Goal: Complete application form

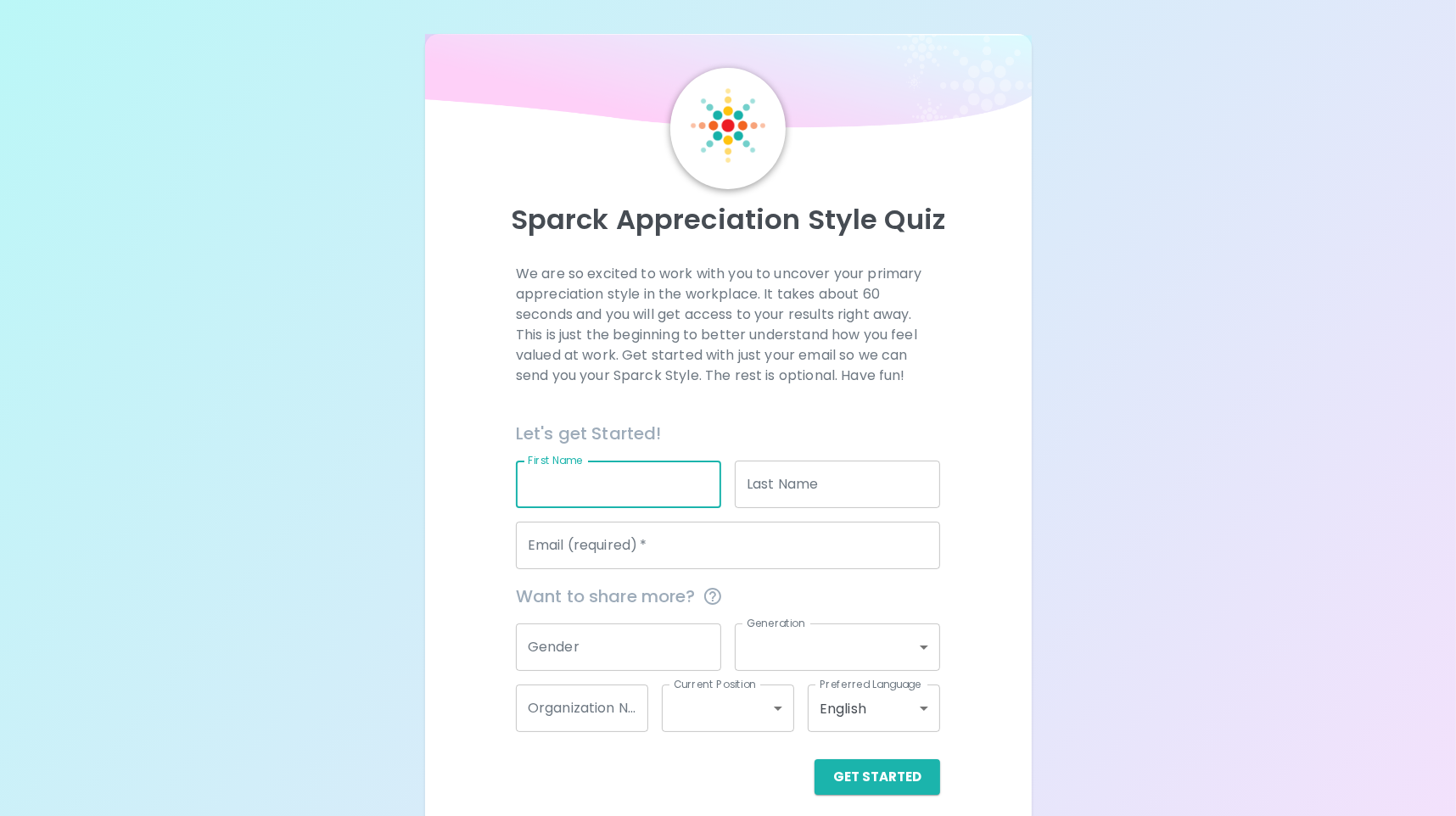
click at [629, 483] on input "First Name" at bounding box center [618, 483] width 205 height 47
type input "[PERSON_NAME]"
type input "[PERSON_NAME][EMAIL_ADDRESS][PERSON_NAME][DOMAIN_NAME]"
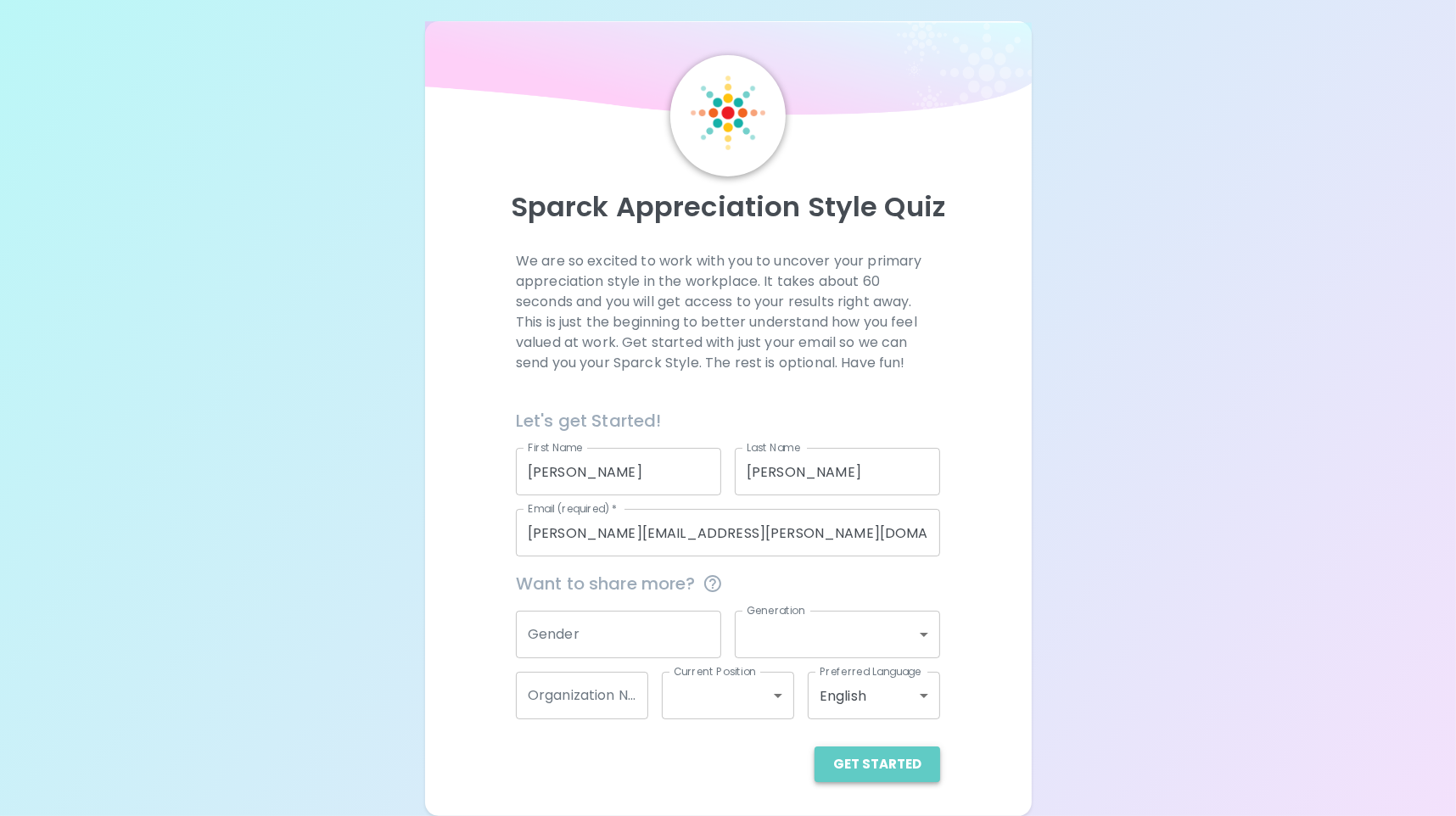
click at [889, 773] on button "Get Started" at bounding box center [877, 764] width 126 height 36
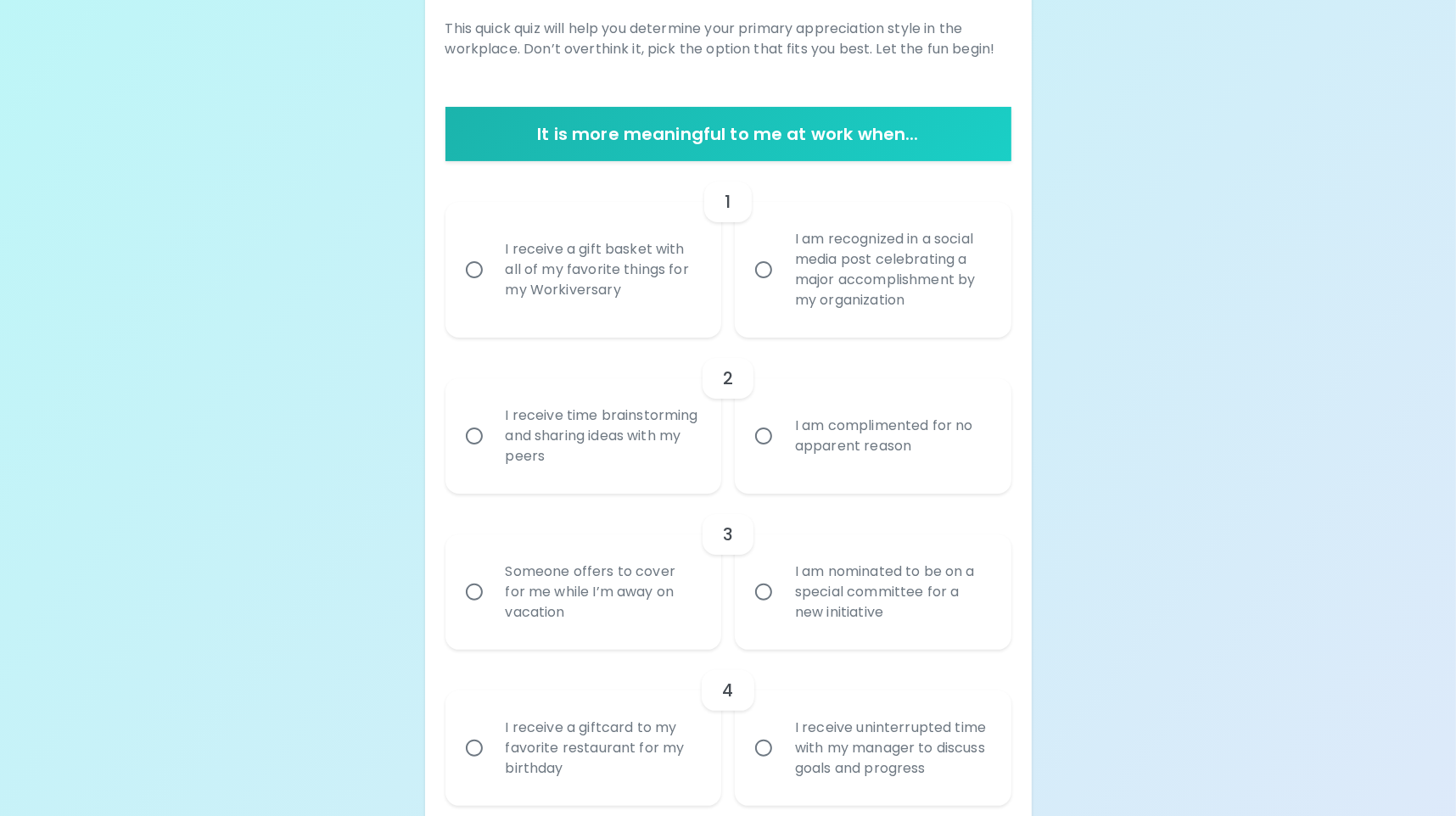
scroll to position [214, 0]
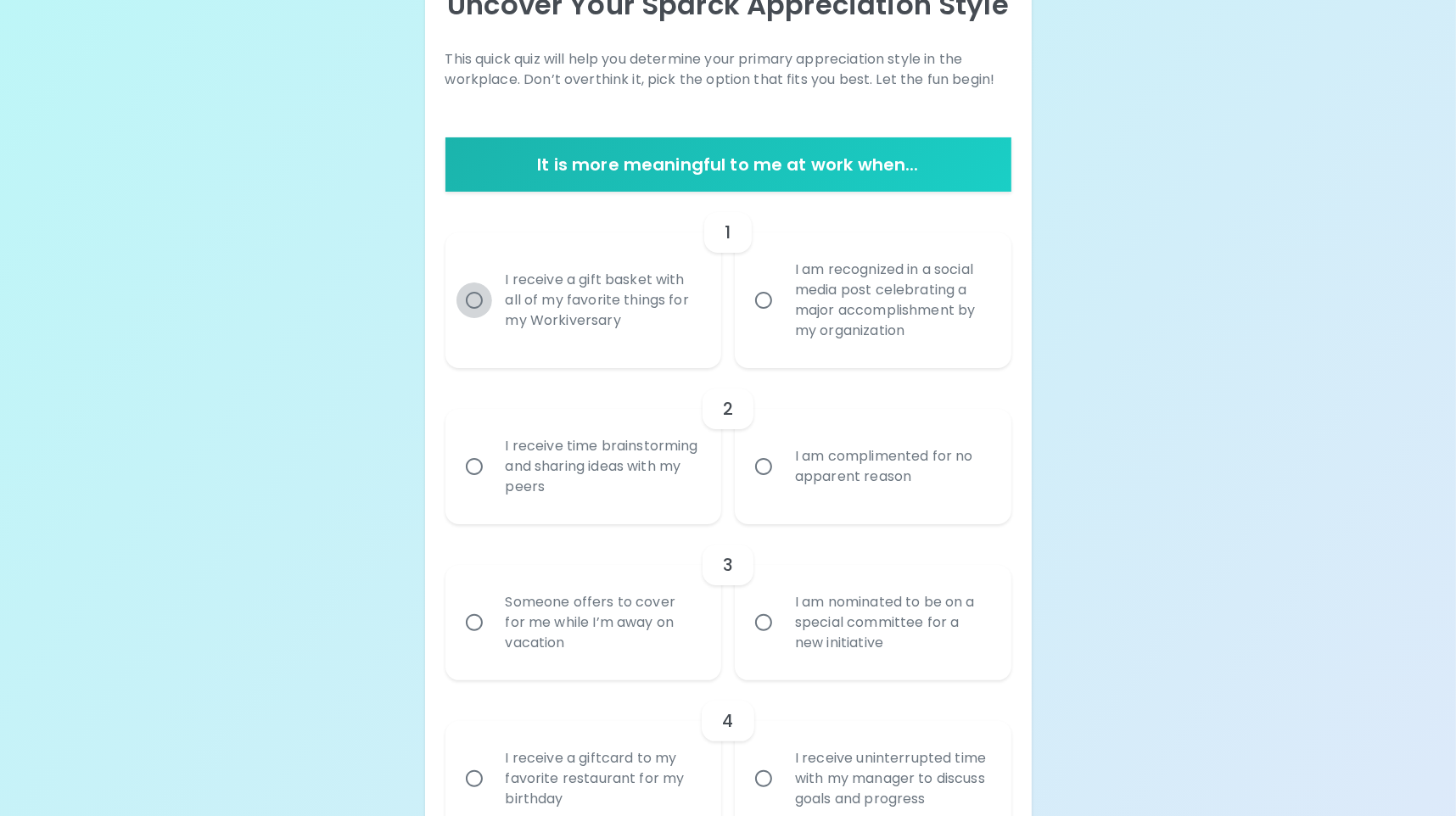
click at [465, 299] on input "I receive a gift basket with all of my favorite things for my Workiversary" at bounding box center [474, 300] width 36 height 36
radio input "true"
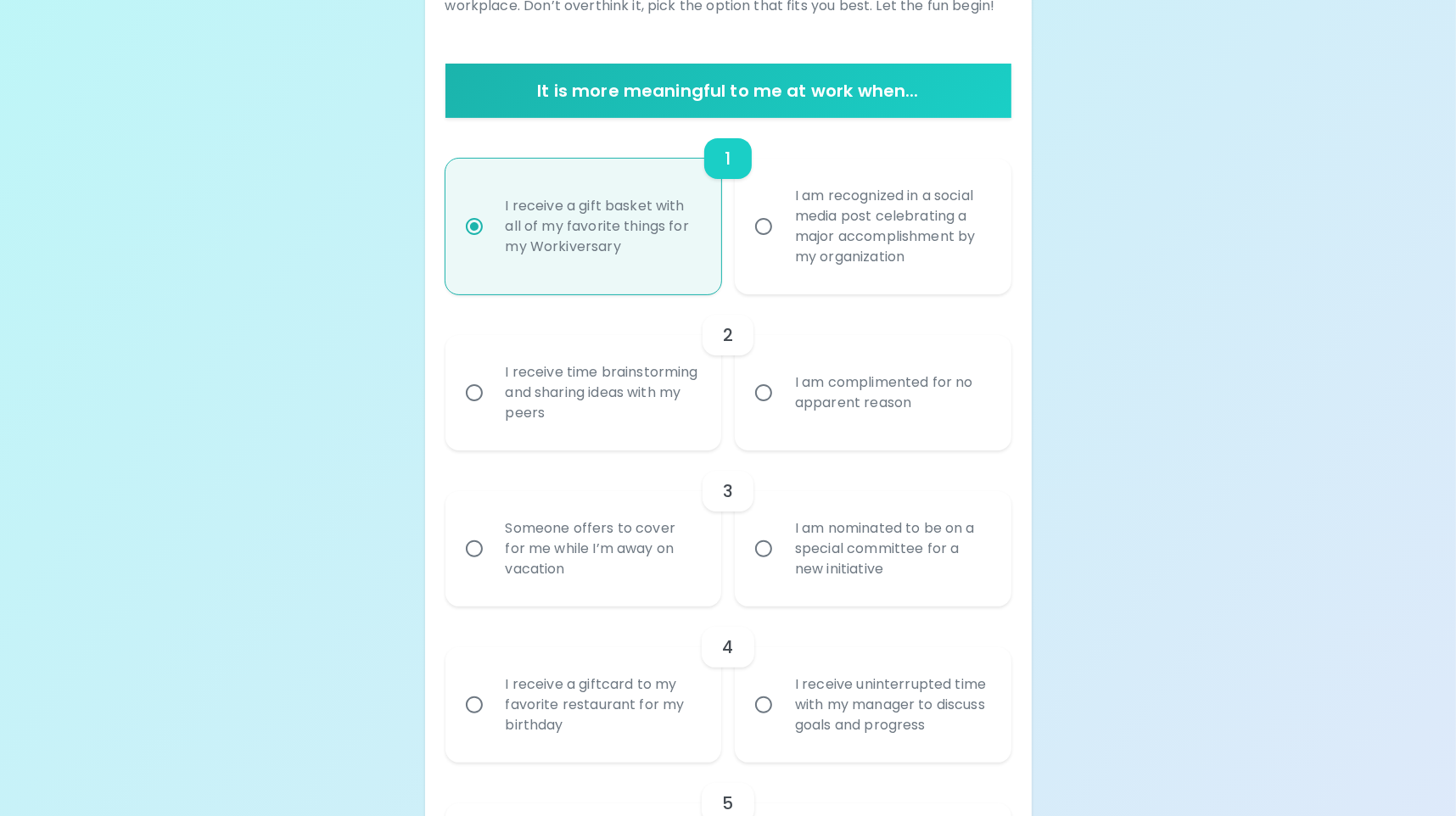
scroll to position [350, 0]
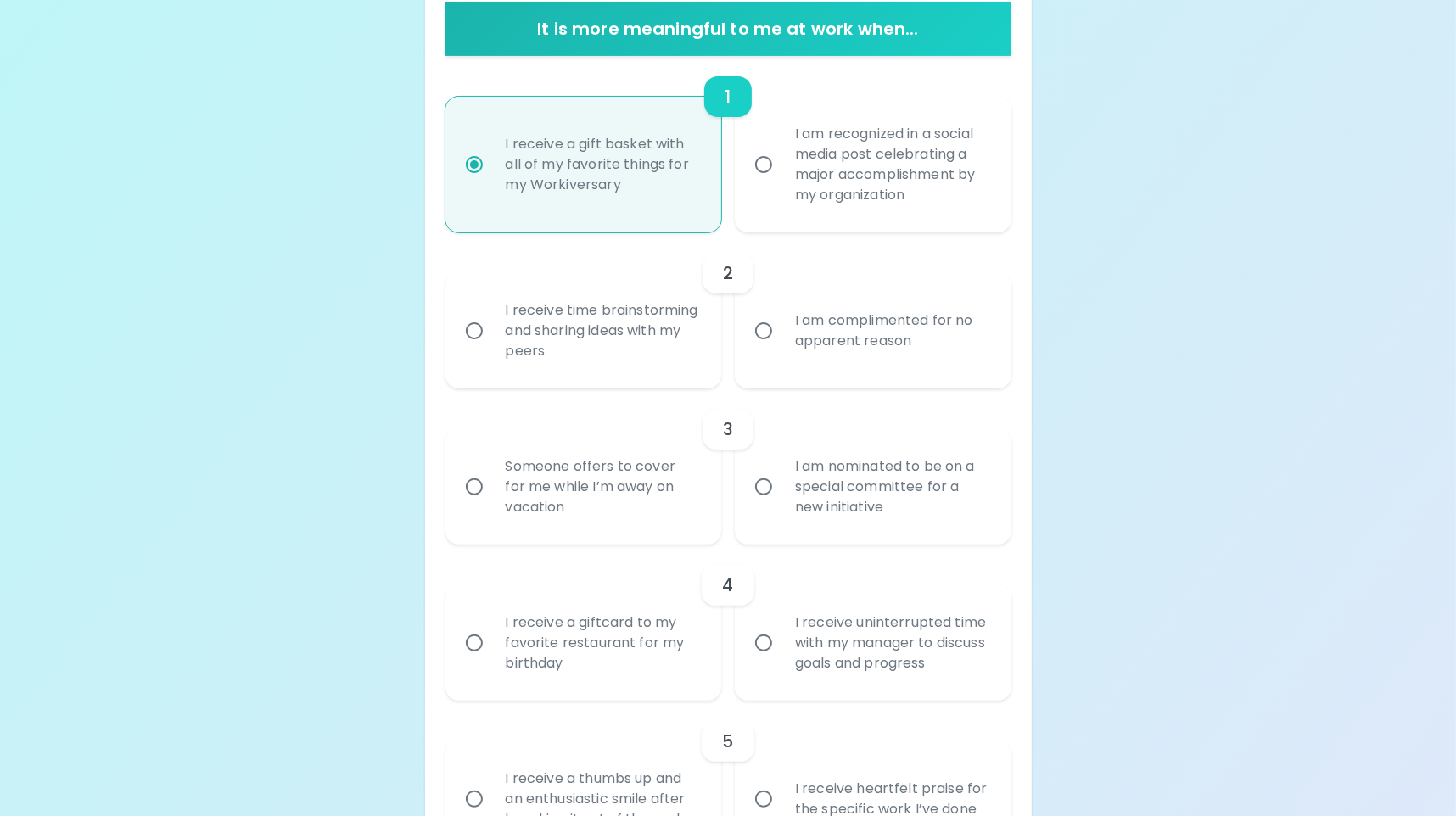
click at [860, 335] on div "I am complimented for no apparent reason" at bounding box center [891, 331] width 221 height 81
click at [781, 335] on input "I am complimented for no apparent reason" at bounding box center [764, 331] width 36 height 36
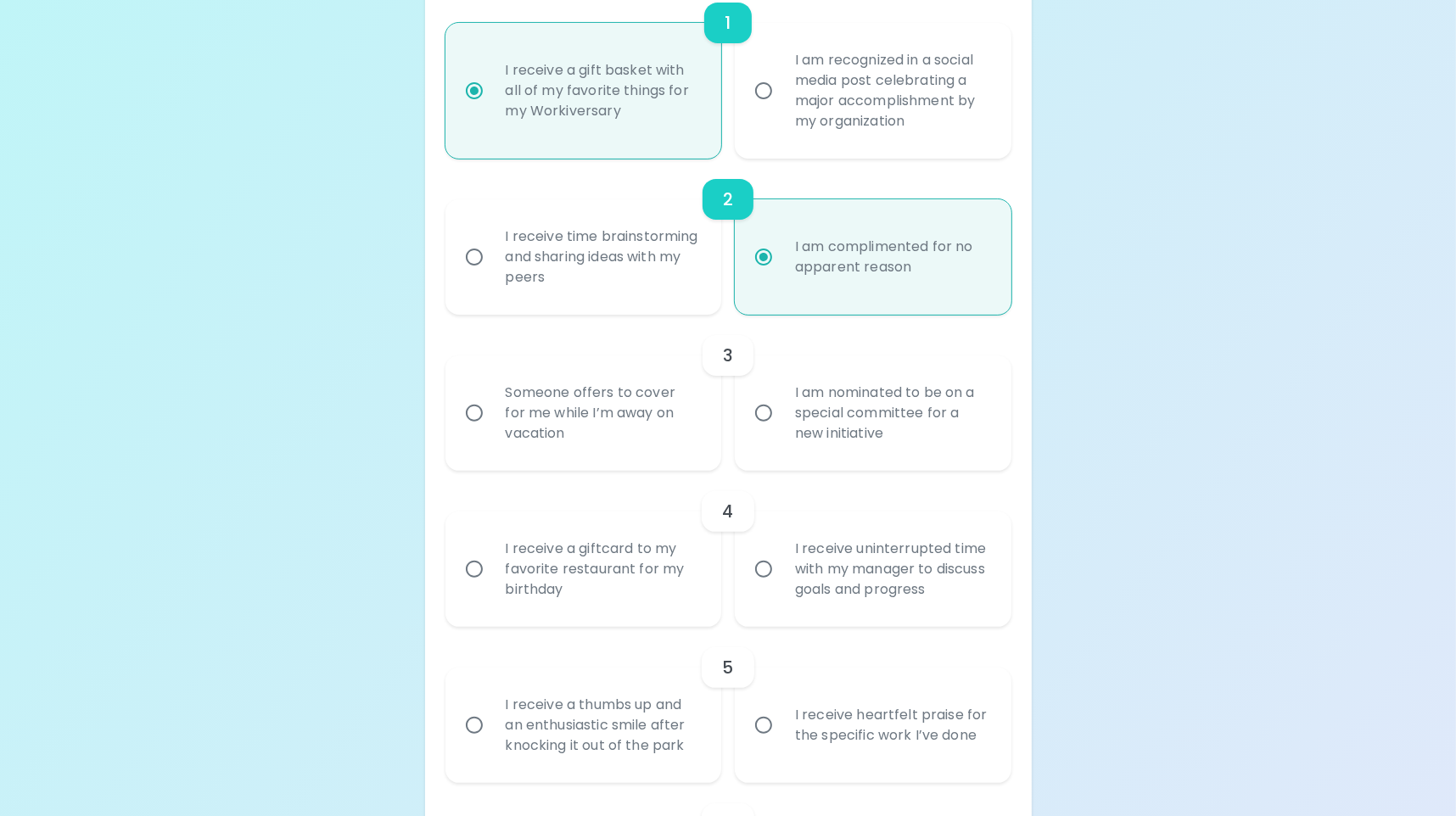
scroll to position [487, 0]
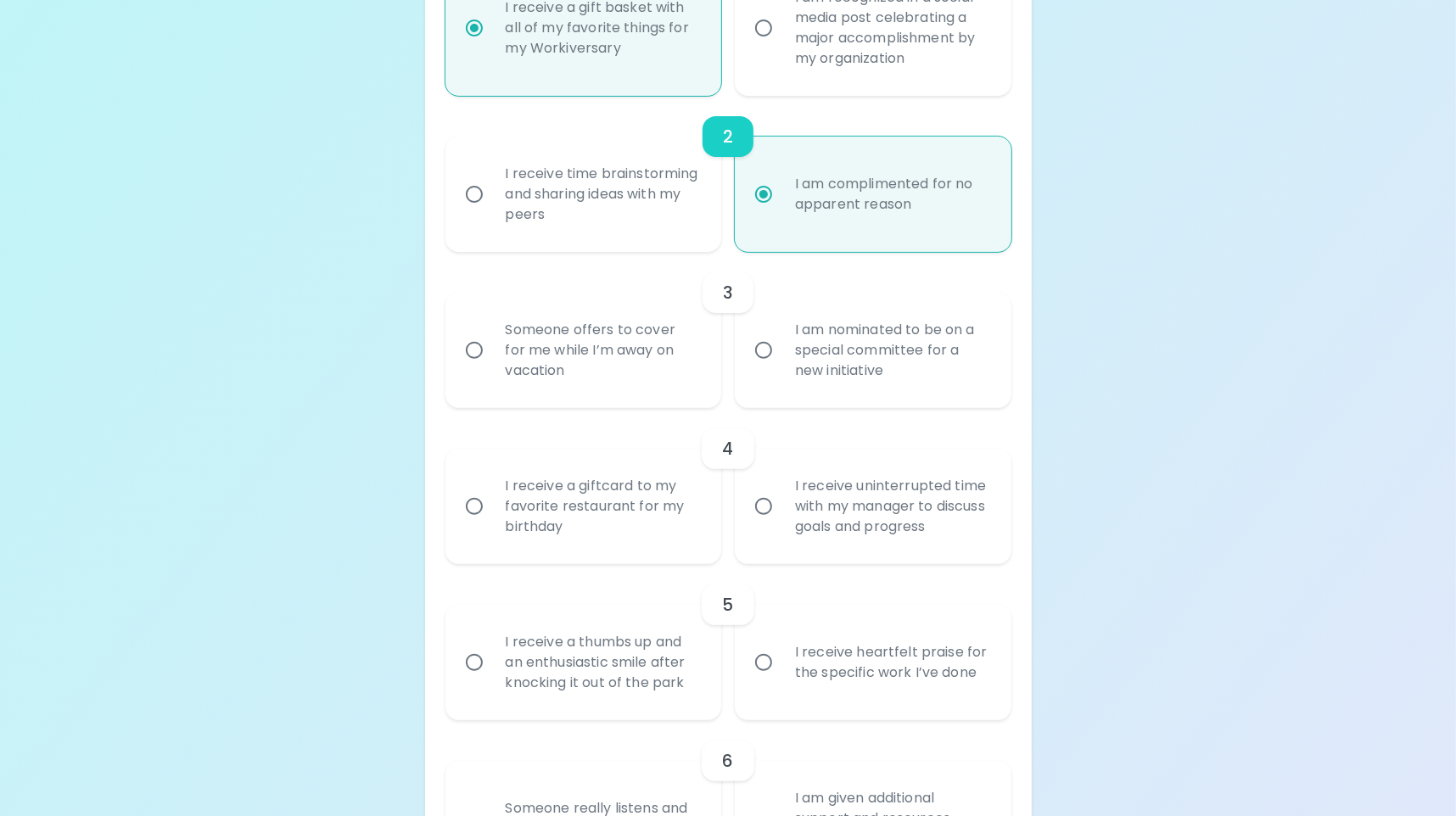
radio input "true"
click at [629, 385] on div "Someone offers to cover for me while I’m away on vacation" at bounding box center [602, 350] width 221 height 102
click at [492, 368] on input "Someone offers to cover for me while I’m away on vacation" at bounding box center [474, 350] width 36 height 36
radio input "false"
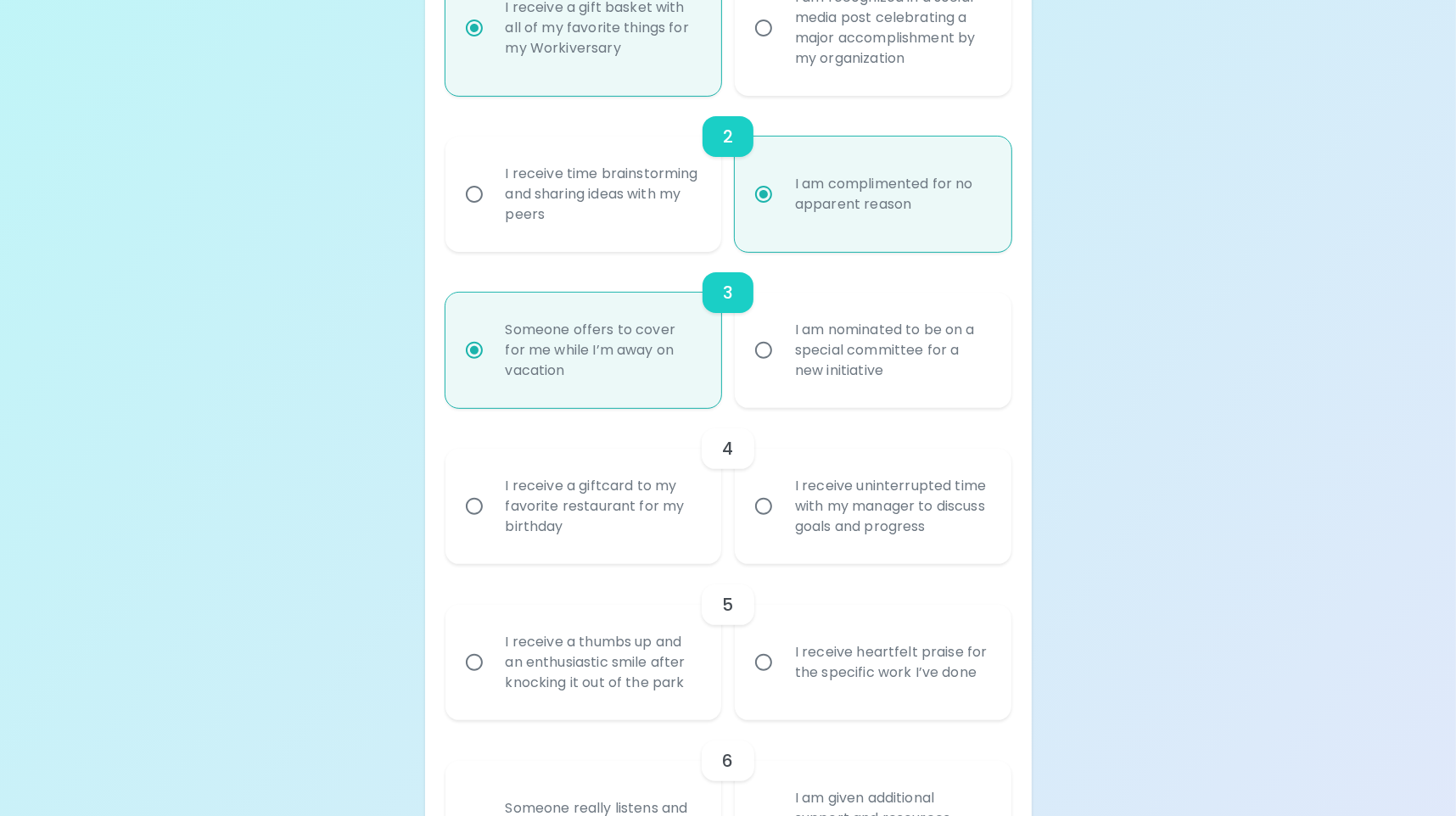
scroll to position [623, 0]
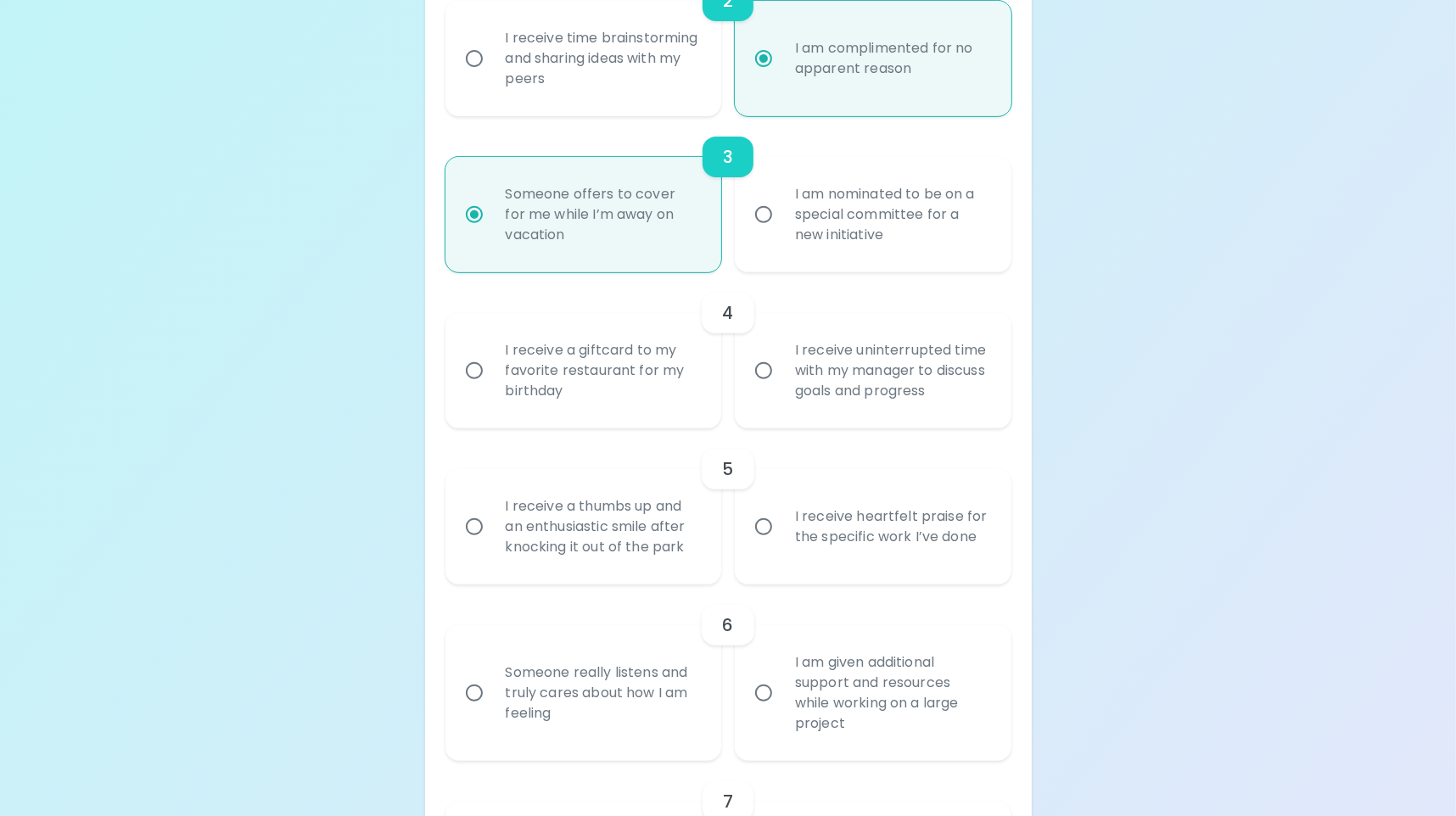
radio input "true"
click at [614, 395] on div "I receive a giftcard to my favorite restaurant for my birthday" at bounding box center [602, 371] width 221 height 102
click at [492, 388] on input "I receive a giftcard to my favorite restaurant for my birthday" at bounding box center [474, 371] width 36 height 36
radio input "false"
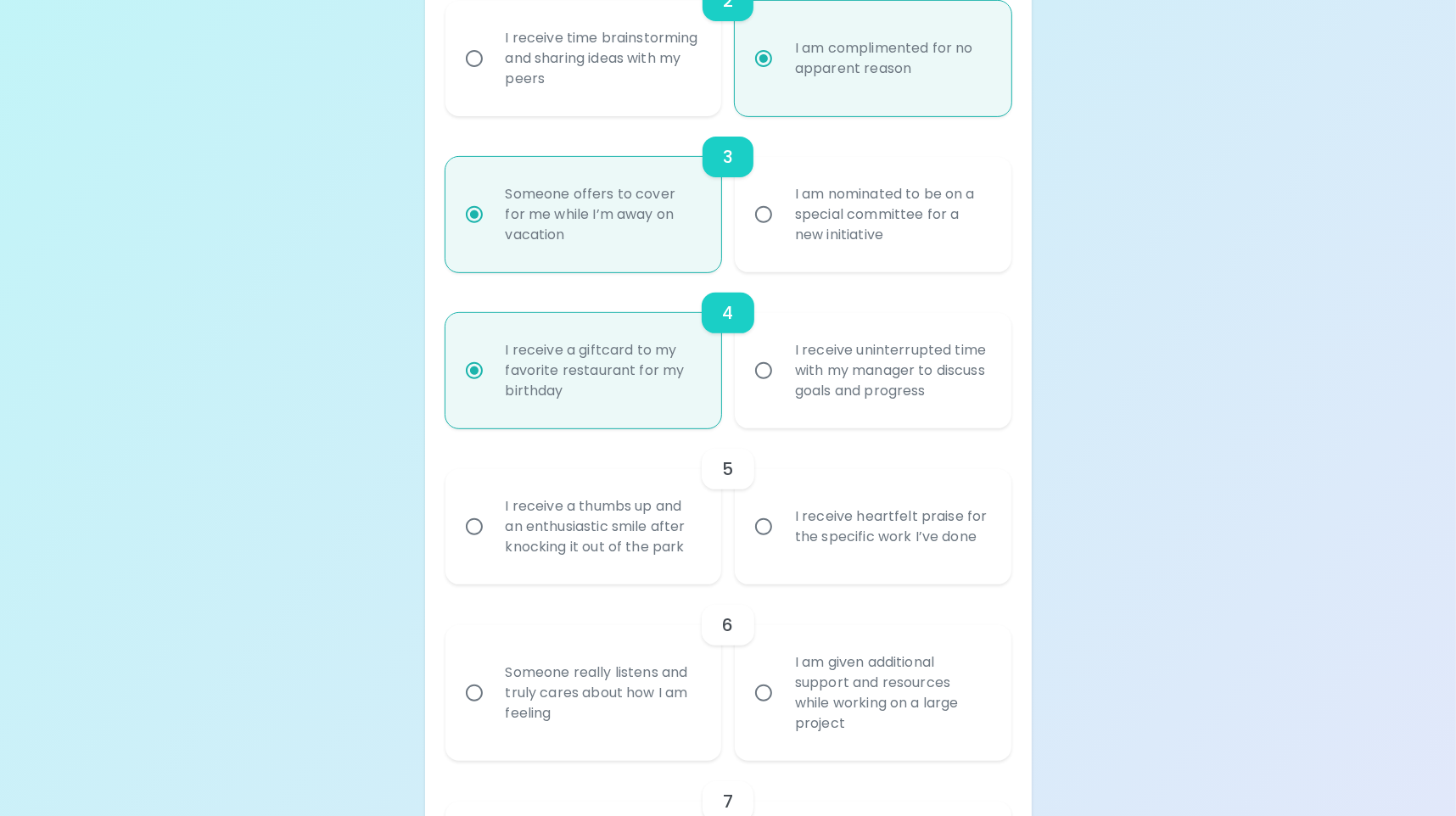
scroll to position [758, 0]
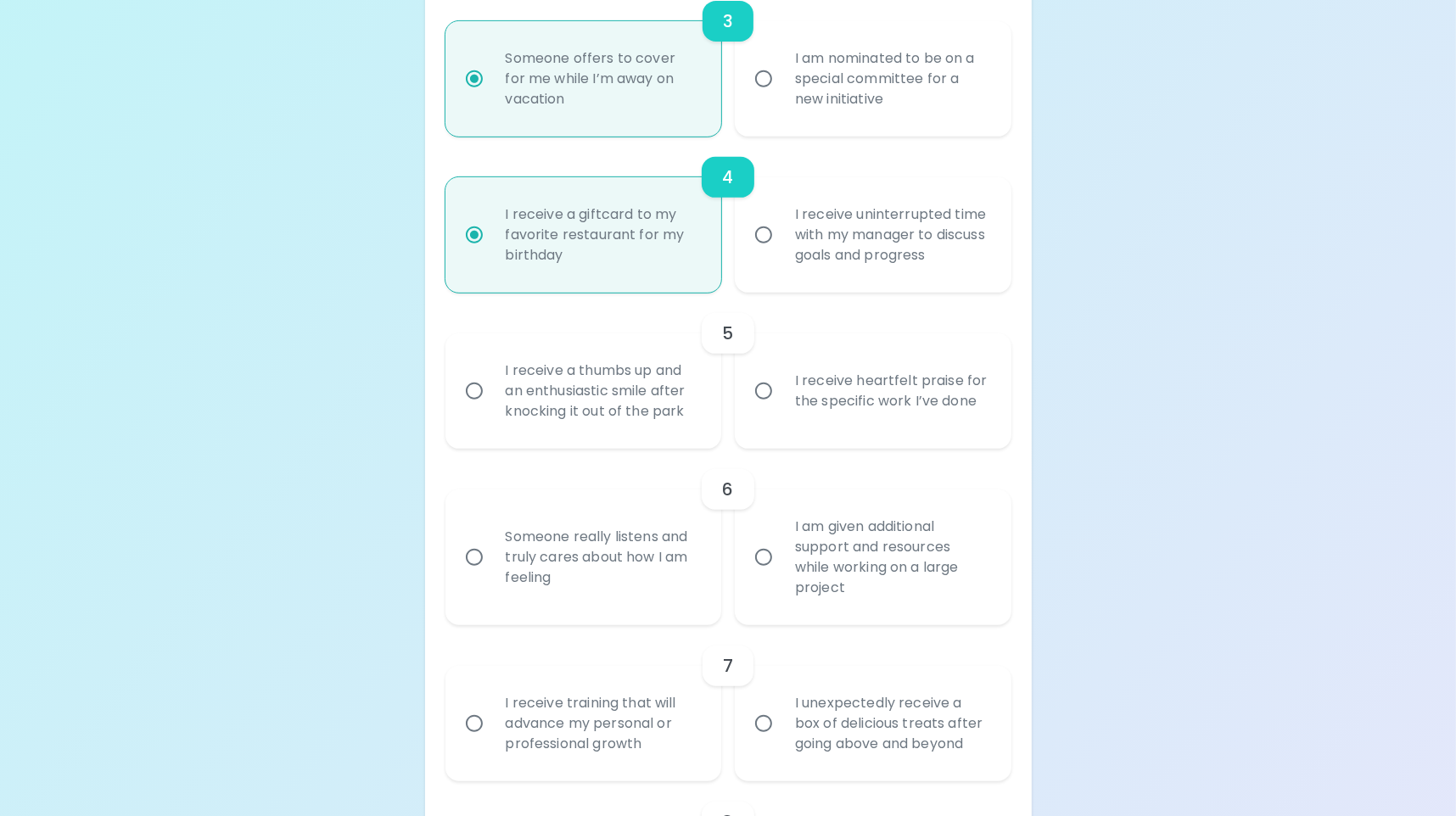
radio input "true"
click at [860, 397] on div "I receive heartfelt praise for the specific work I’ve done" at bounding box center [891, 391] width 221 height 81
click at [781, 397] on input "I receive heartfelt praise for the specific work I’ve done" at bounding box center [764, 391] width 36 height 36
radio input "false"
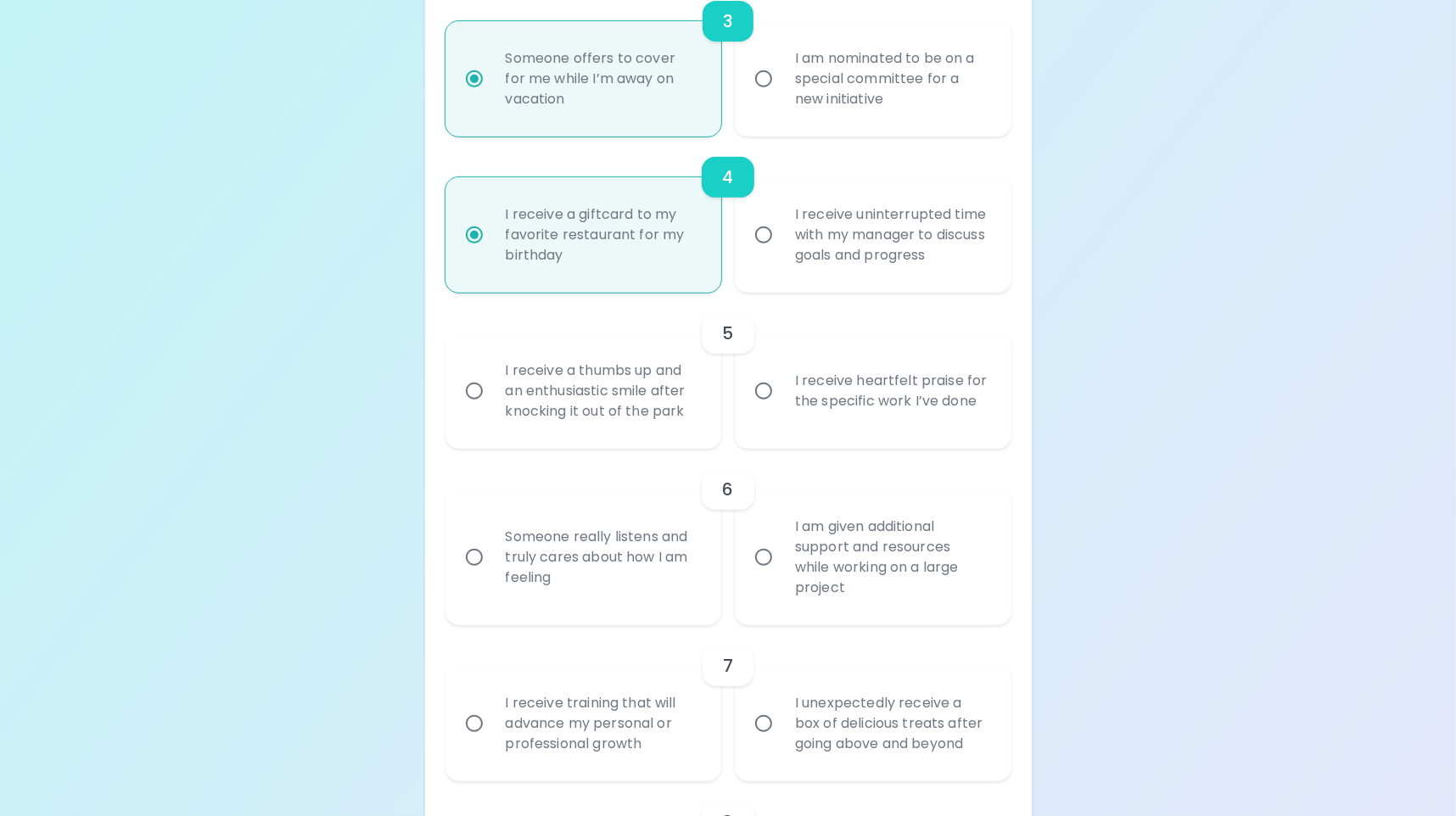
radio input "false"
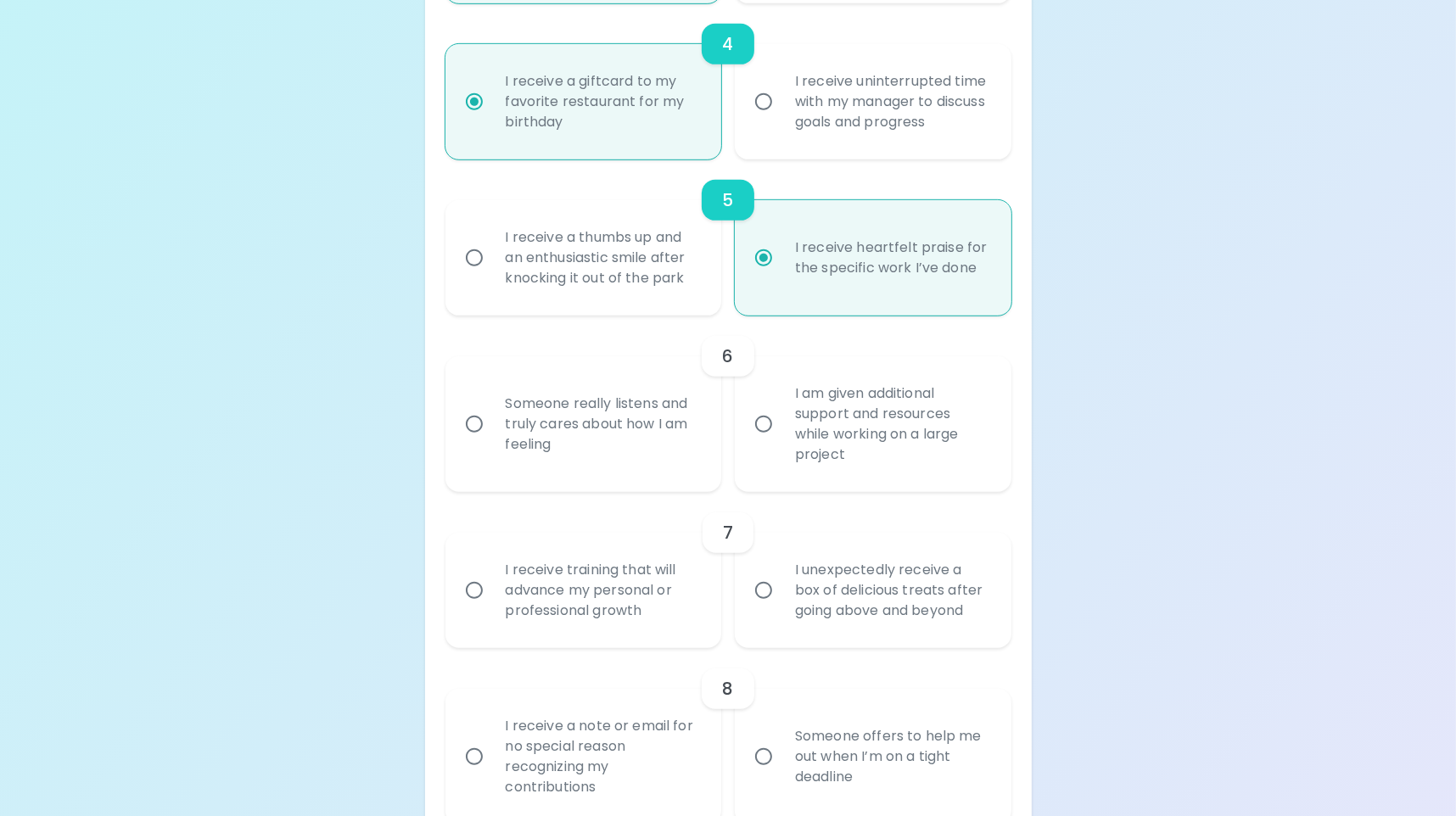
scroll to position [895, 0]
radio input "true"
click at [671, 461] on div "Someone really listens and truly cares about how I am feeling" at bounding box center [602, 420] width 221 height 102
click at [492, 438] on input "Someone really listens and truly cares about how I am feeling" at bounding box center [474, 420] width 36 height 36
radio input "false"
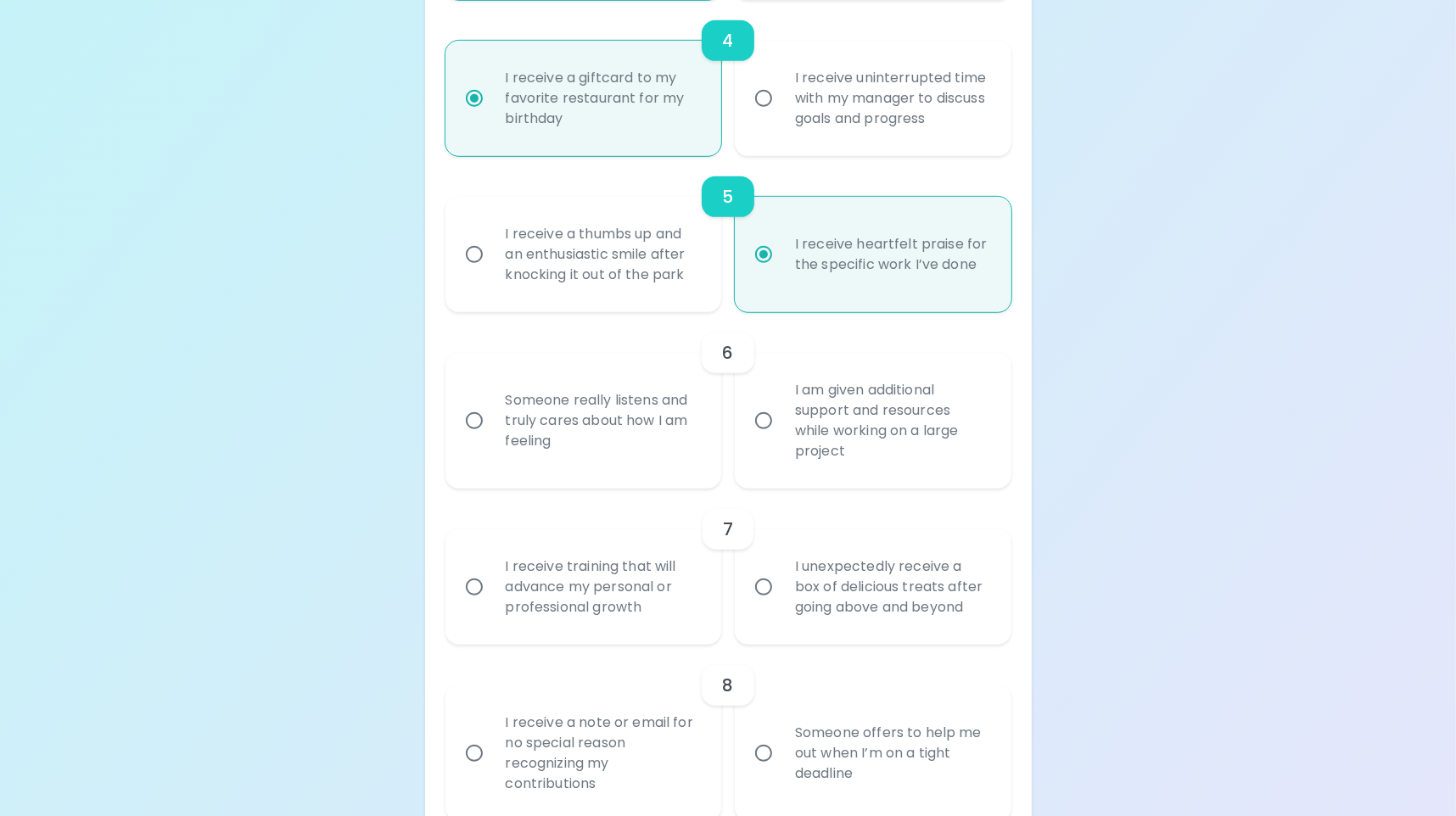
radio input "false"
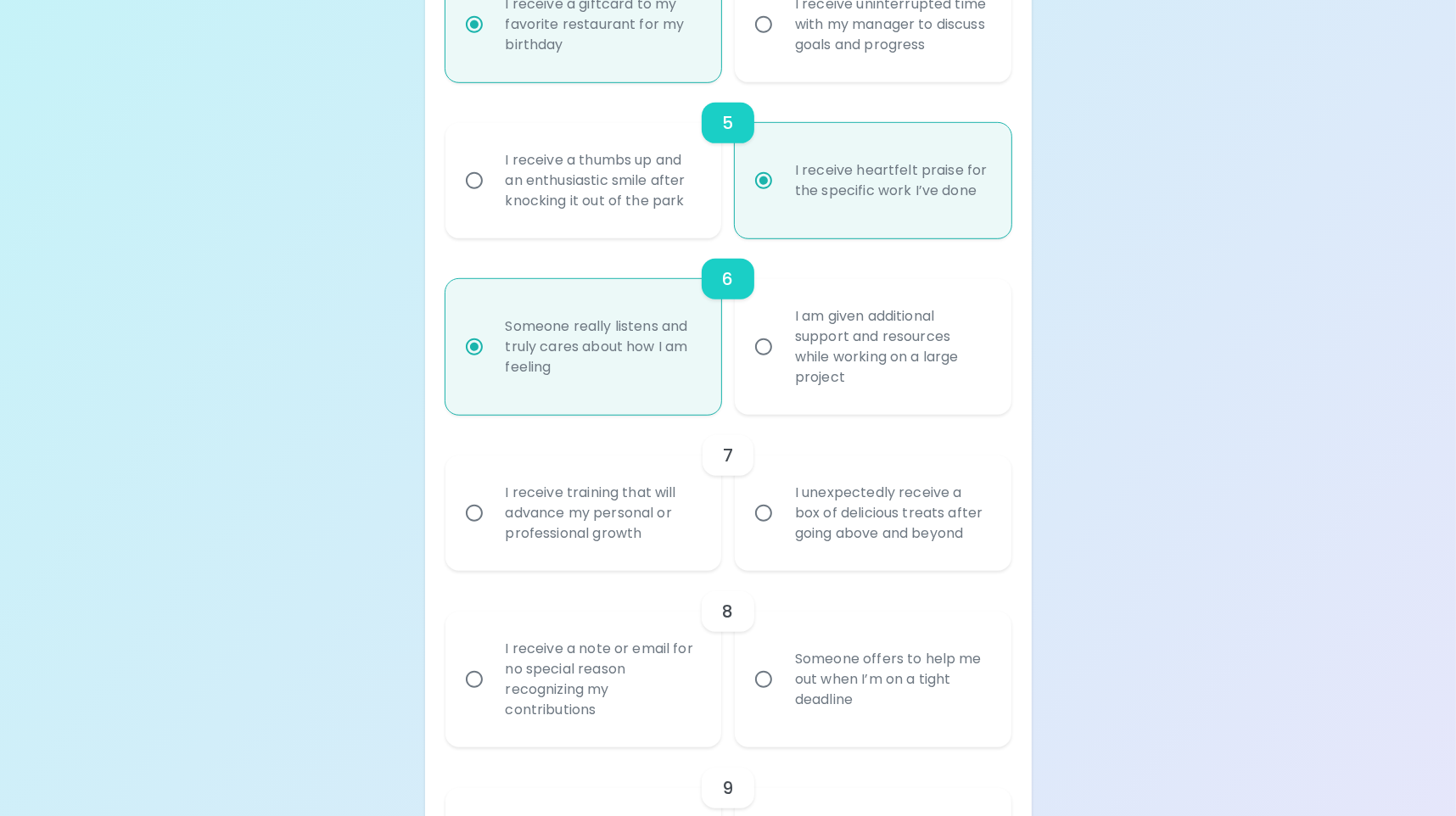
scroll to position [1030, 0]
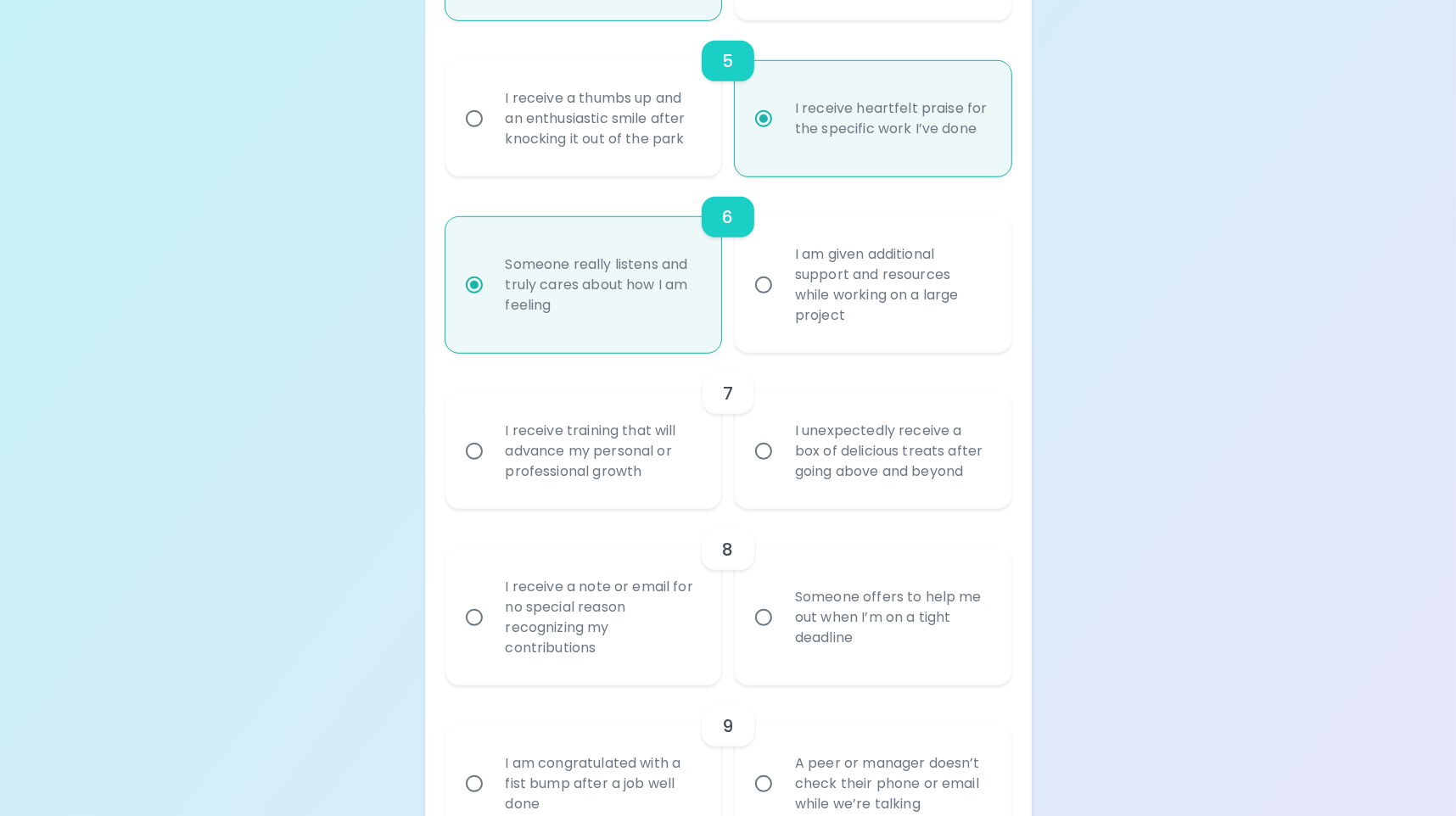
radio input "true"
click at [660, 460] on div "I receive training that will advance my personal or professional growth" at bounding box center [602, 451] width 221 height 102
click at [492, 460] on input "I receive training that will advance my personal or professional growth" at bounding box center [474, 451] width 36 height 36
radio input "false"
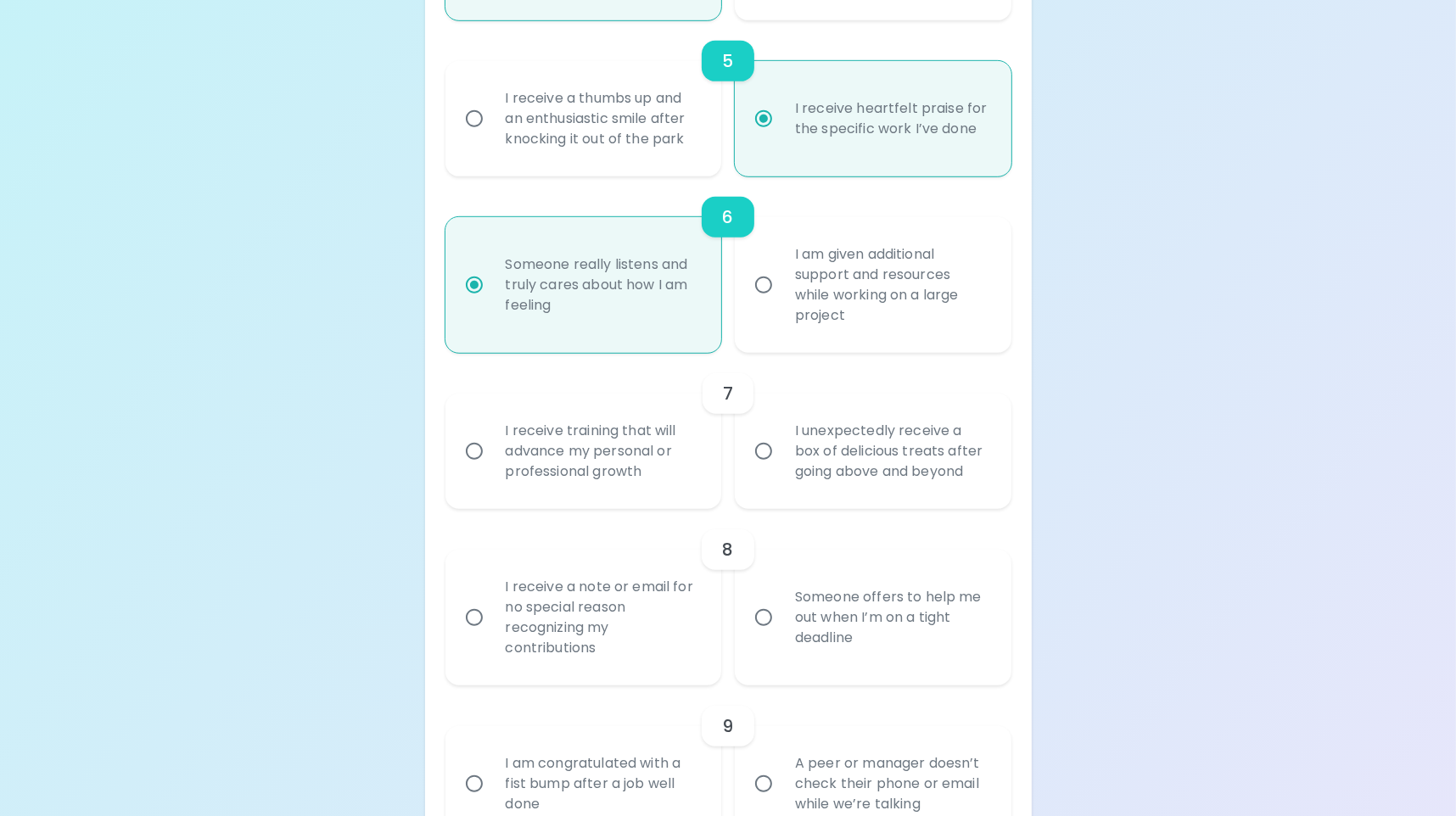
radio input "false"
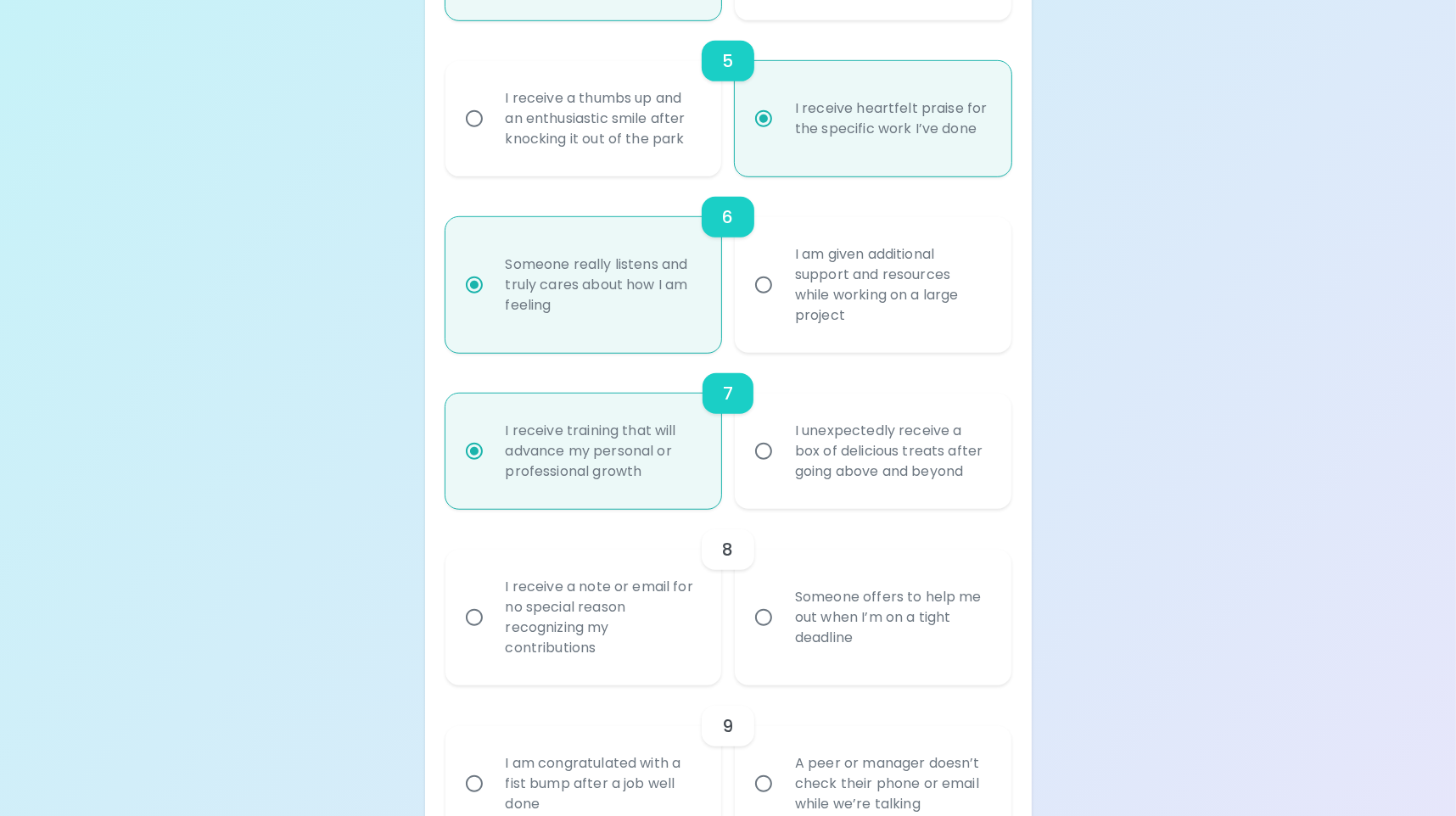
scroll to position [1166, 0]
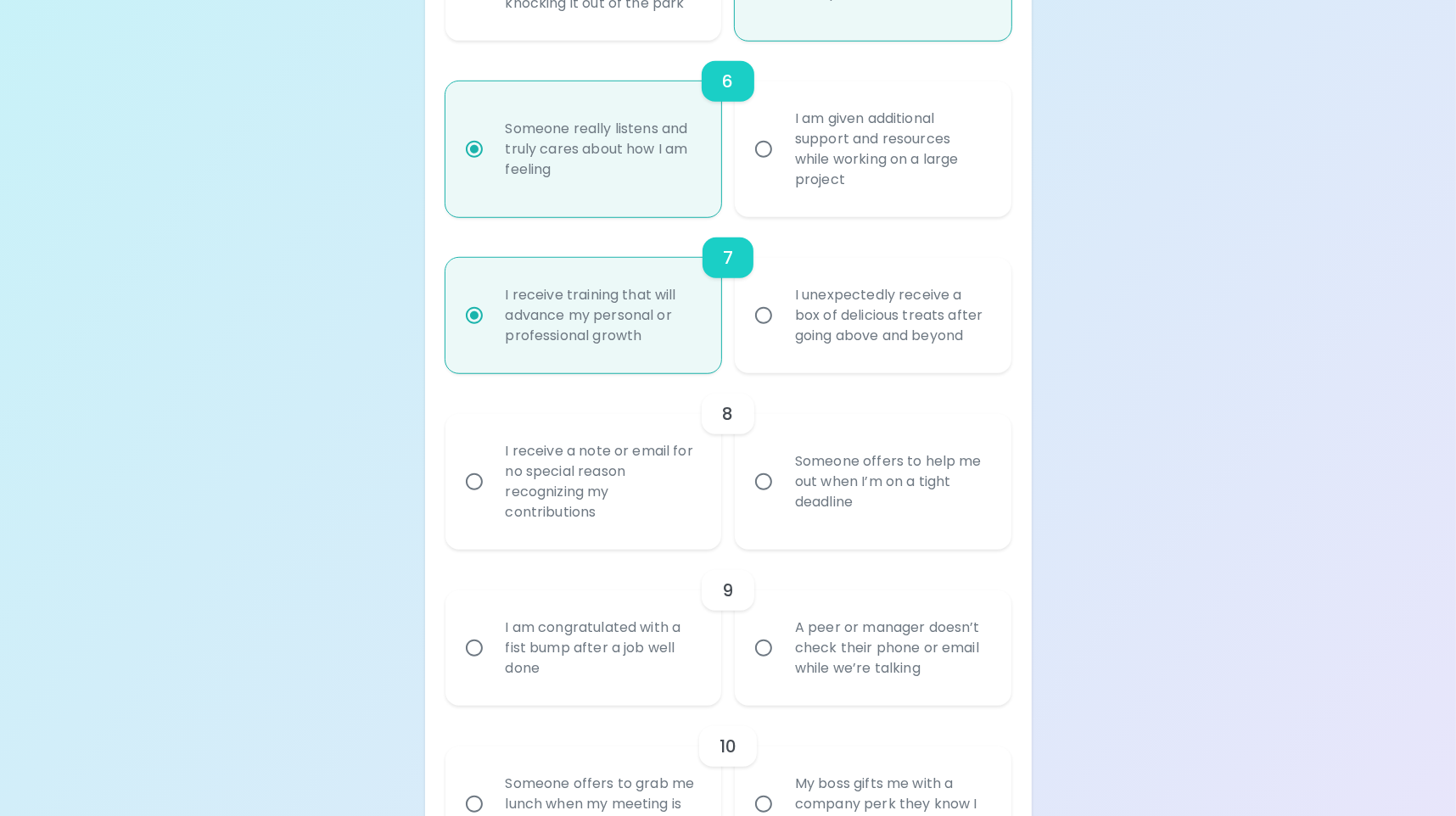
radio input "true"
click at [648, 494] on div "I receive a note or email for no special reason recognizing my contributions" at bounding box center [602, 481] width 221 height 122
click at [492, 494] on input "I receive a note or email for no special reason recognizing my contributions" at bounding box center [474, 481] width 36 height 36
radio input "false"
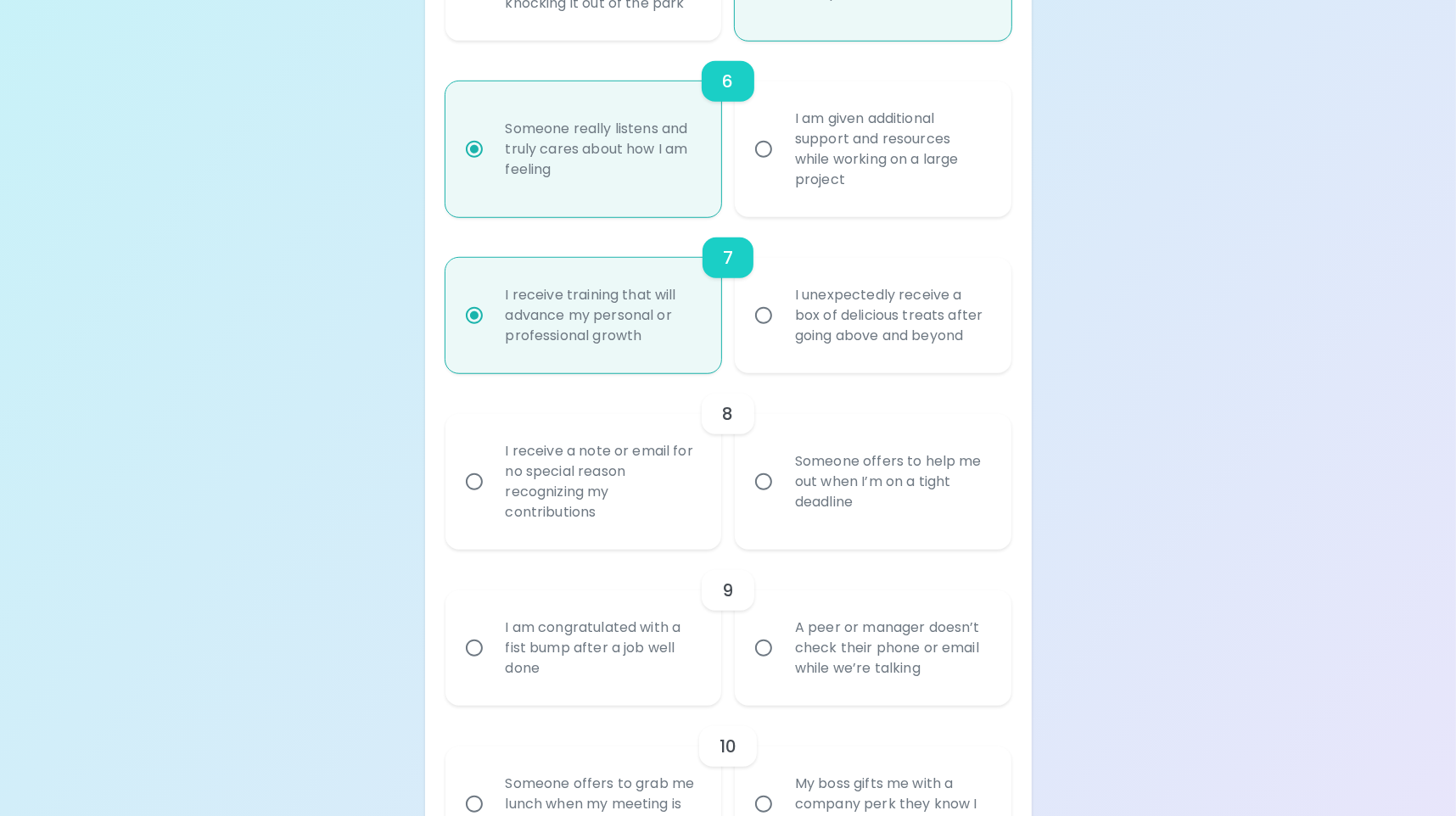
radio input "false"
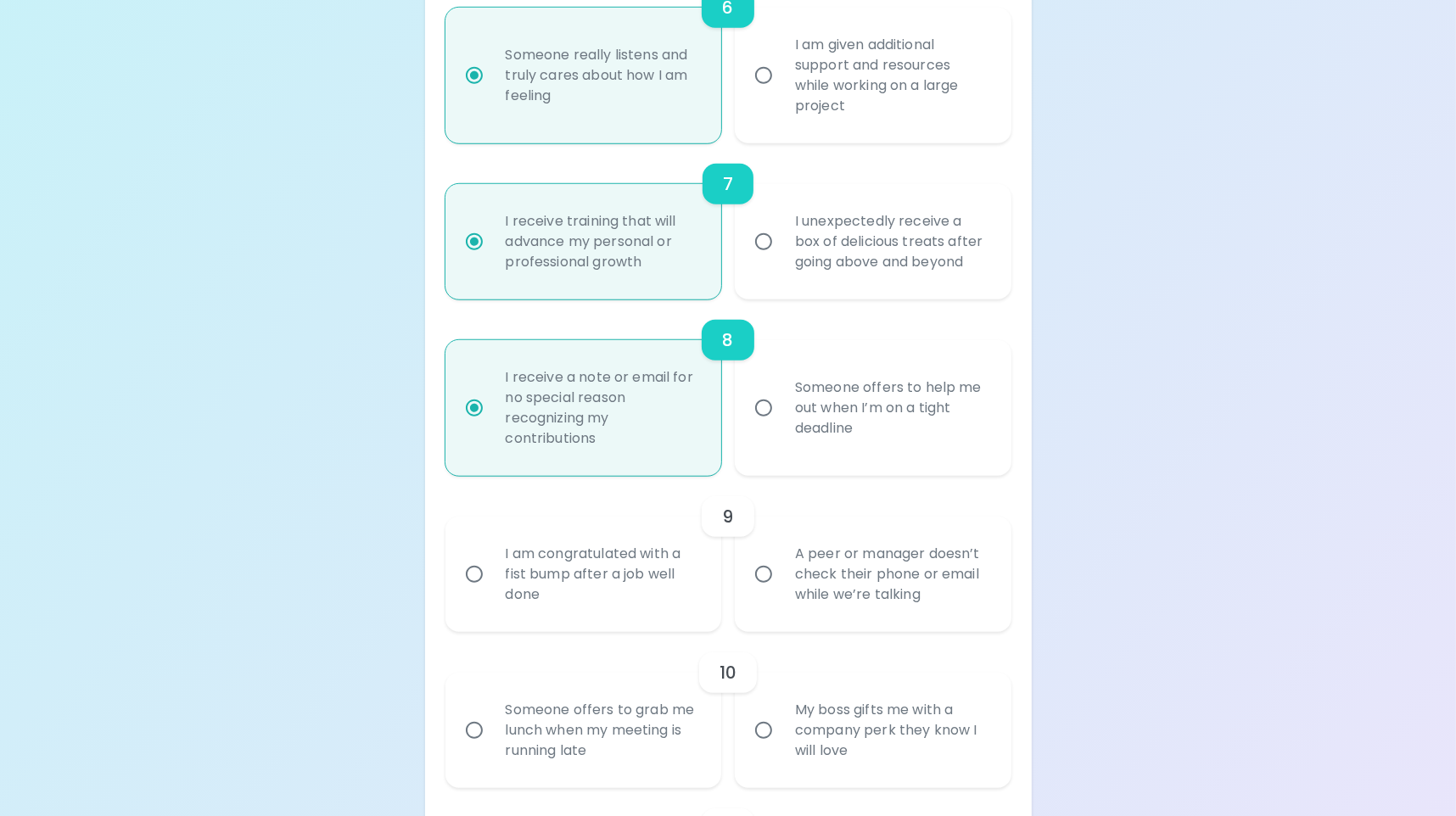
scroll to position [1303, 0]
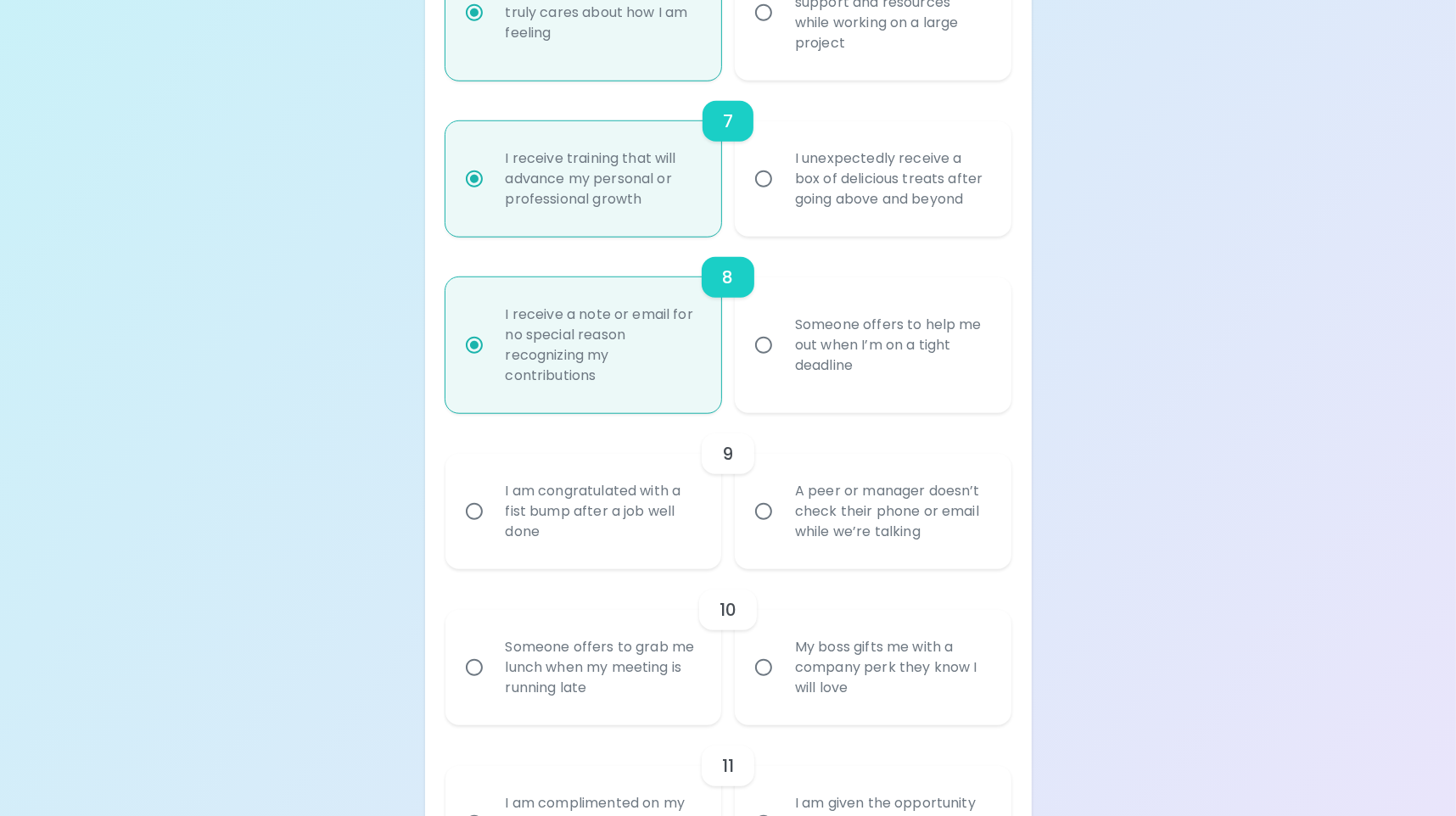
radio input "true"
click at [633, 522] on div "I am congratulated with a fist bump after a job well done" at bounding box center [602, 511] width 221 height 102
click at [492, 522] on input "I am congratulated with a fist bump after a job well done" at bounding box center [474, 511] width 36 height 36
radio input "false"
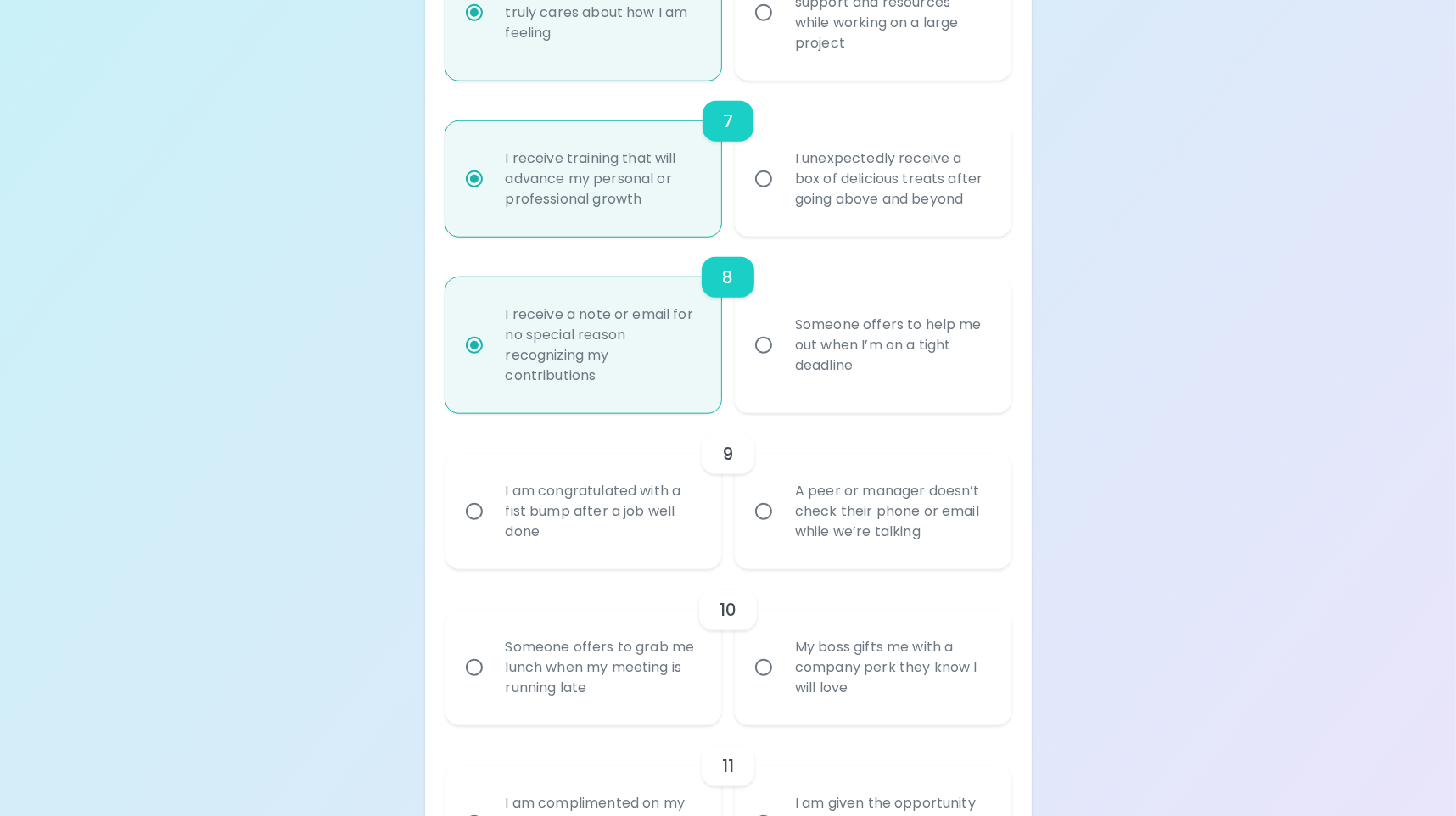
radio input "false"
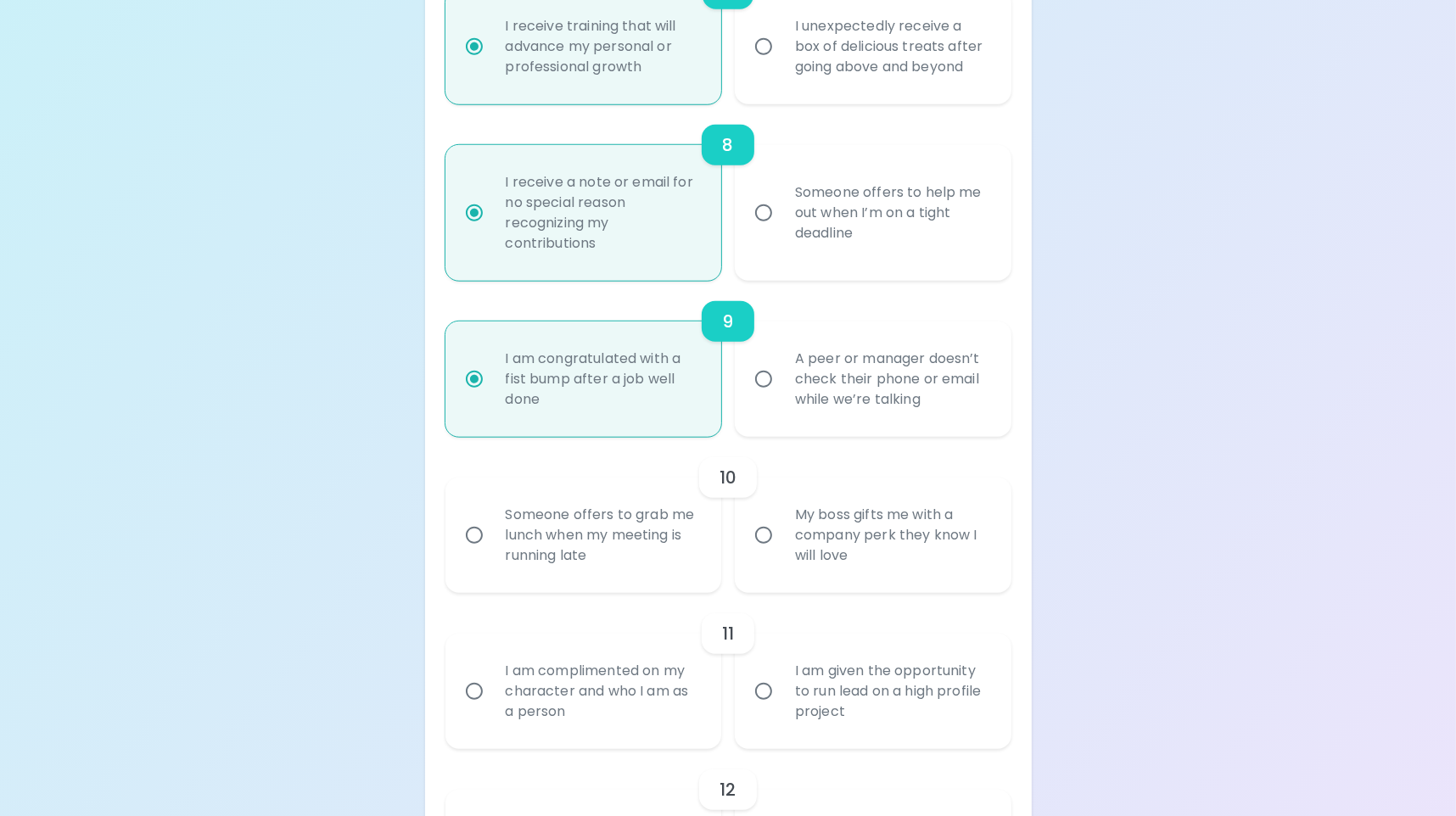
scroll to position [1438, 0]
radio input "true"
click at [875, 551] on div "My boss gifts me with a company perk they know I will love" at bounding box center [891, 531] width 221 height 102
click at [781, 550] on input "My boss gifts me with a company perk they know I will love" at bounding box center [764, 531] width 36 height 36
radio input "false"
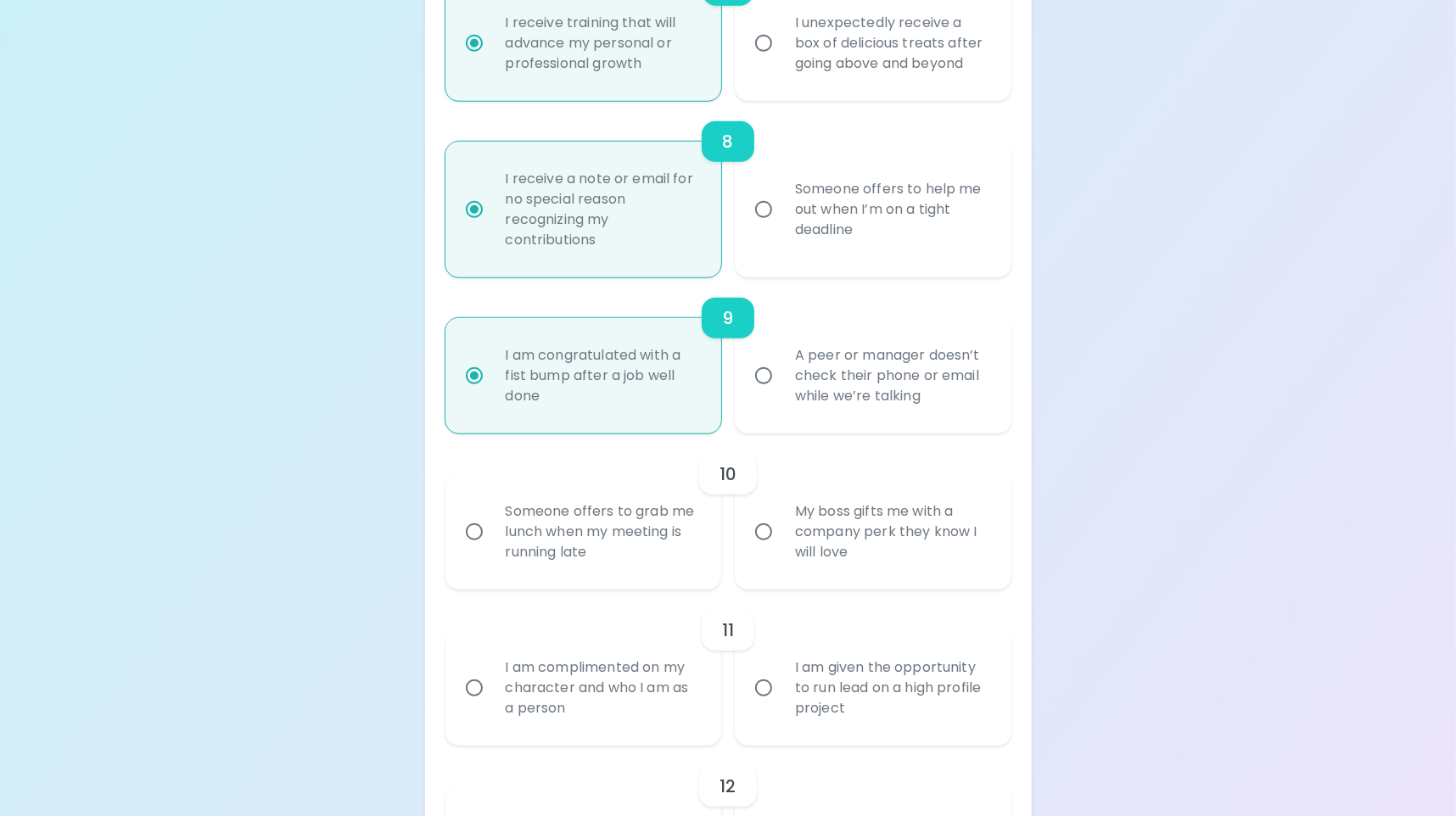
radio input "false"
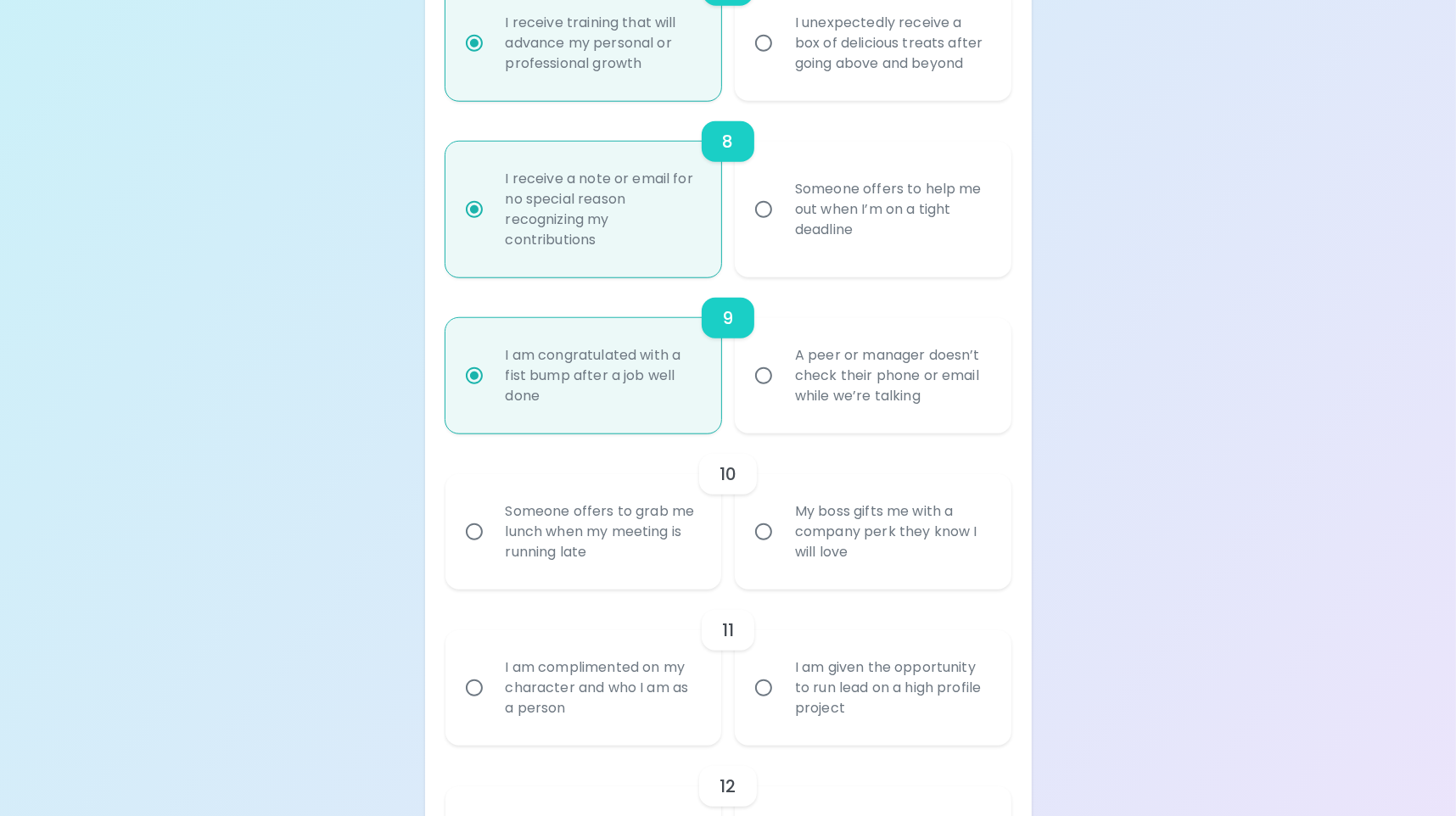
radio input "false"
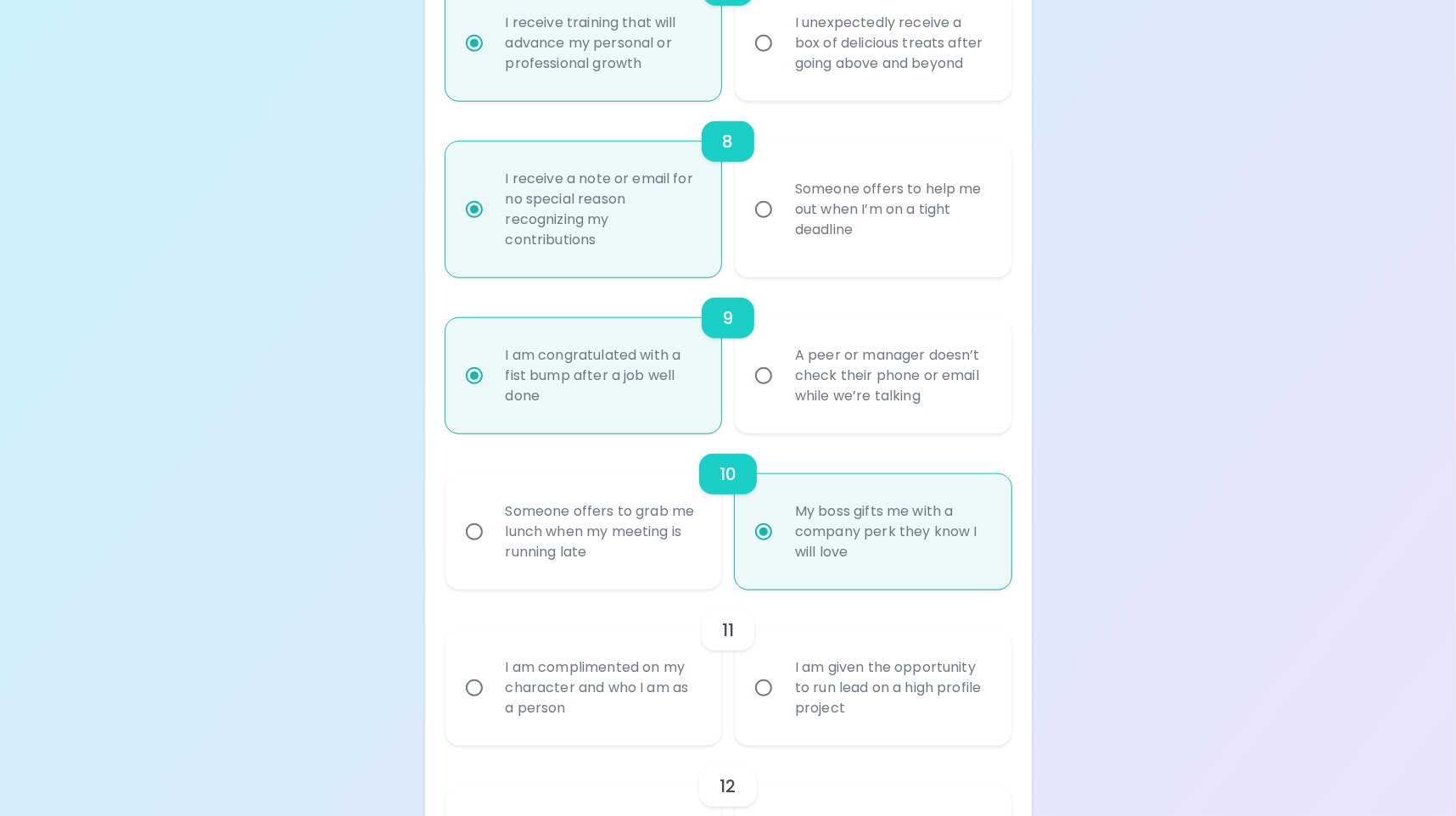
scroll to position [1574, 0]
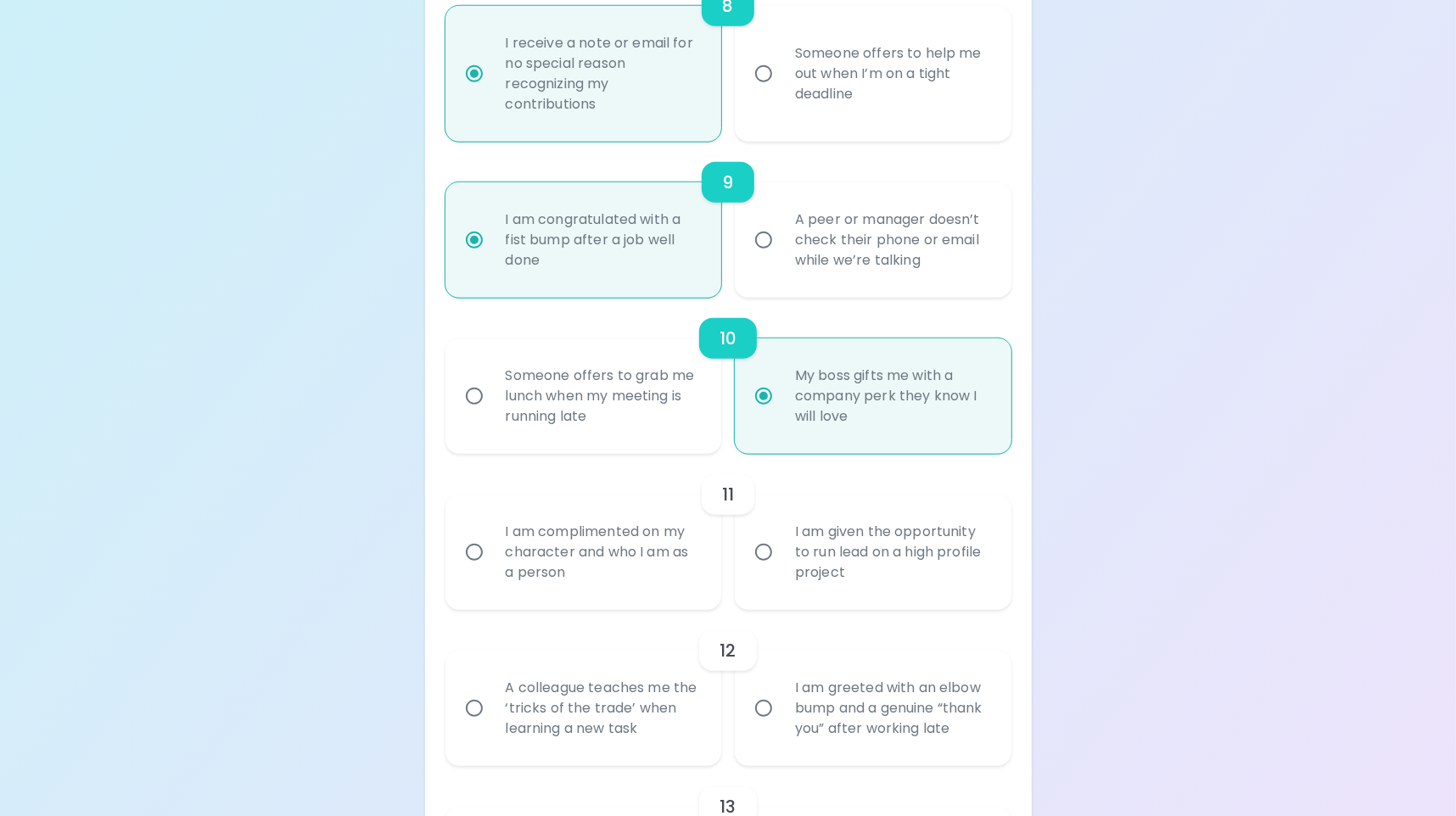
radio input "true"
click at [625, 576] on div "I am complimented on my character and who I am as a person" at bounding box center [602, 552] width 221 height 102
click at [492, 570] on input "I am complimented on my character and who I am as a person" at bounding box center [474, 552] width 36 height 36
radio input "false"
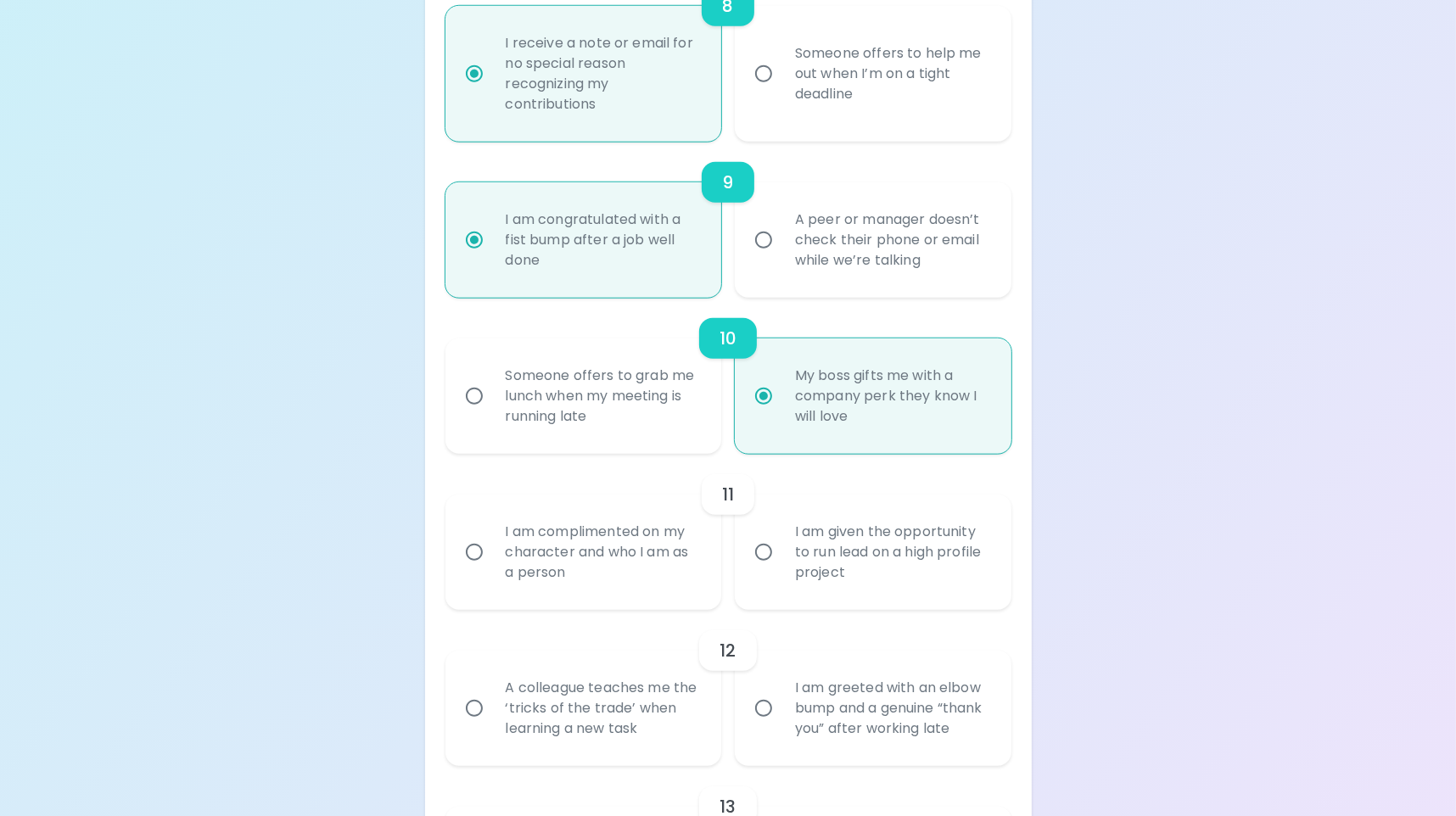
radio input "false"
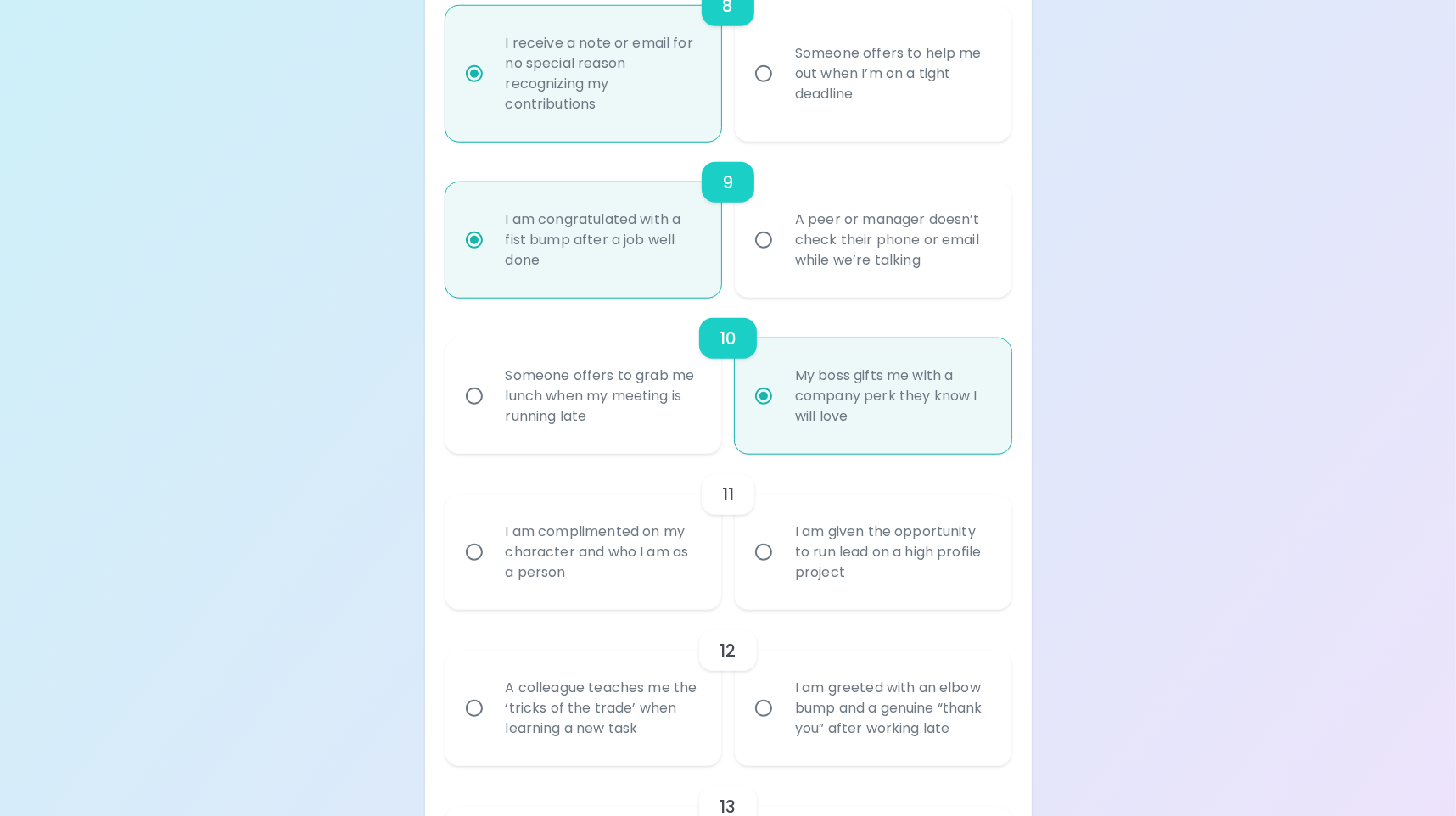
radio input "false"
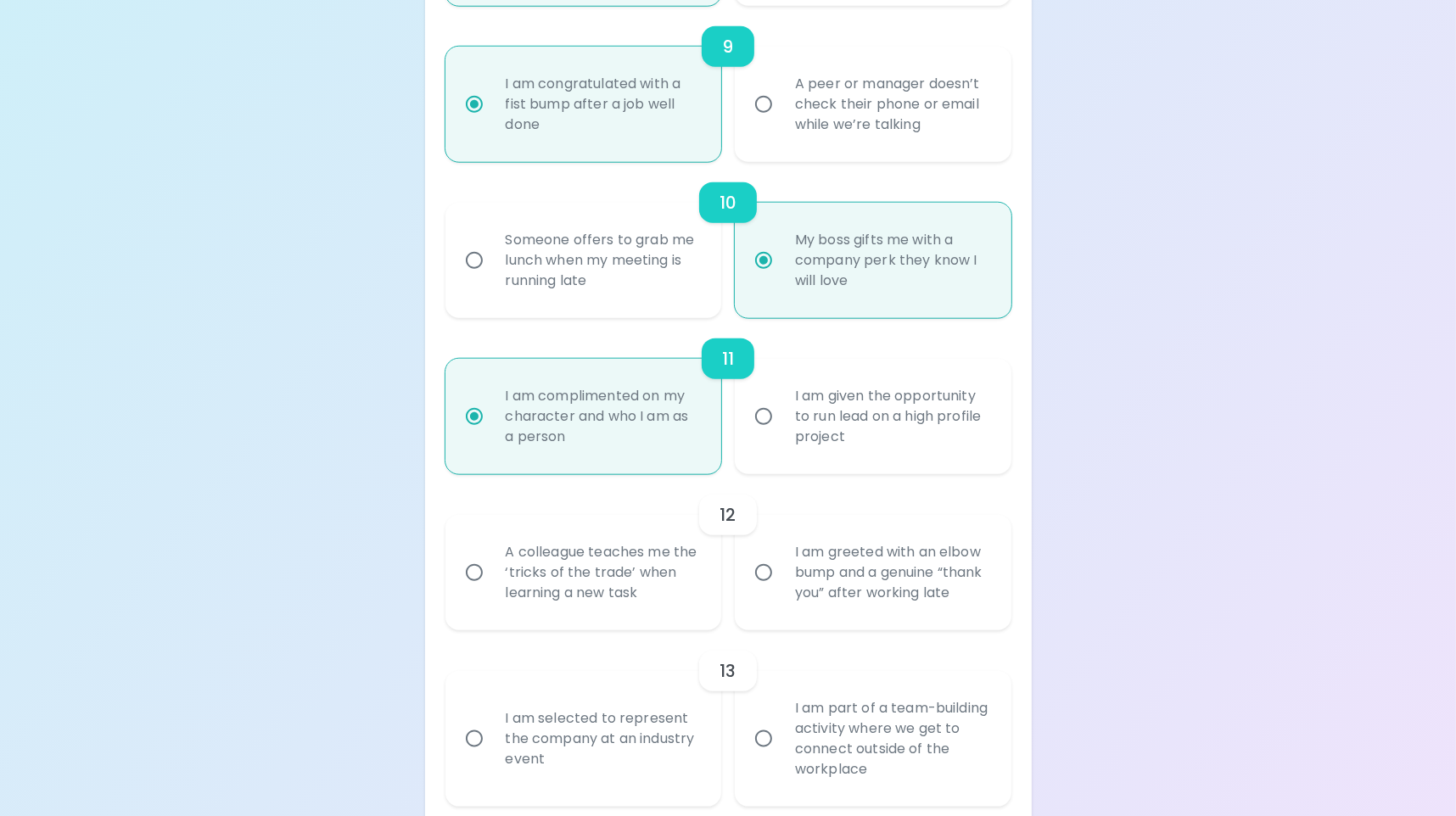
scroll to position [1710, 0]
radio input "true"
click at [912, 589] on div "I am greeted with an elbow bump and a genuine “thank you” after working late" at bounding box center [891, 572] width 221 height 102
click at [781, 589] on input "I am greeted with an elbow bump and a genuine “thank you” after working late" at bounding box center [764, 572] width 36 height 36
radio input "false"
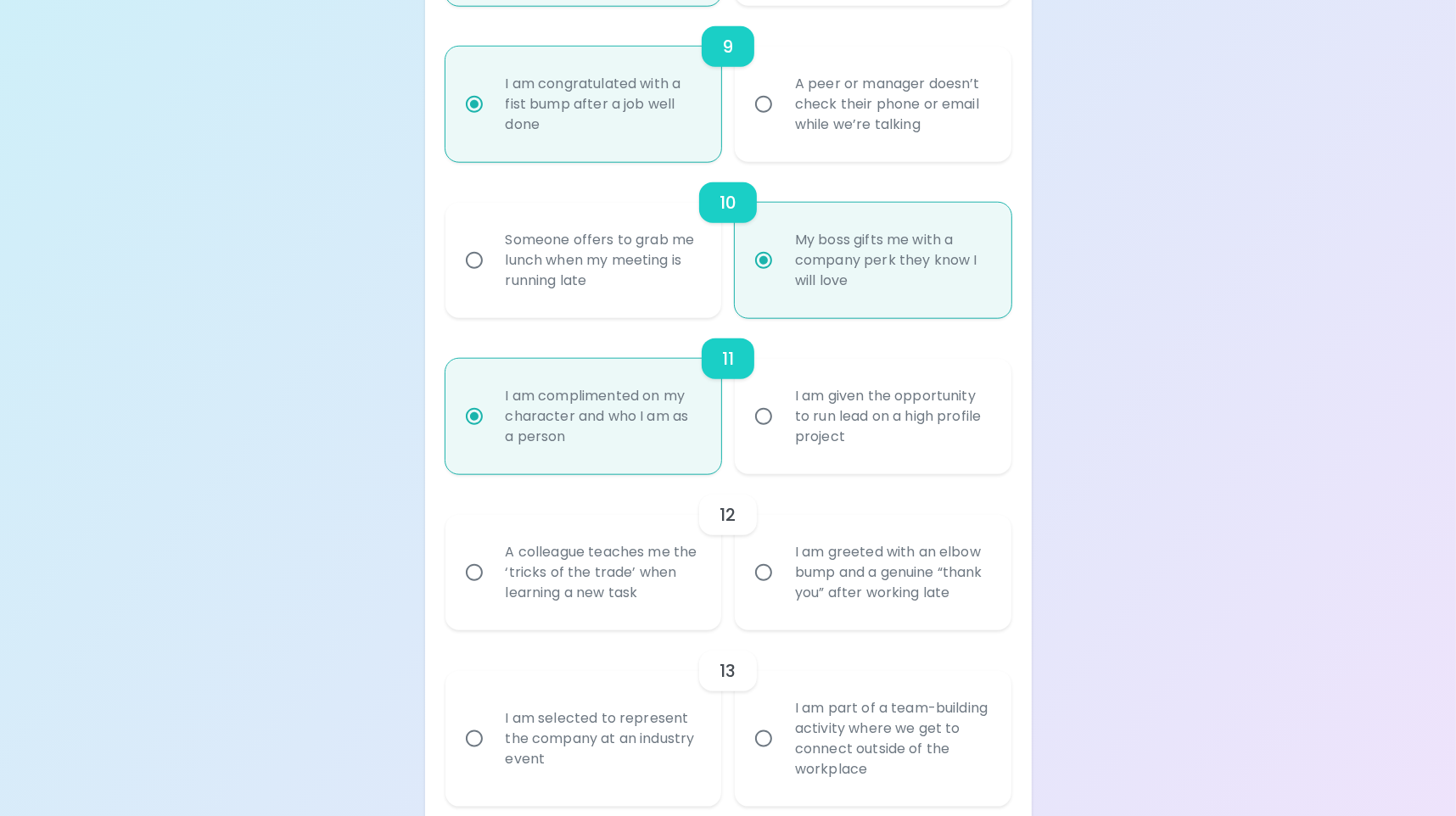
radio input "false"
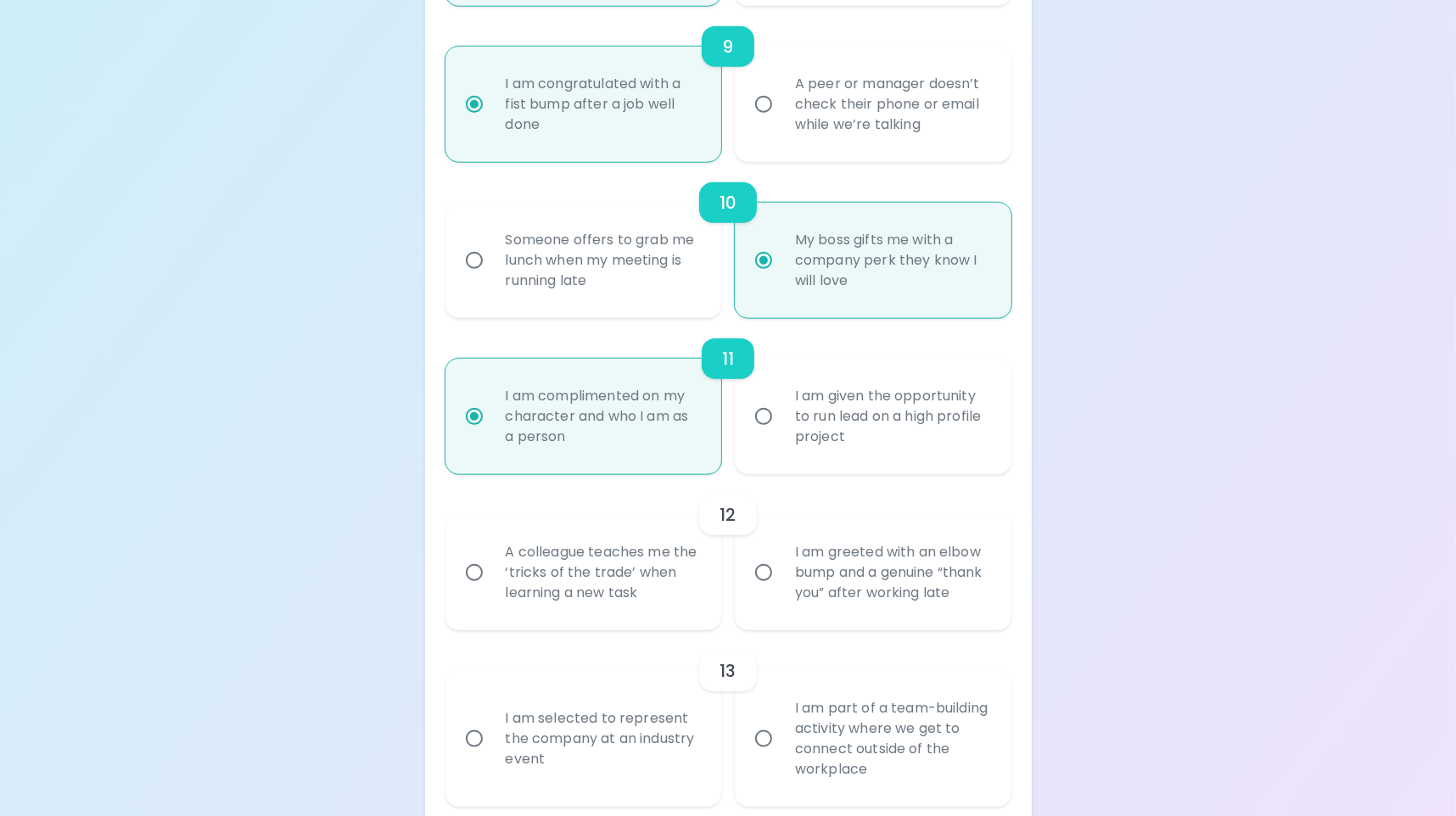
radio input "false"
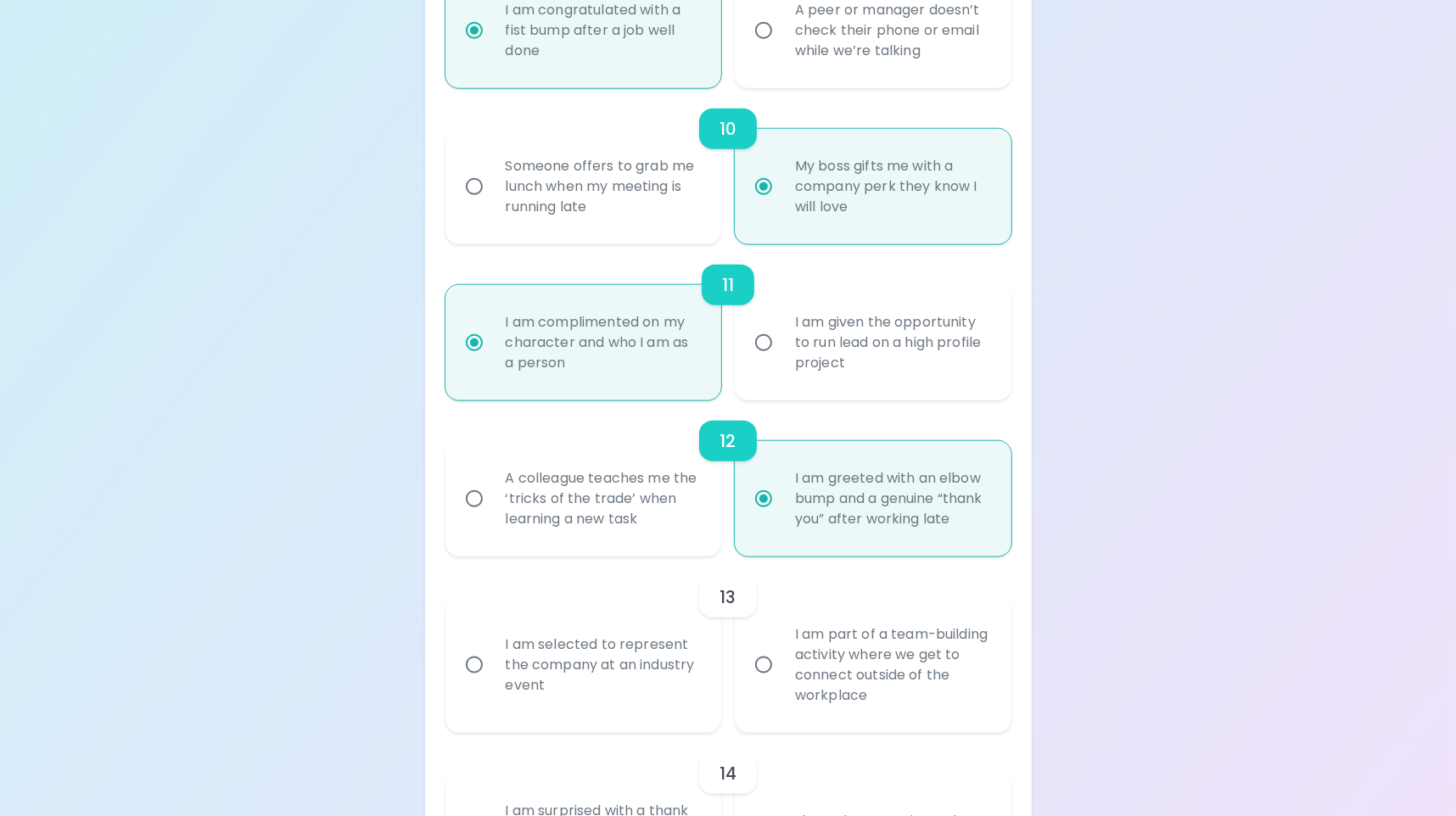
scroll to position [1846, 0]
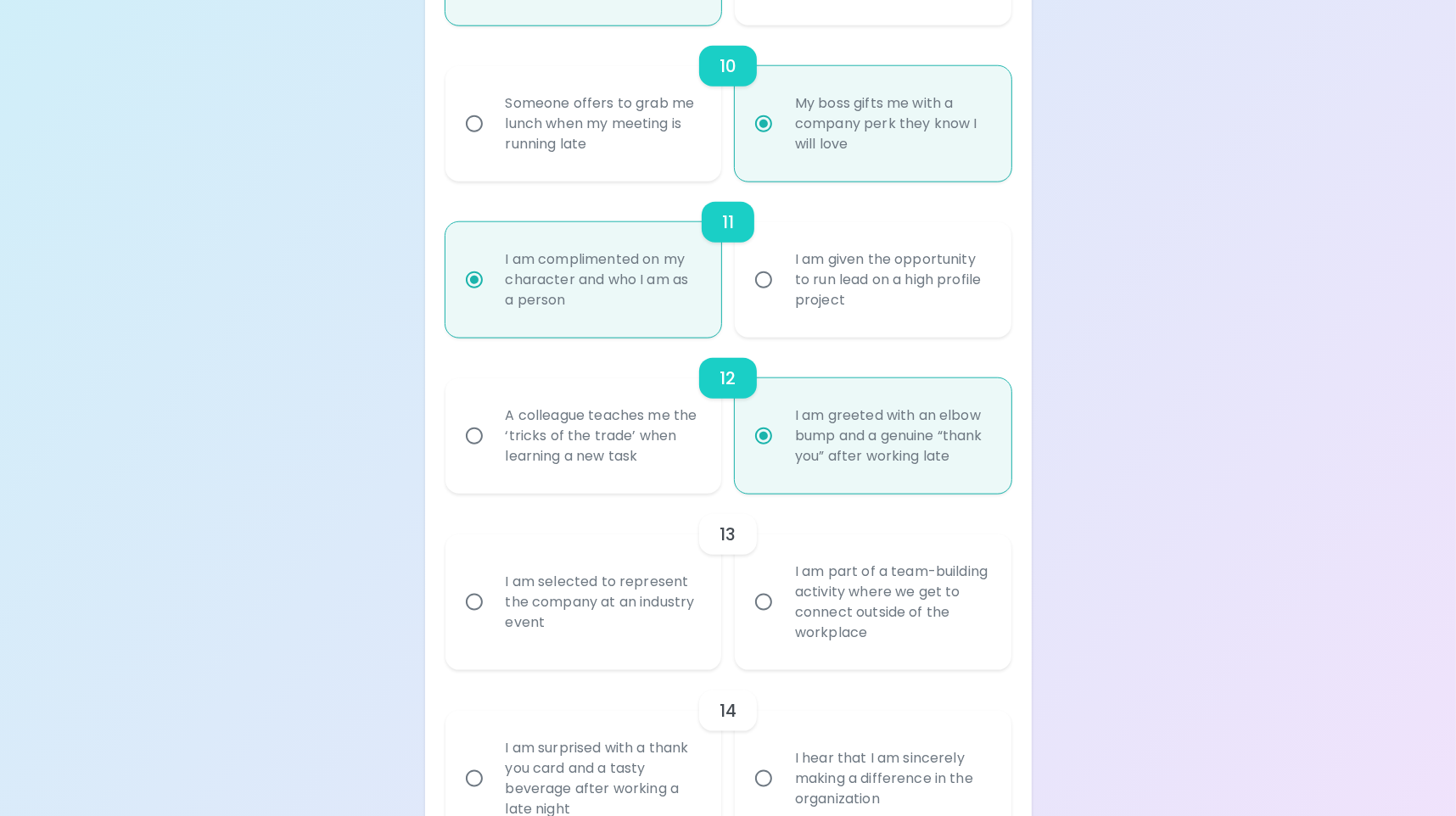
radio input "true"
click at [861, 637] on div "I am part of a team-building activity where we get to connect outside of the wo…" at bounding box center [891, 602] width 221 height 122
click at [781, 620] on input "I am part of a team-building activity where we get to connect outside of the wo…" at bounding box center [764, 602] width 36 height 36
radio input "false"
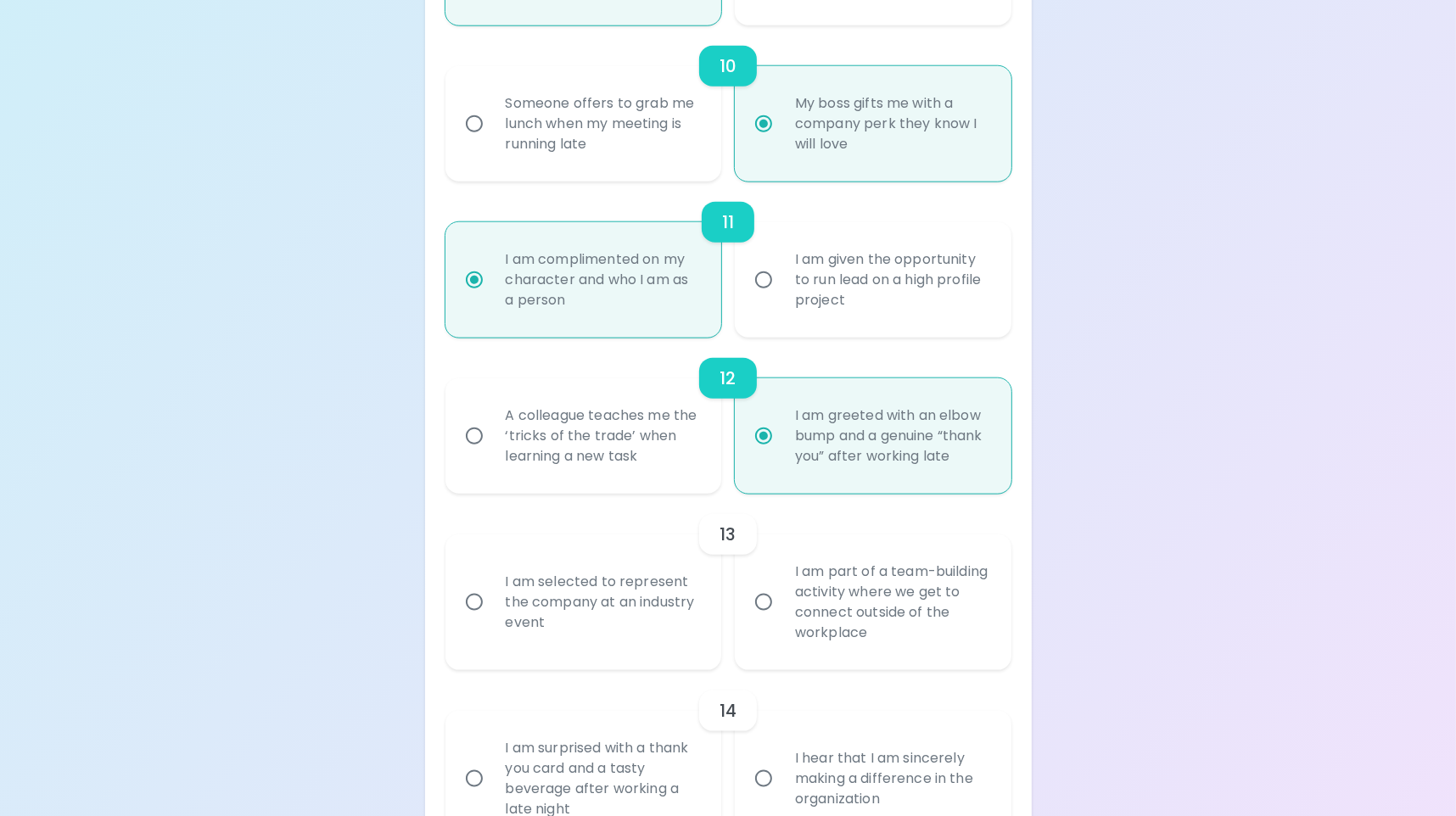
radio input "false"
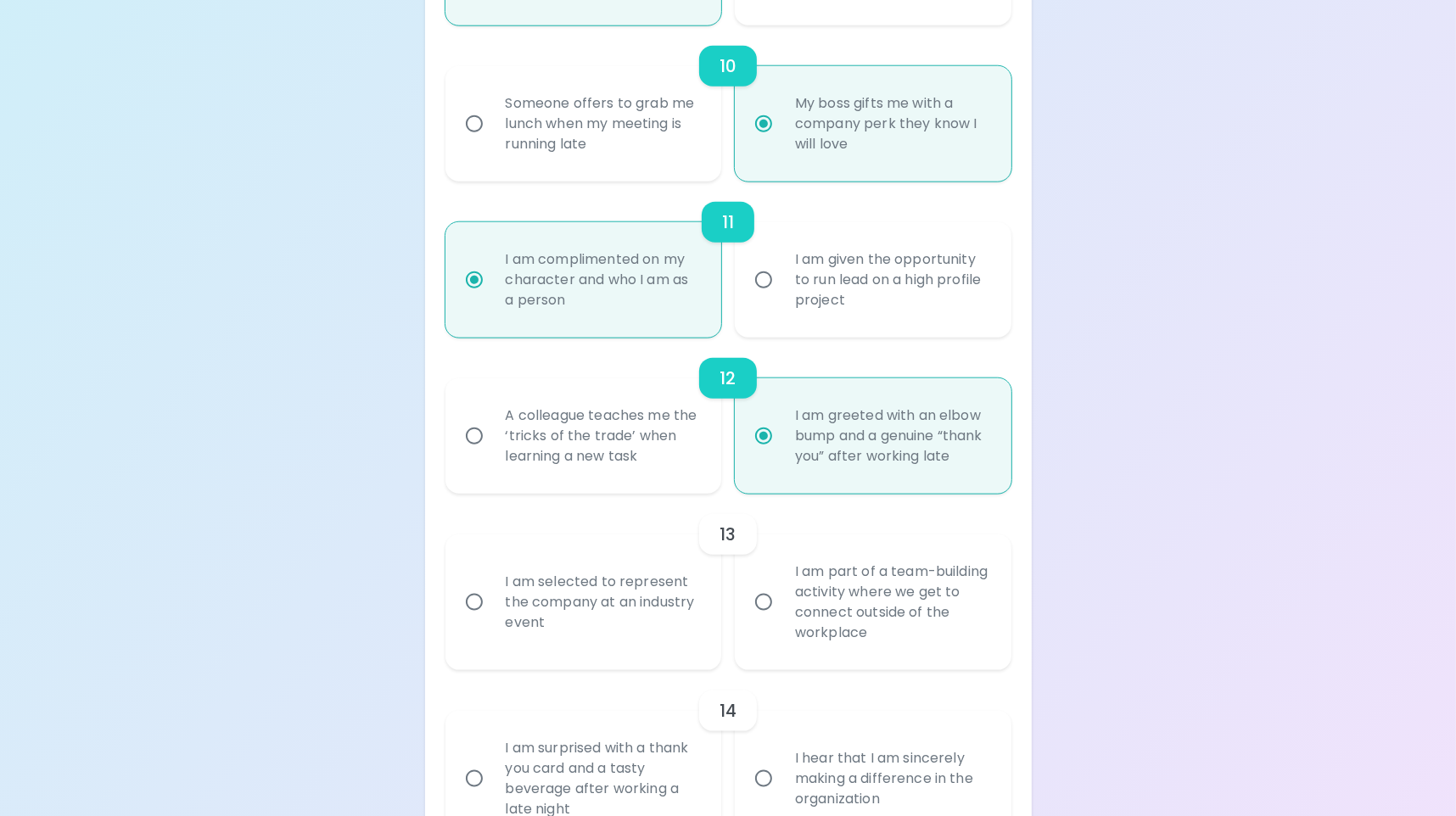
radio input "false"
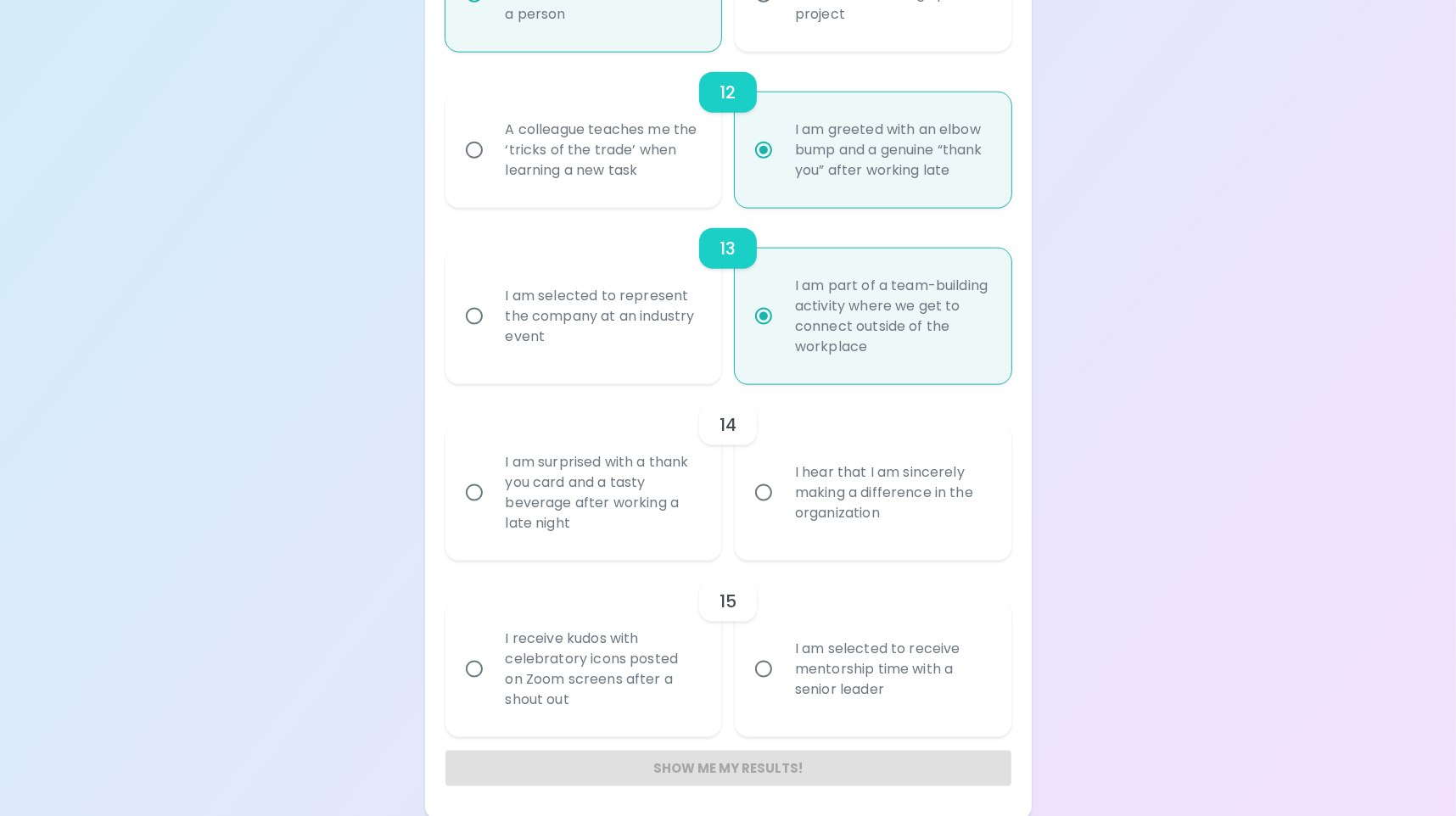
scroll to position [2156, 0]
radio input "true"
click at [665, 513] on div "I am surprised with a thank you card and a tasty beverage after working a late …" at bounding box center [602, 488] width 221 height 122
click at [492, 506] on input "I am surprised with a thank you card and a tasty beverage after working a late …" at bounding box center [474, 488] width 36 height 36
radio input "false"
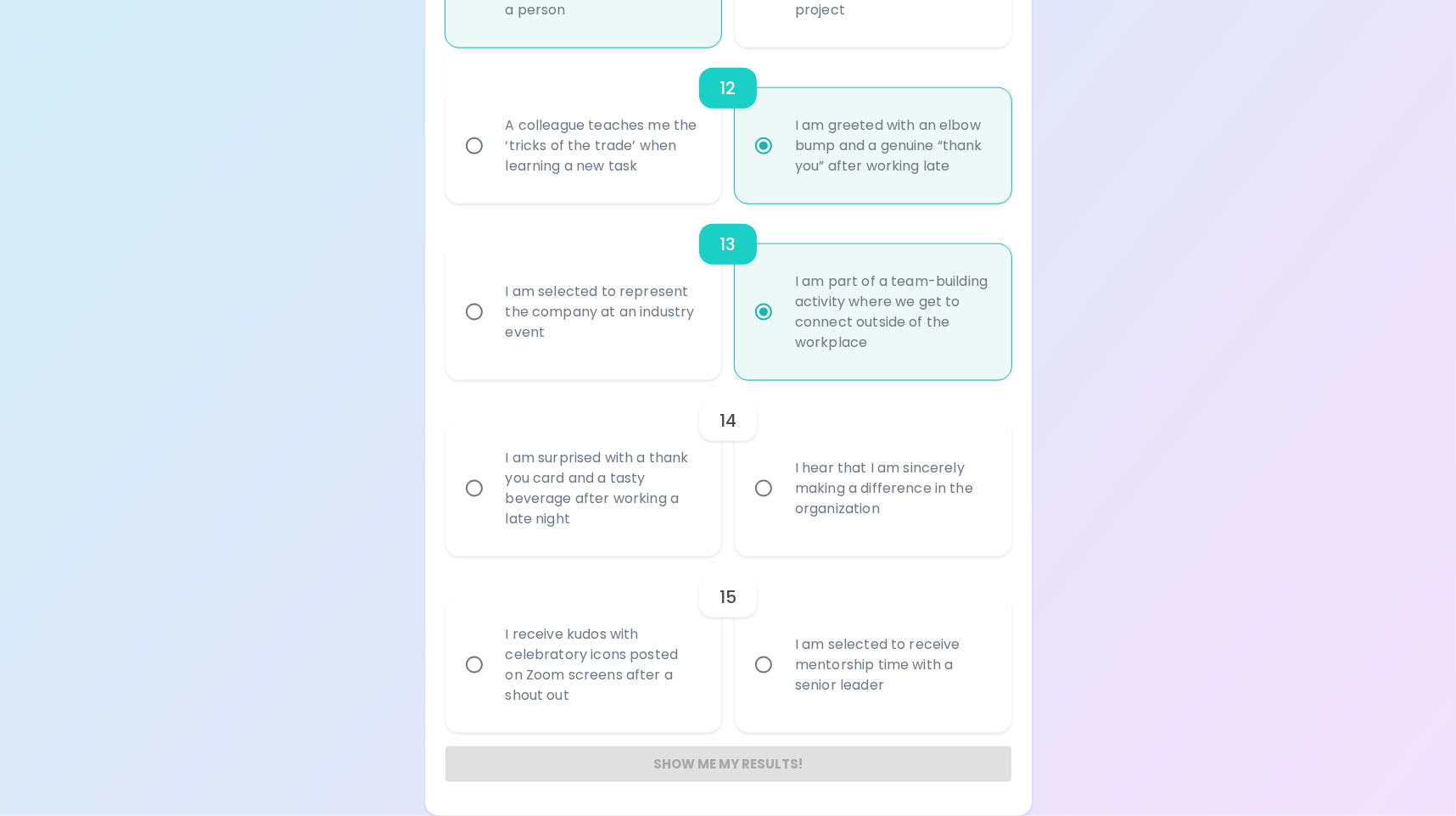
radio input "false"
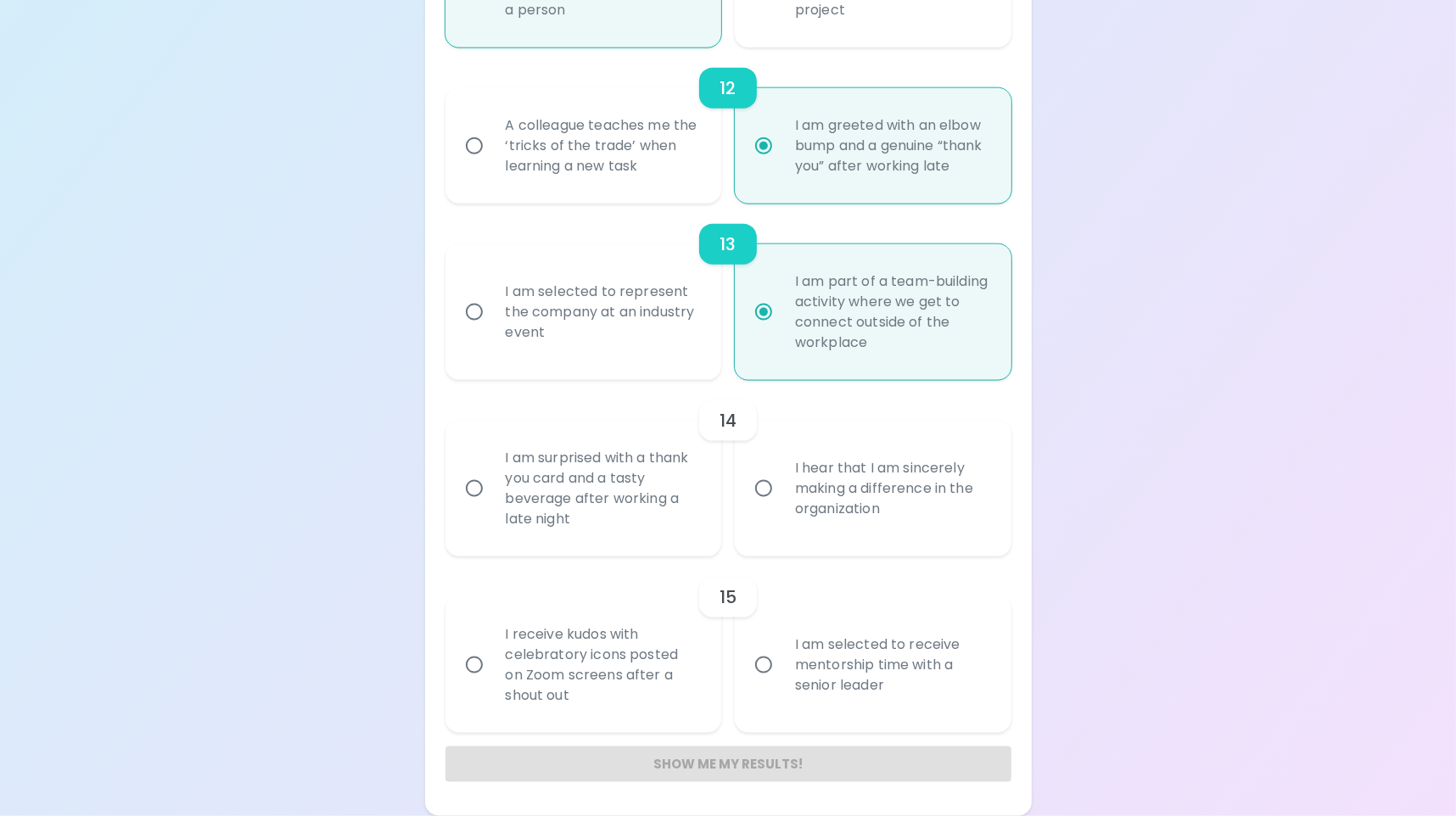
radio input "false"
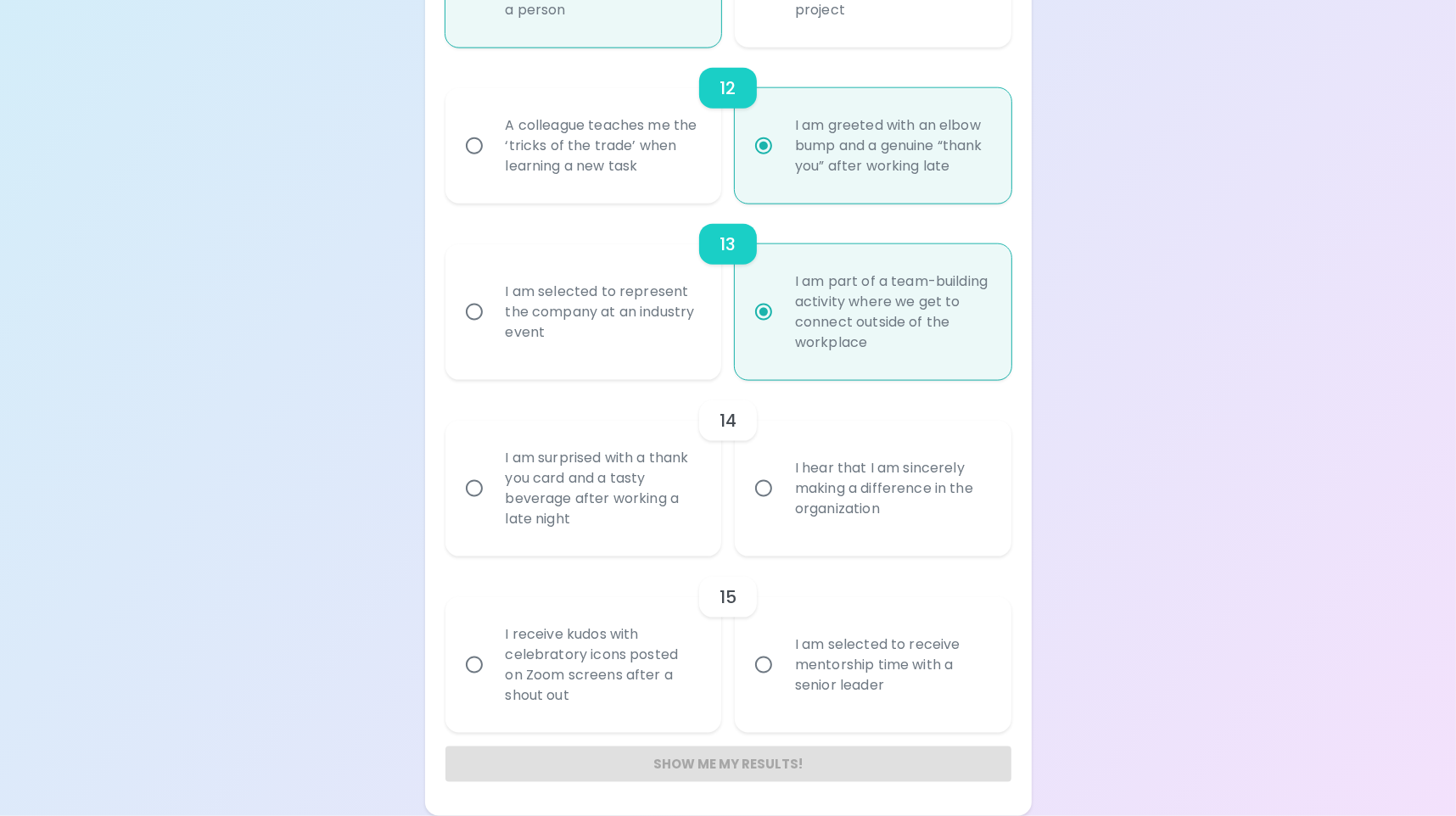
radio input "false"
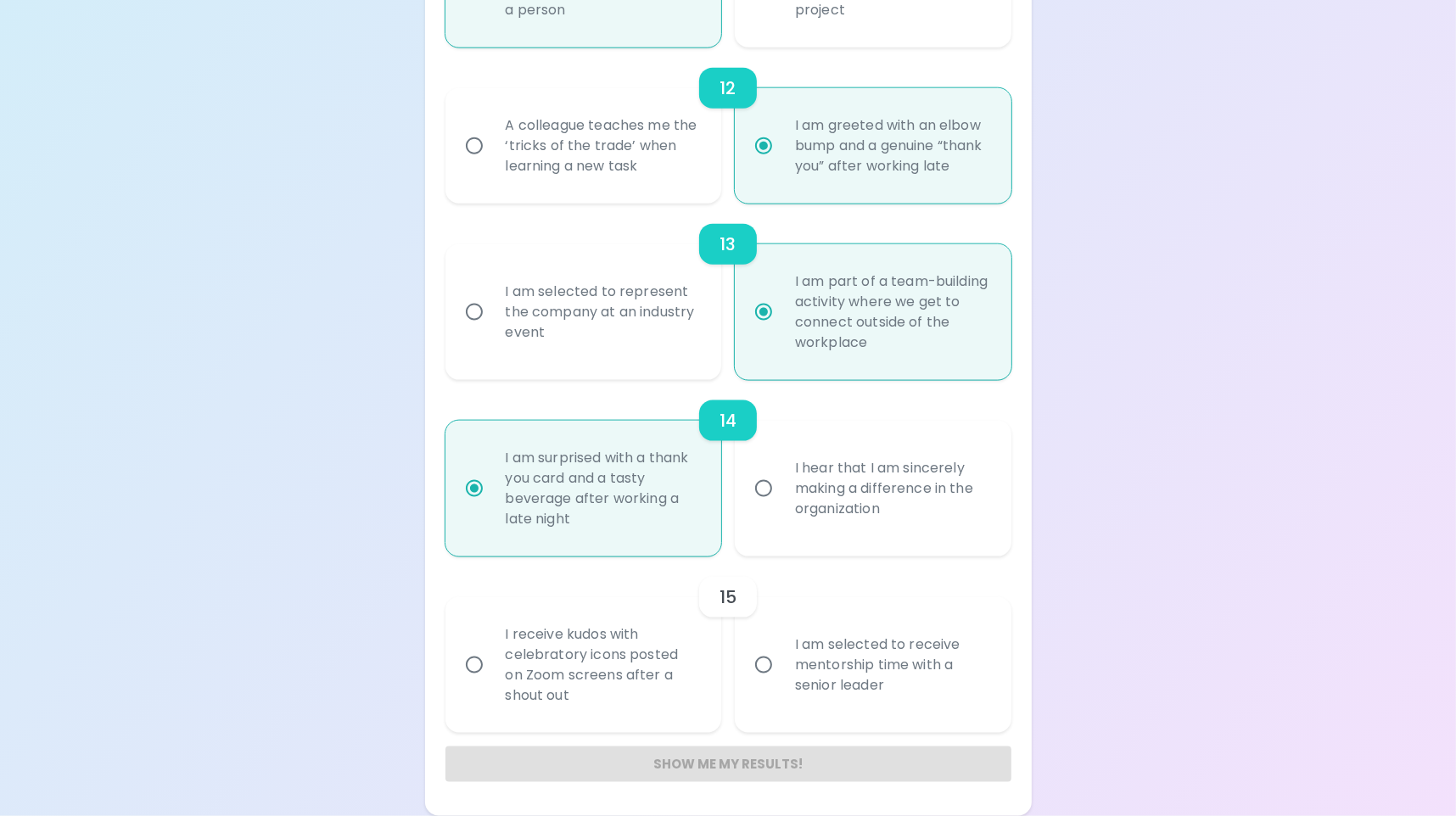
radio input "true"
click at [847, 478] on div "I hear that I am sincerely making a difference in the organization" at bounding box center [891, 489] width 221 height 102
click at [781, 478] on input "I hear that I am sincerely making a difference in the organization" at bounding box center [764, 488] width 36 height 36
radio input "false"
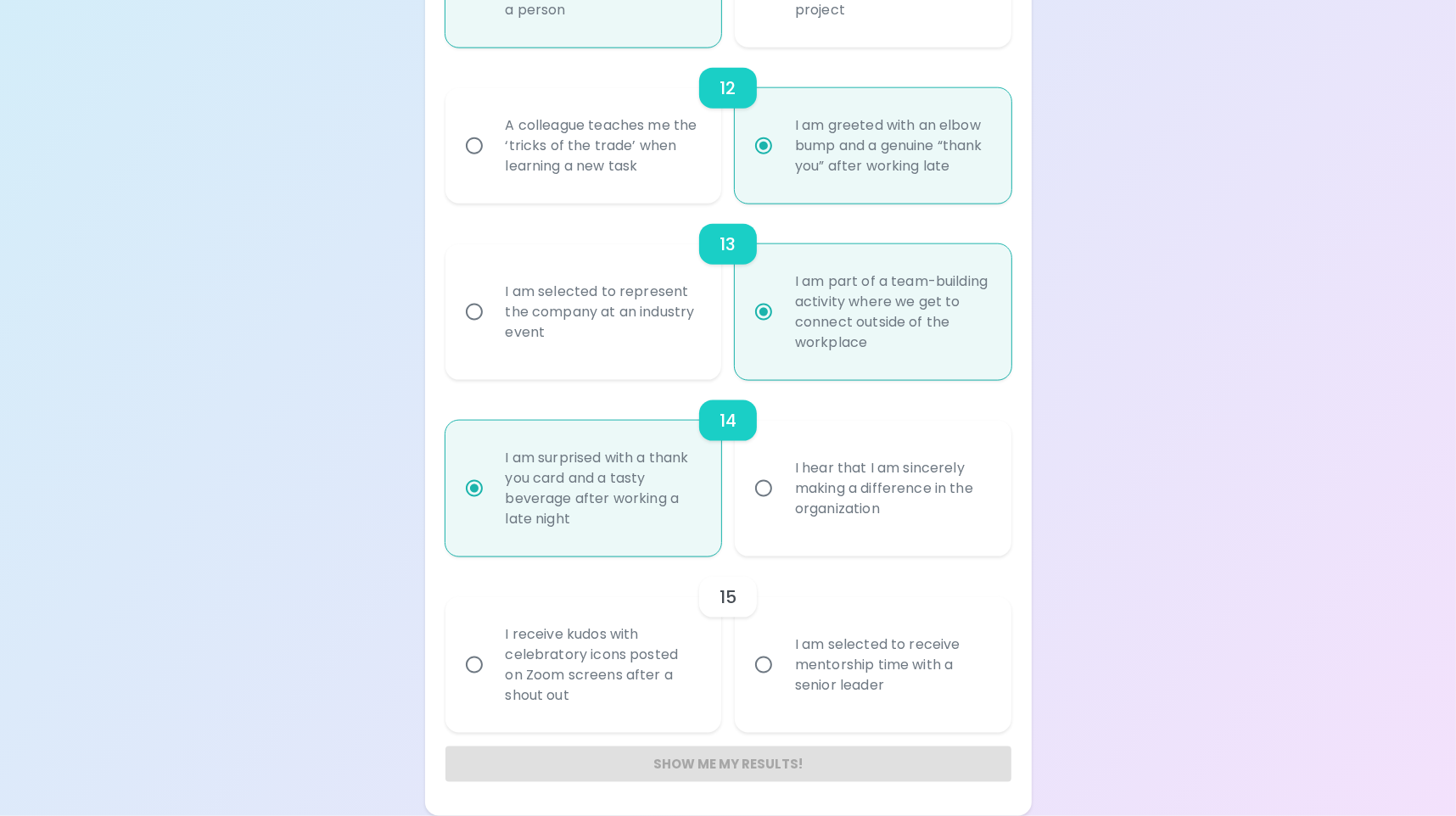
radio input "false"
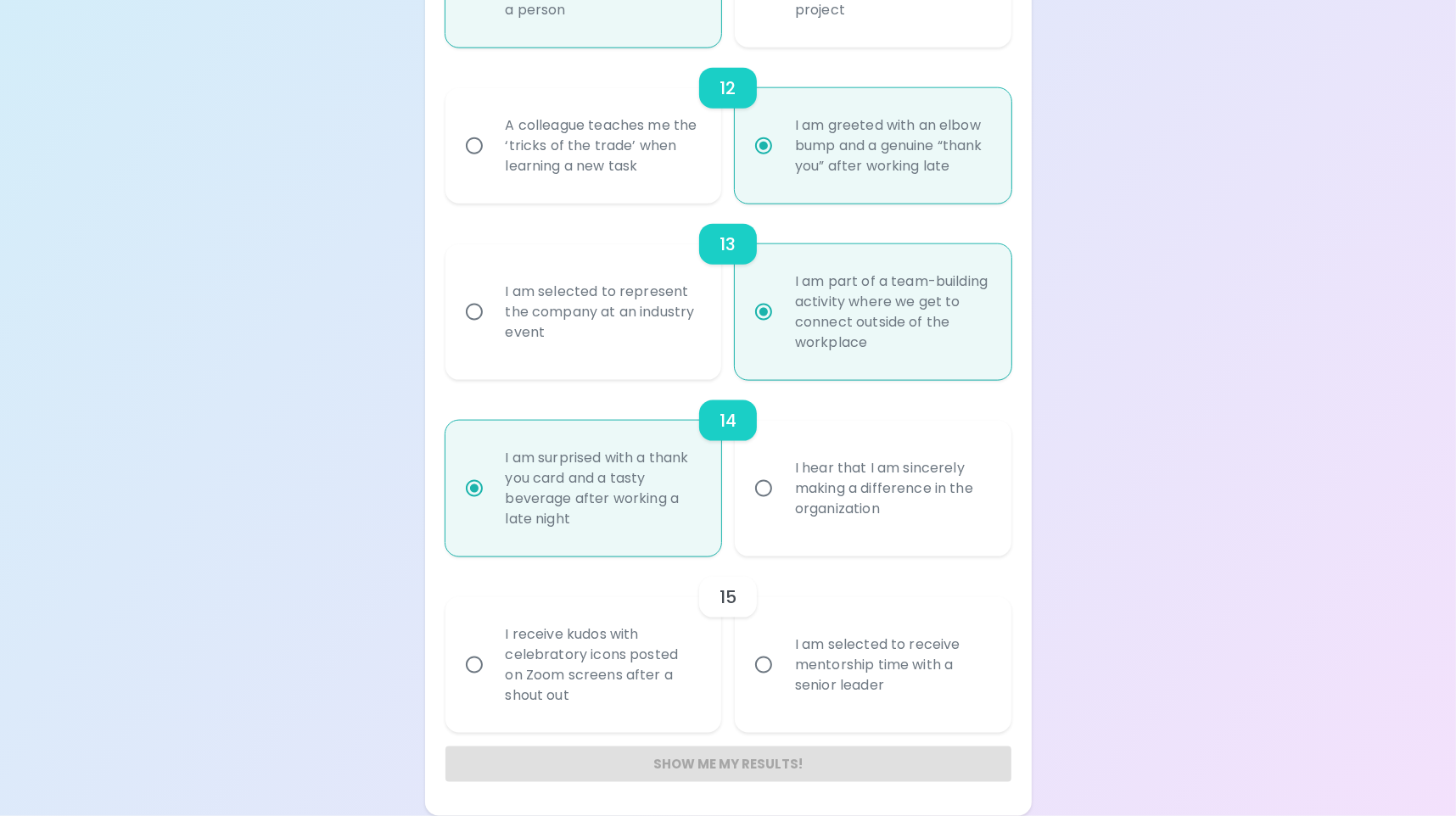
radio input "false"
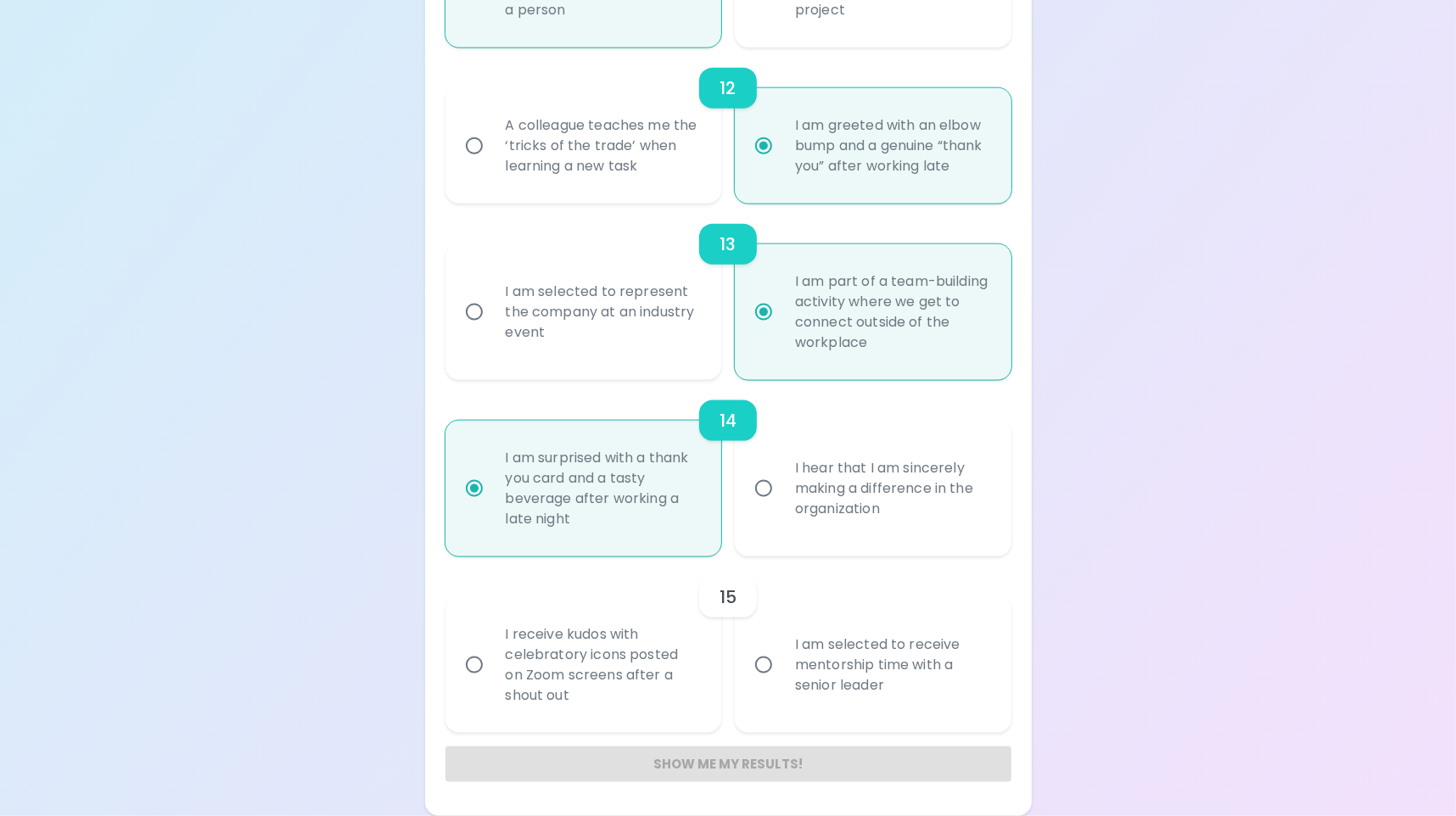
radio input "true"
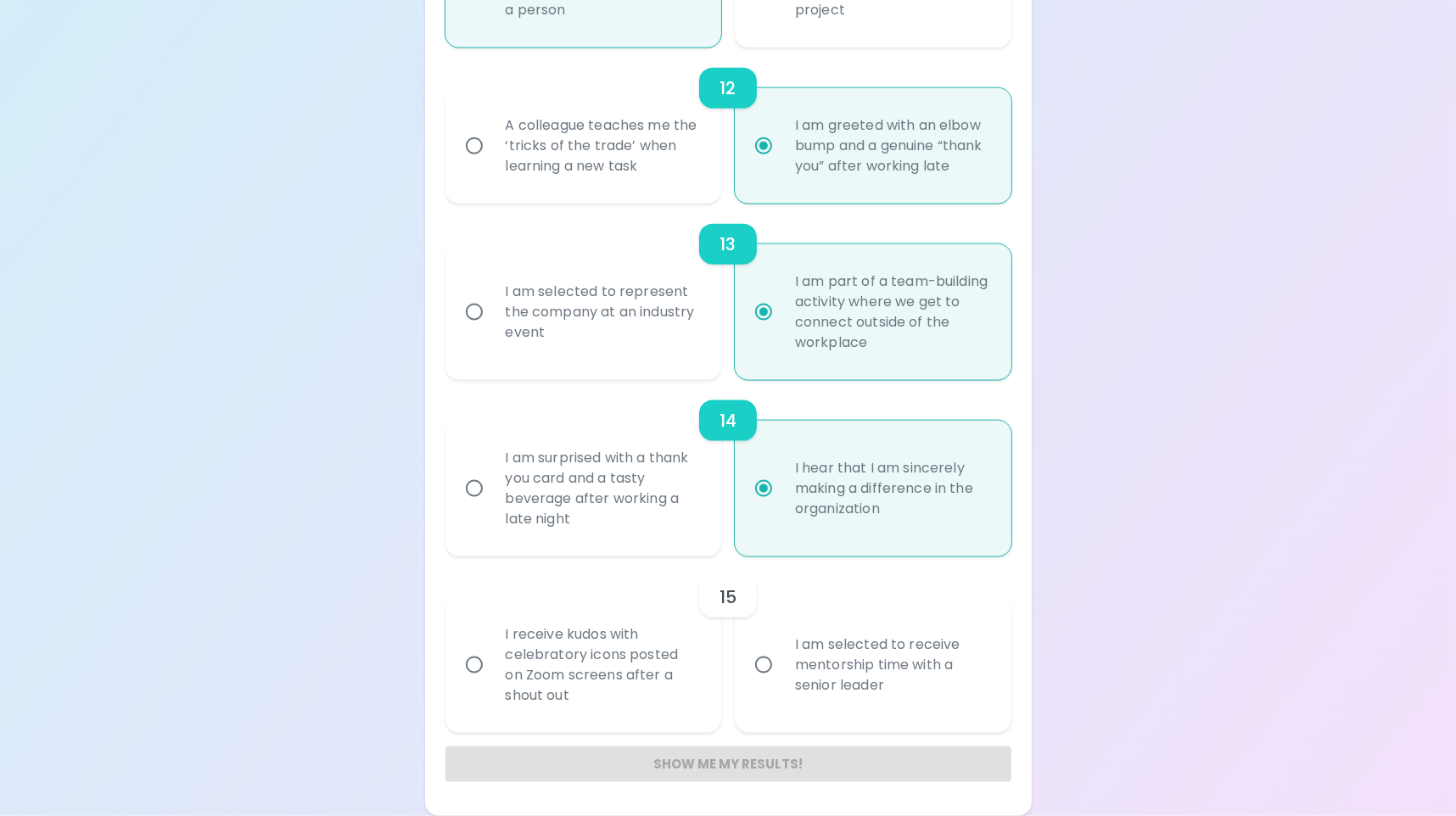
radio input "true"
click at [663, 502] on div "I am surprised with a thank you card and a tasty beverage after working a late …" at bounding box center [602, 488] width 221 height 122
click at [492, 502] on input "I am surprised with a thank you card and a tasty beverage after working a late …" at bounding box center [474, 488] width 36 height 36
radio input "false"
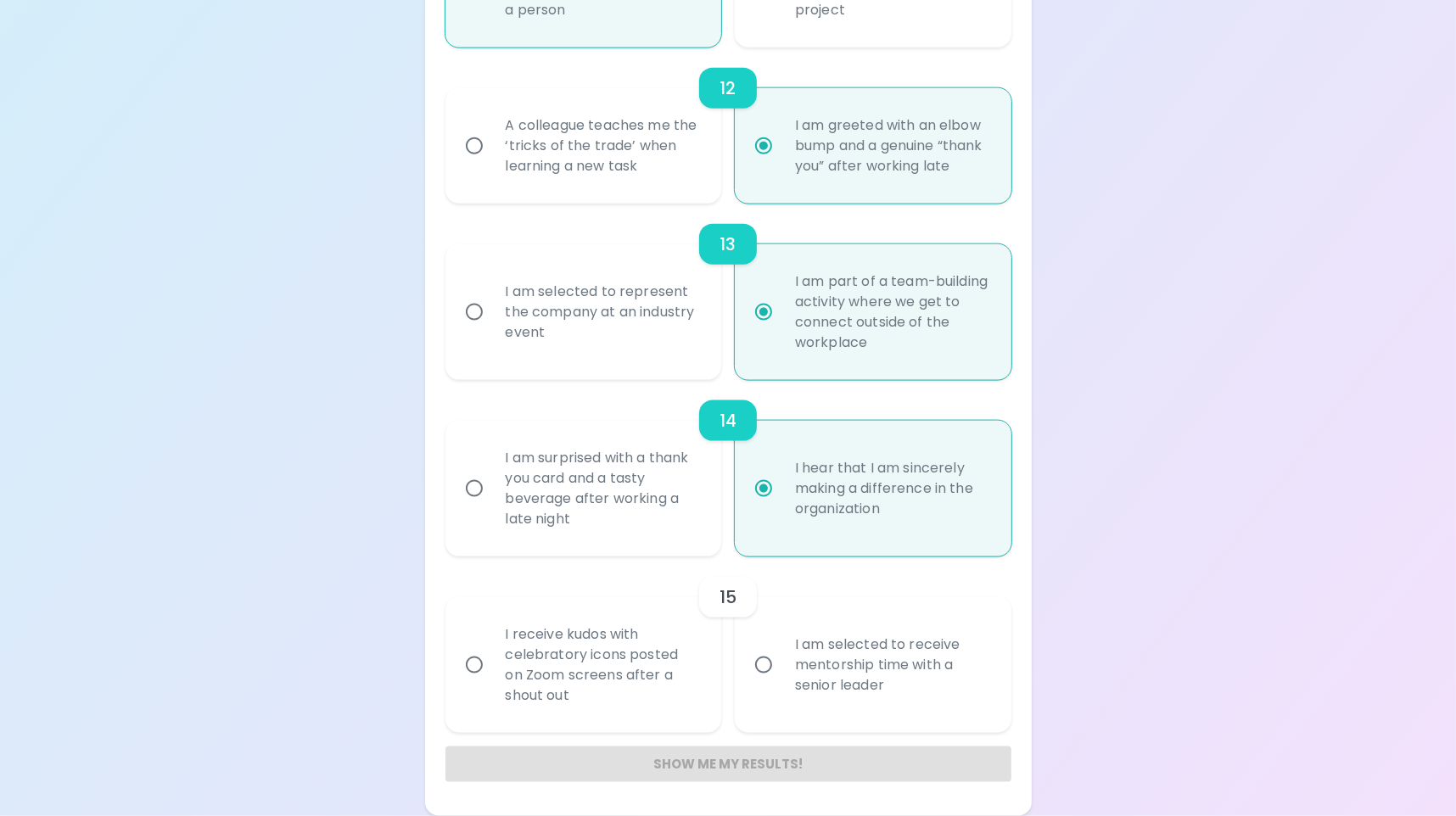
radio input "false"
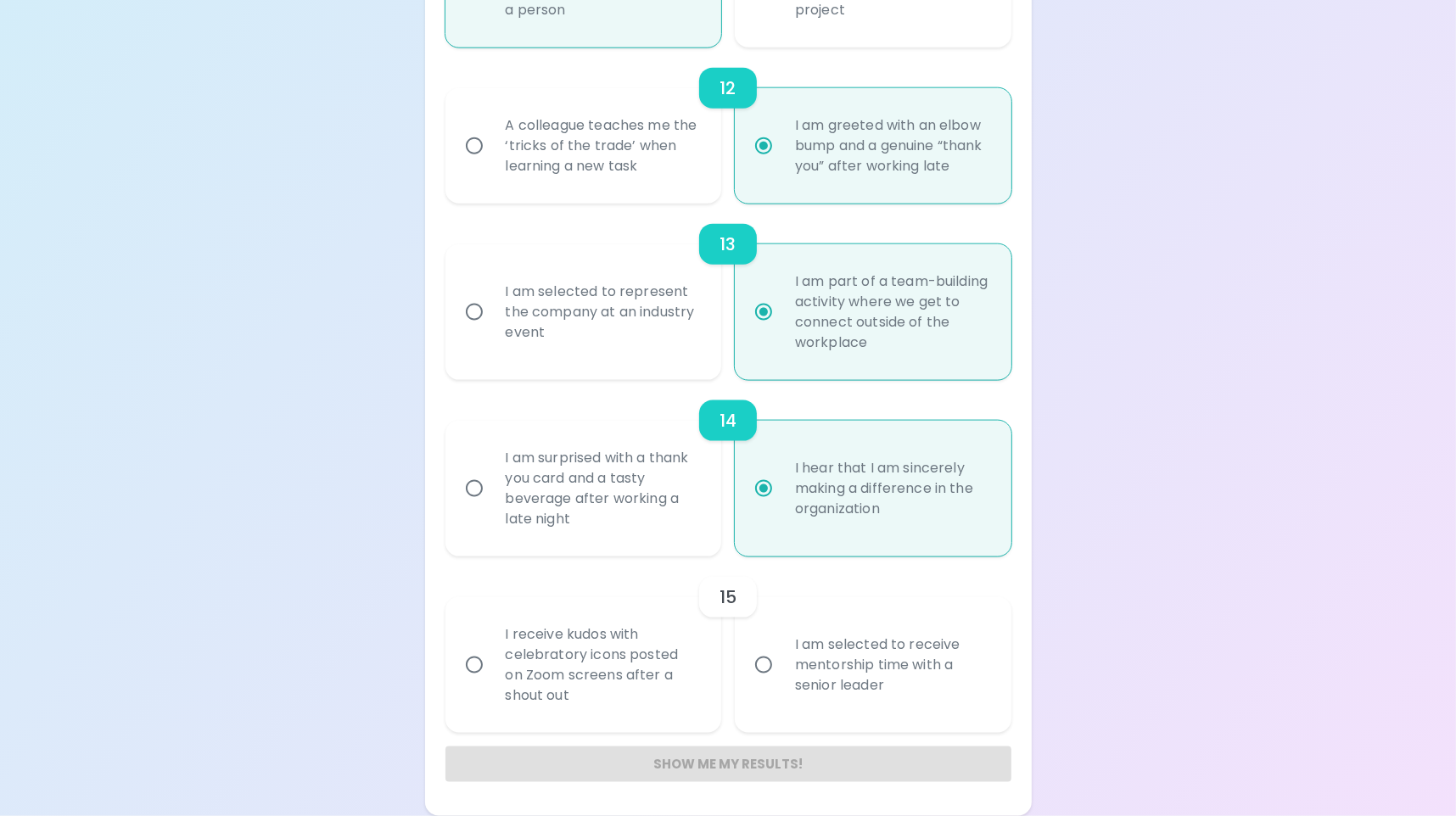
radio input "false"
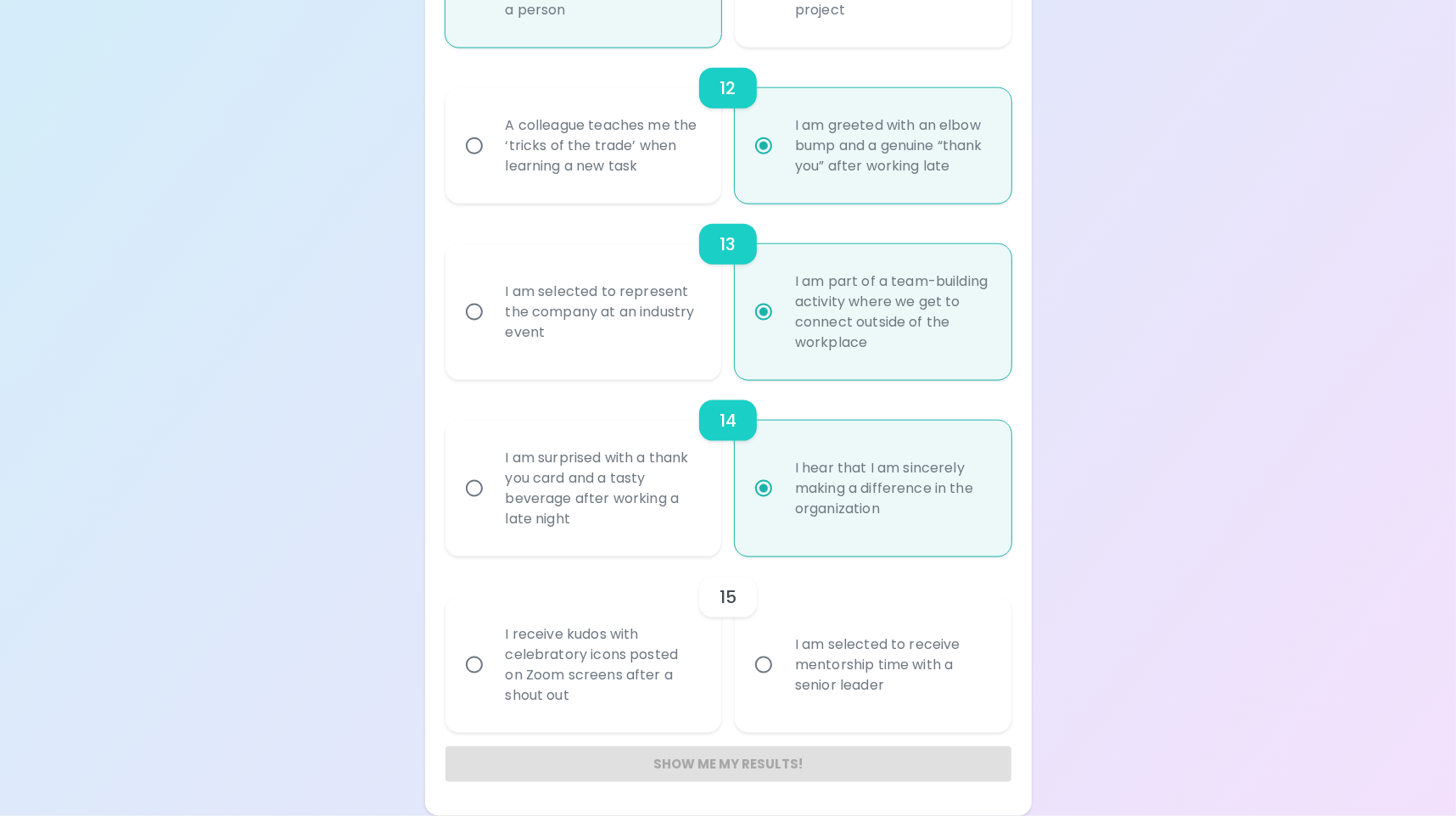
radio input "true"
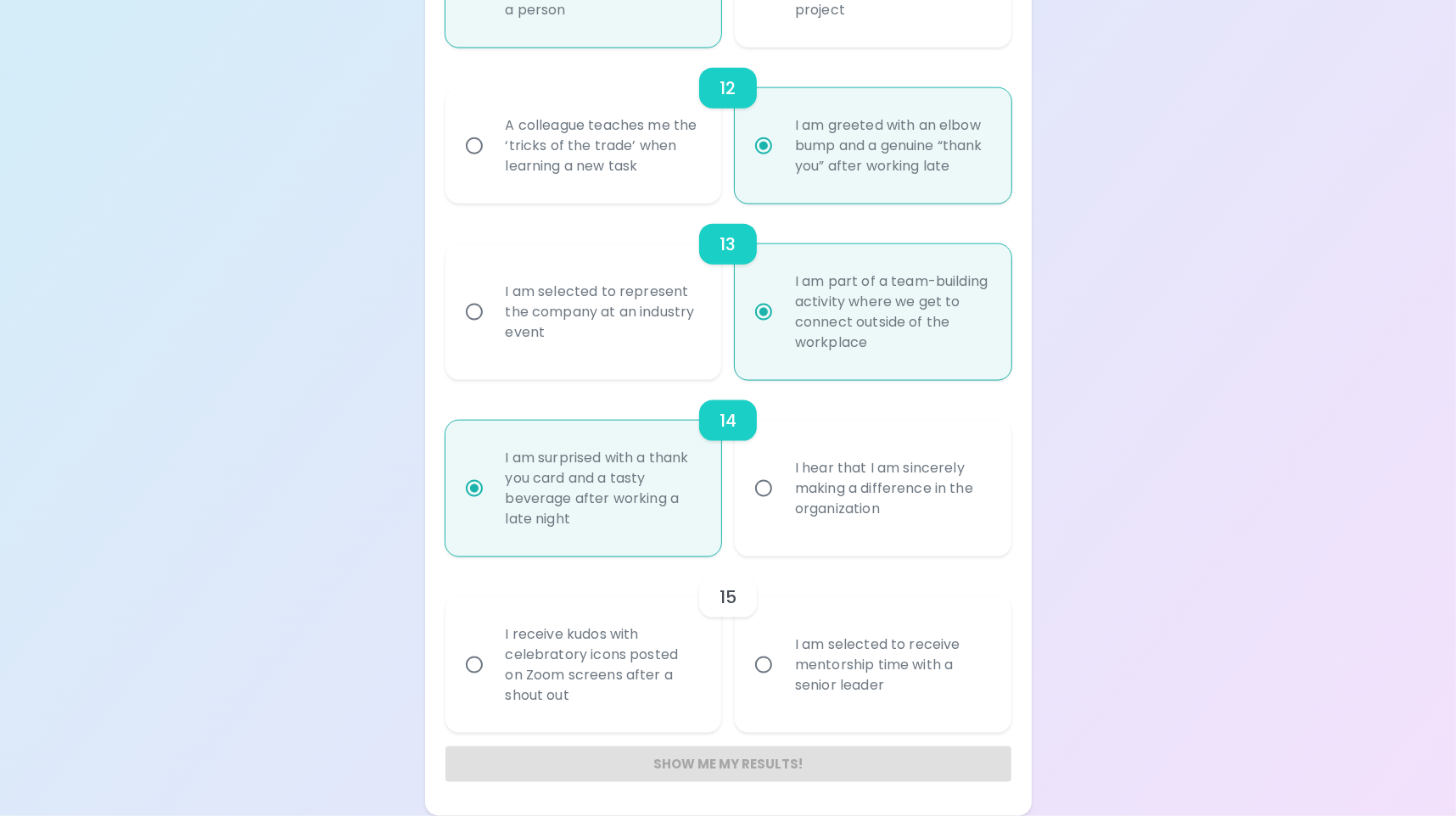
radio input "true"
click at [593, 691] on div "I receive kudos with celebratory icons posted on Zoom screens after a shout out" at bounding box center [602, 664] width 221 height 122
click at [492, 683] on input "I receive kudos with celebratory icons posted on Zoom screens after a shout out" at bounding box center [474, 664] width 36 height 36
radio input "false"
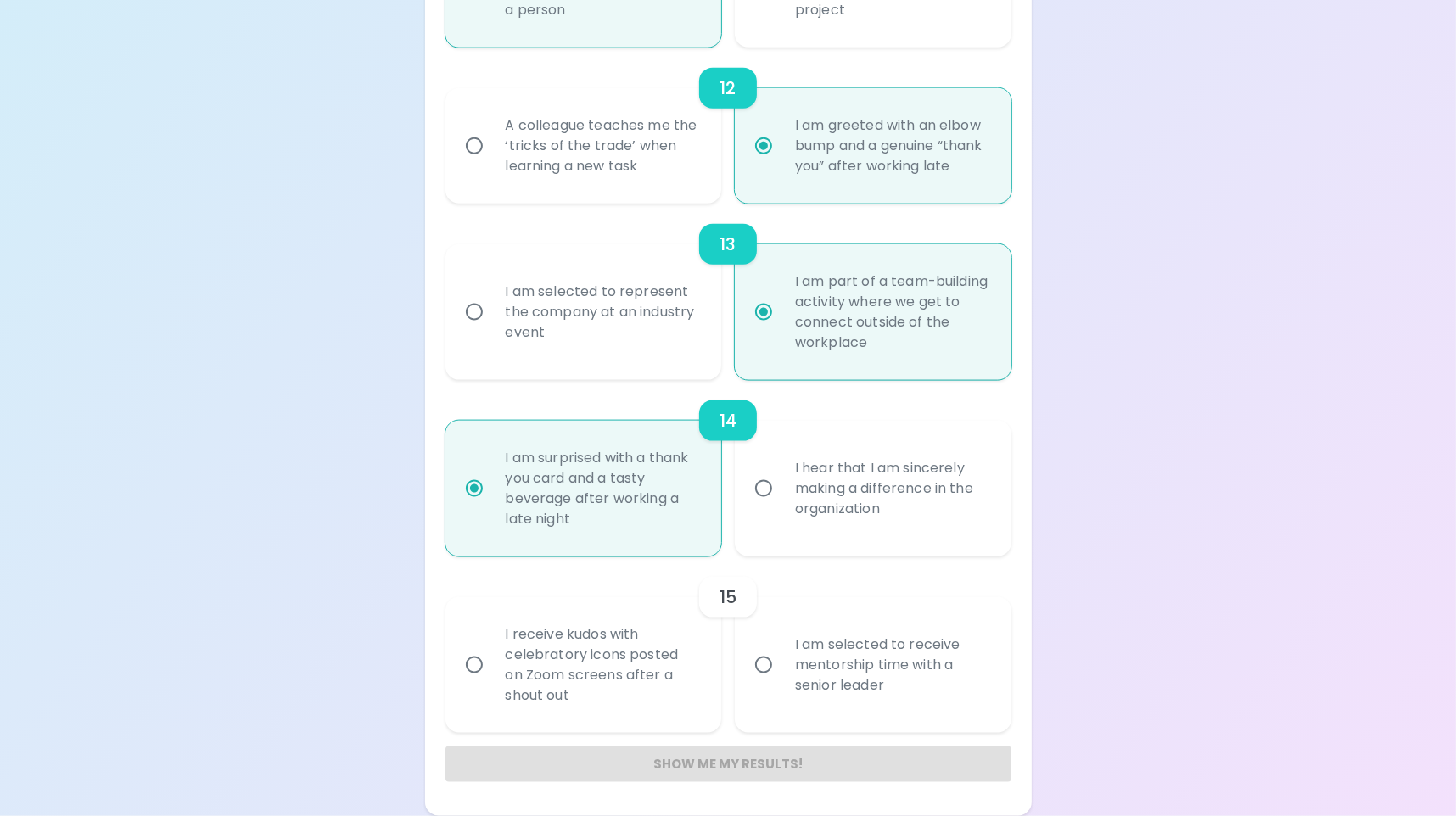
radio input "false"
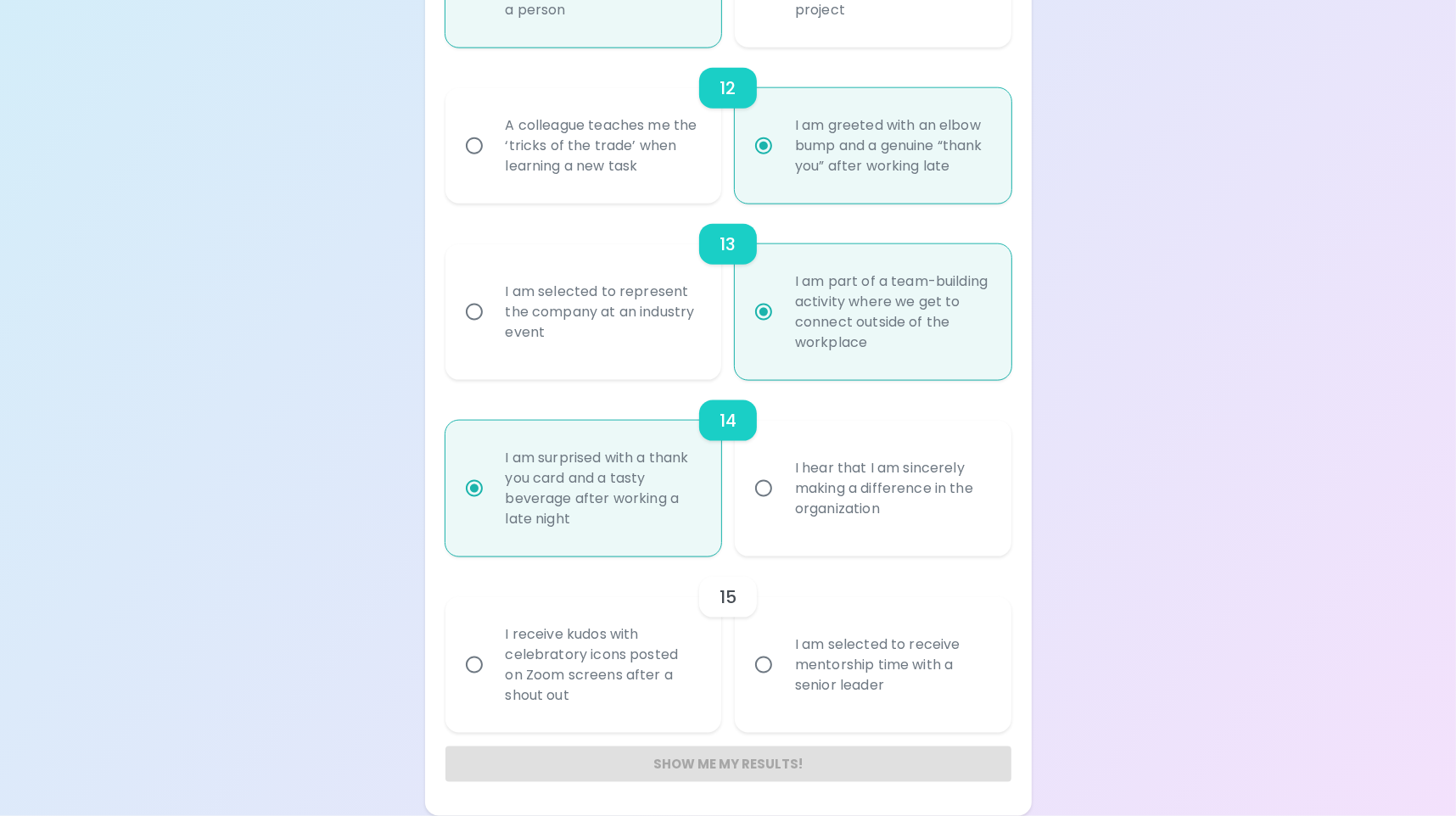
radio input "false"
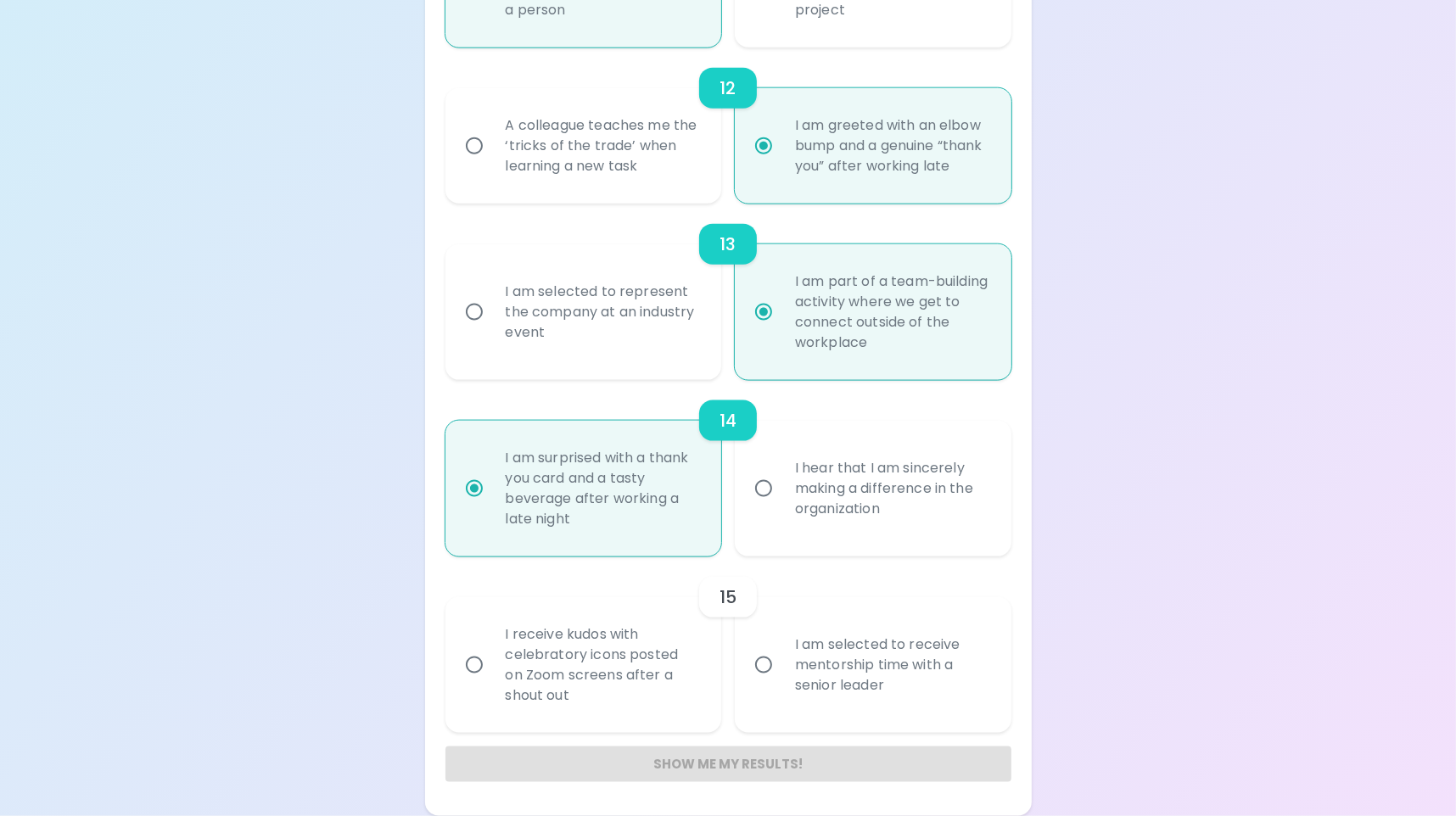
radio input "false"
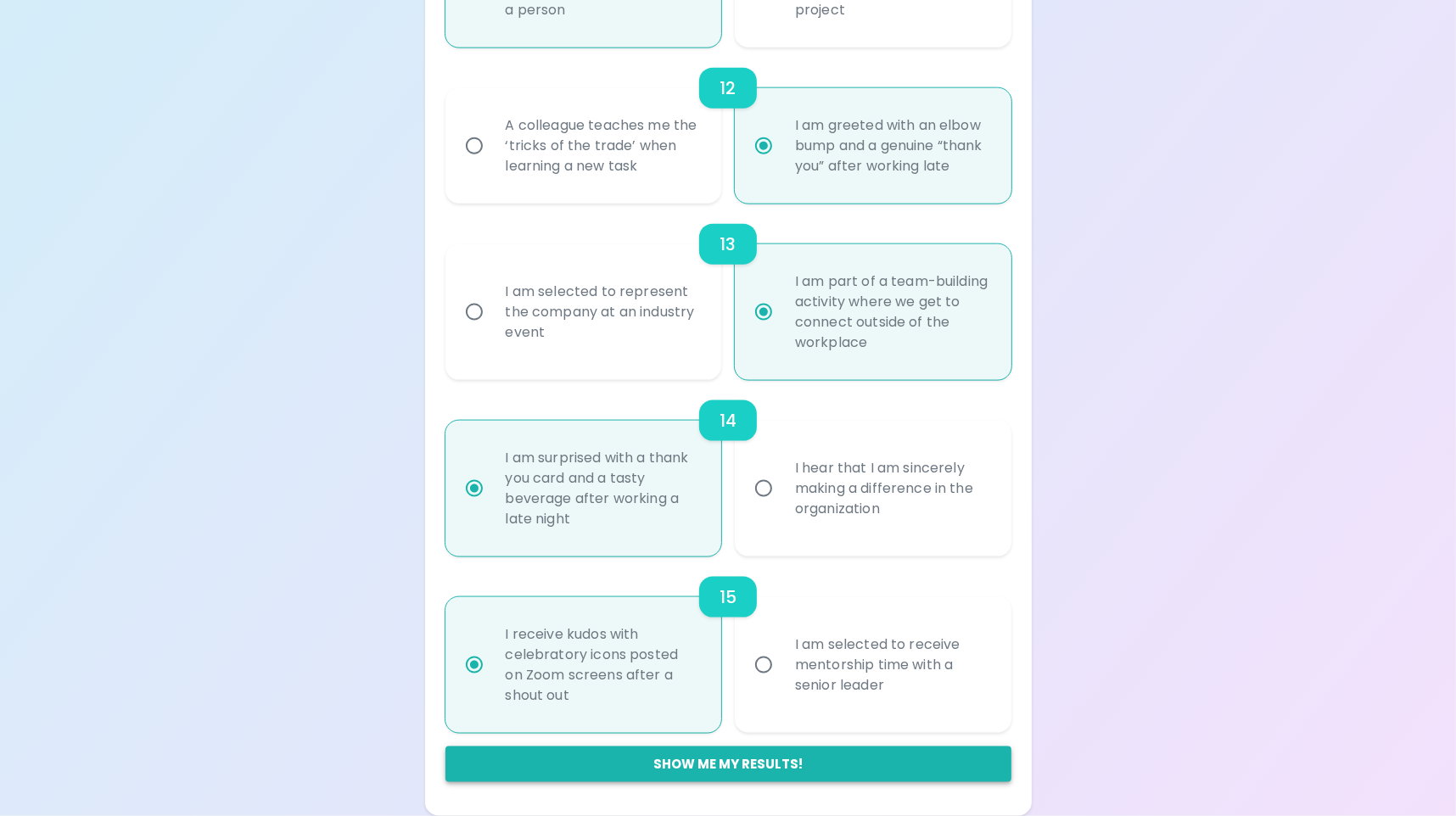
radio input "true"
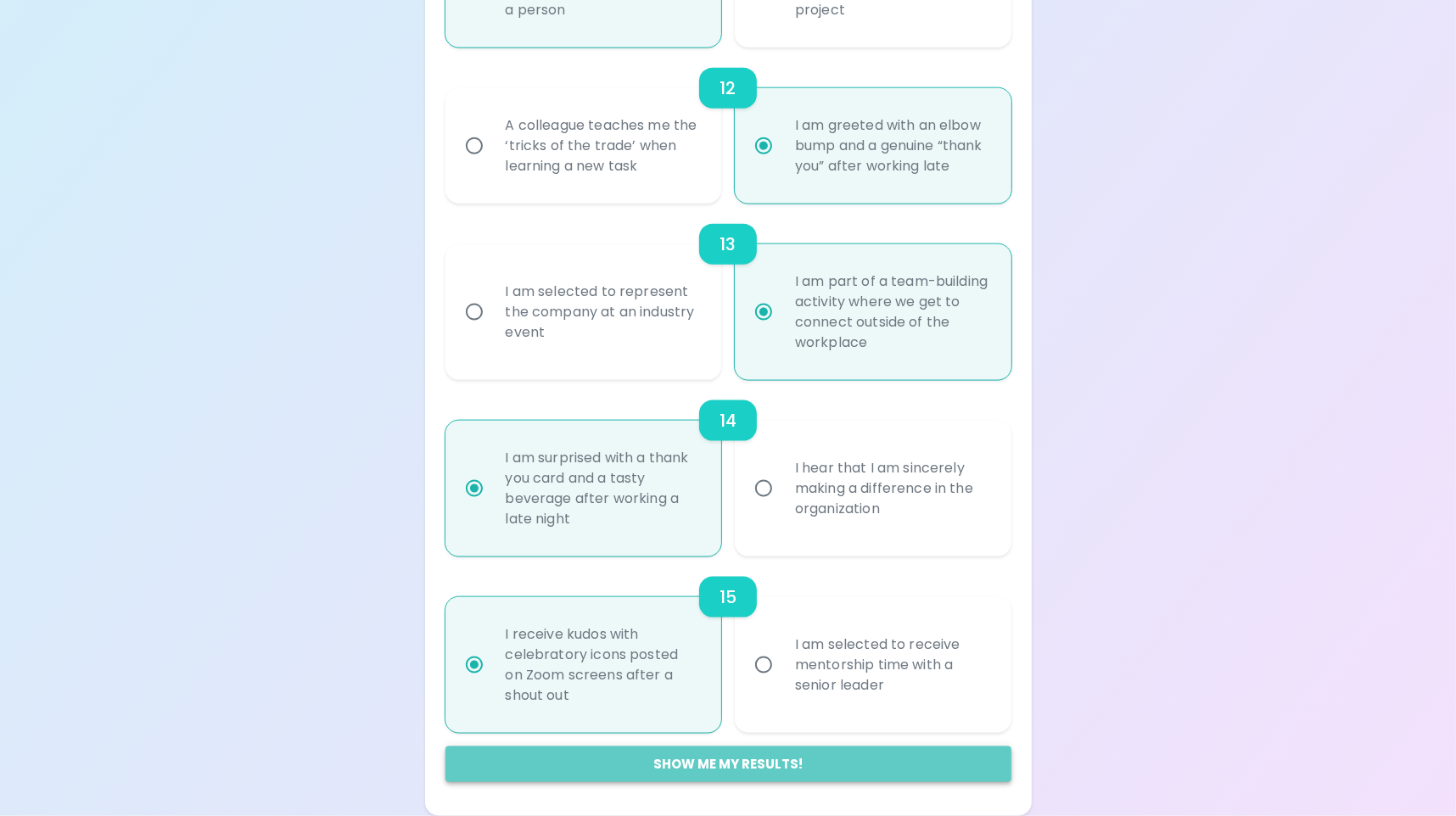
click at [652, 761] on button "Show me my results!" at bounding box center [728, 764] width 566 height 36
radio input "false"
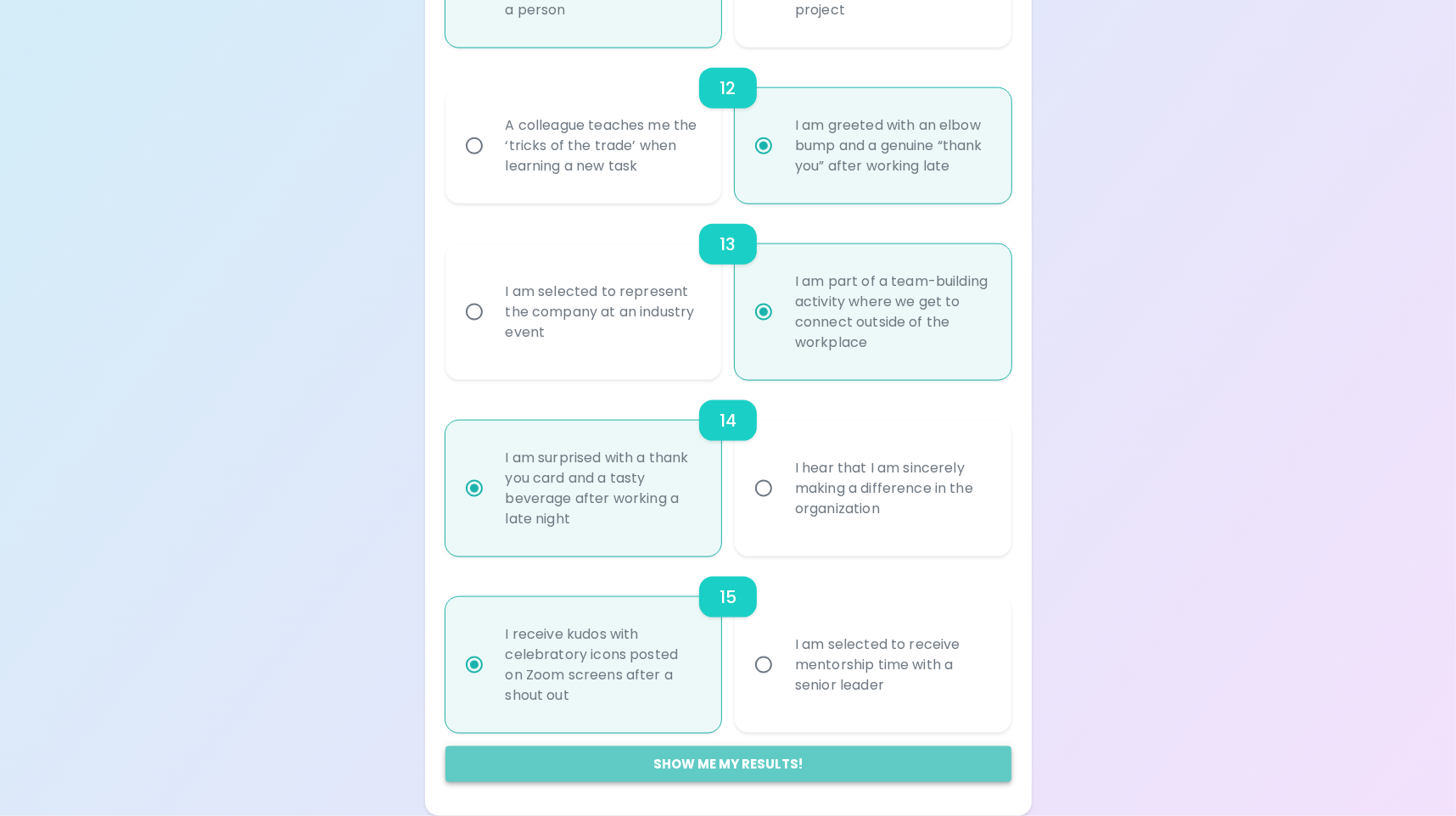
radio input "false"
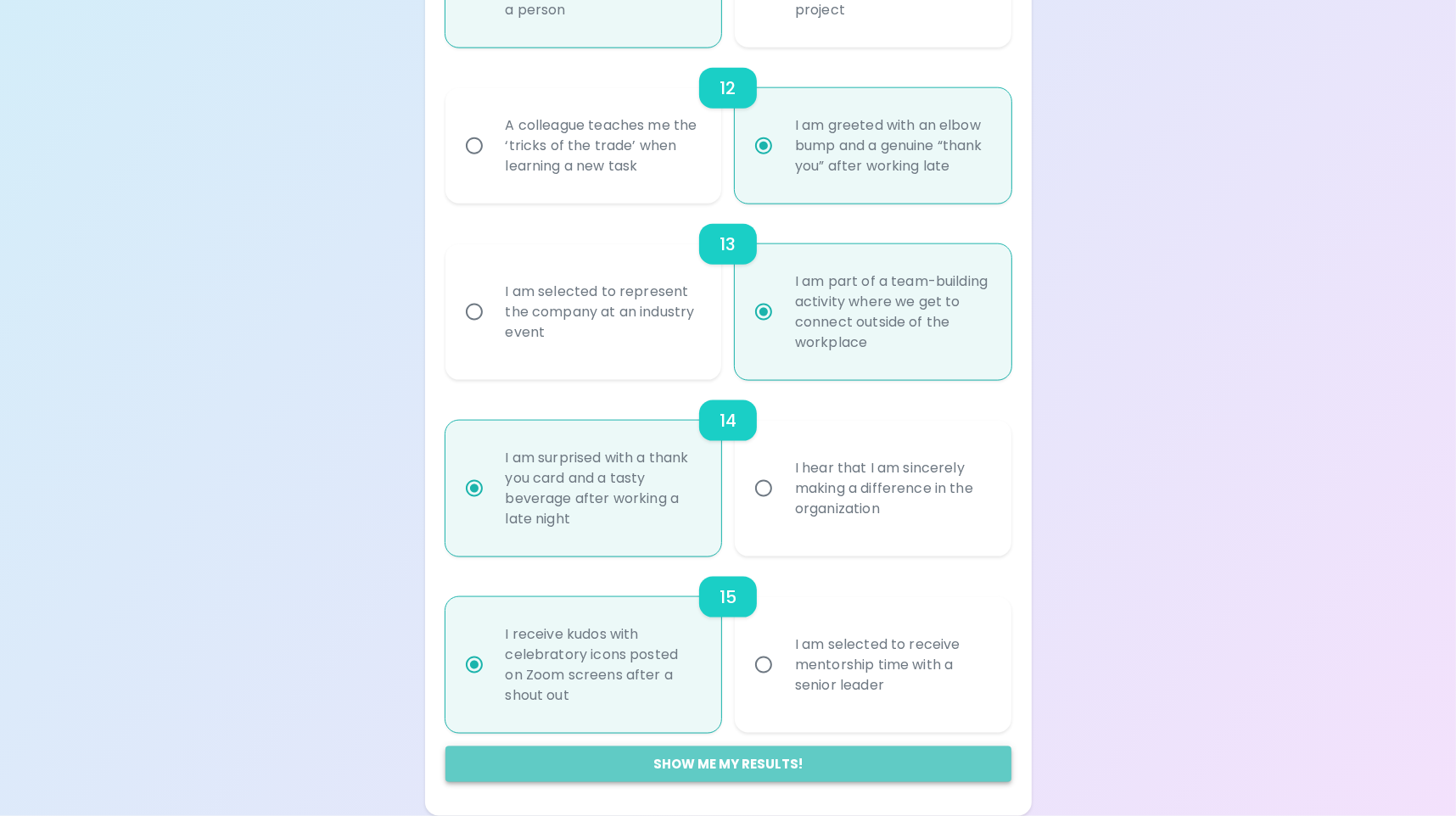
radio input "false"
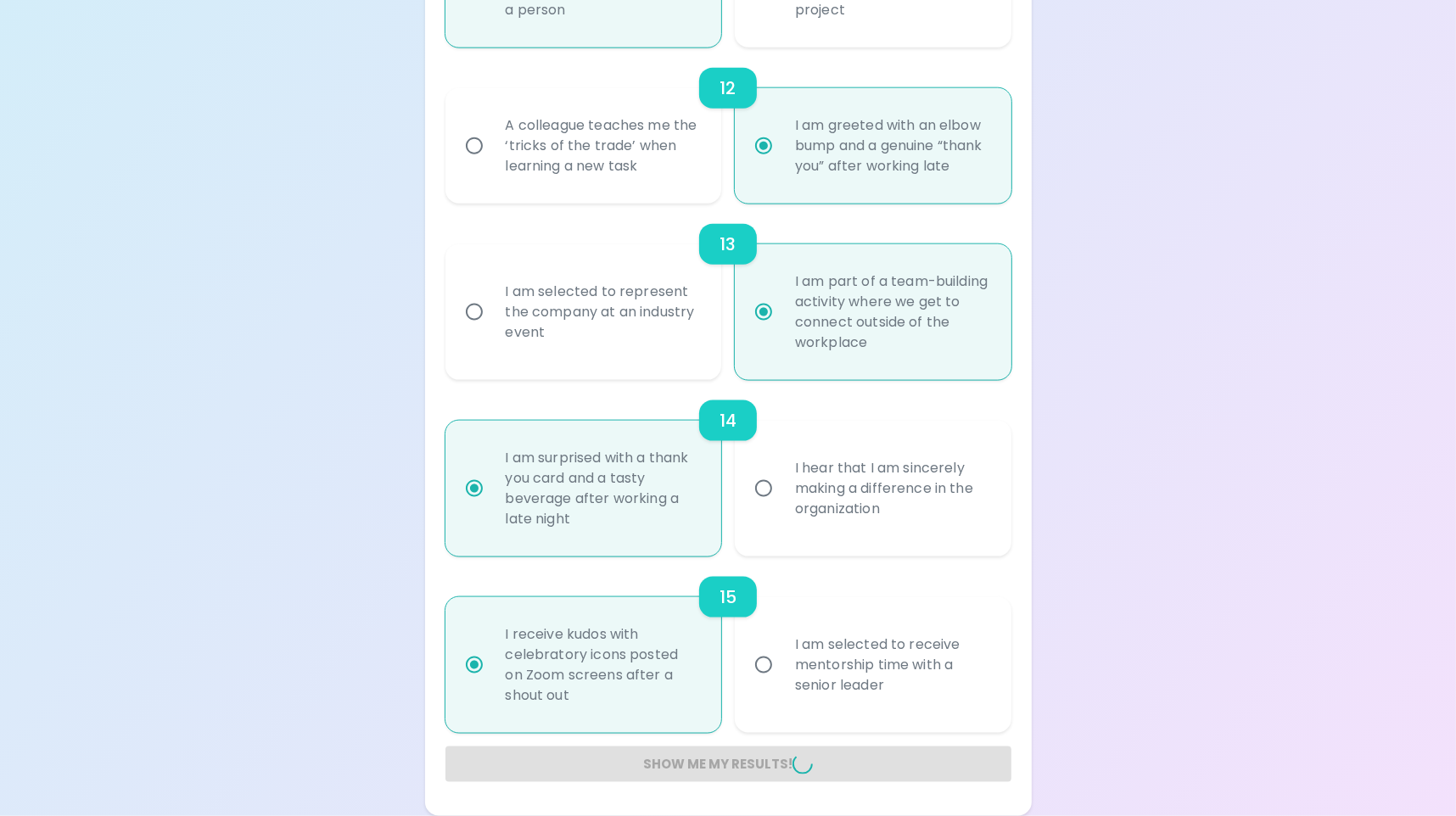
radio input "false"
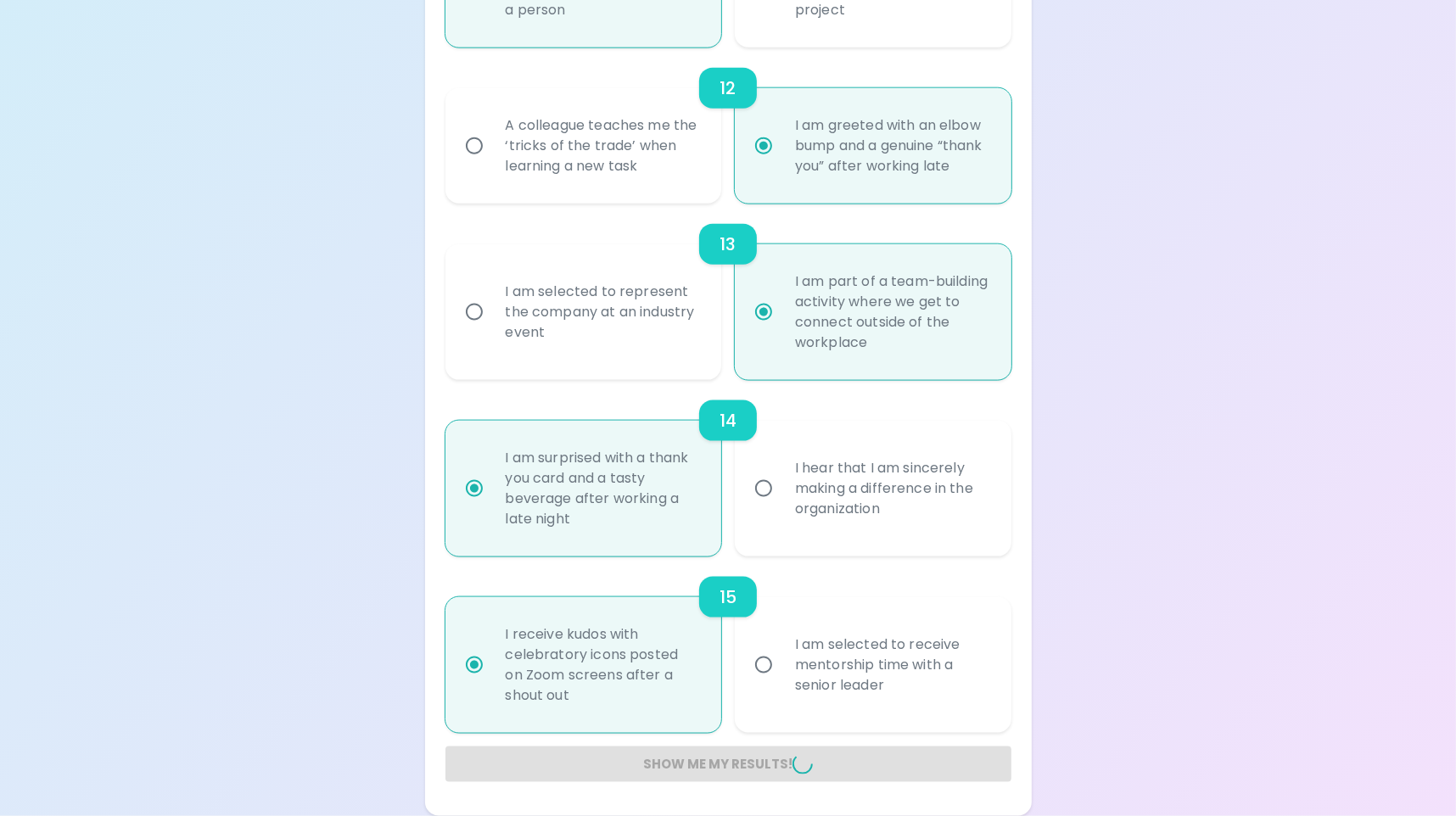
radio input "false"
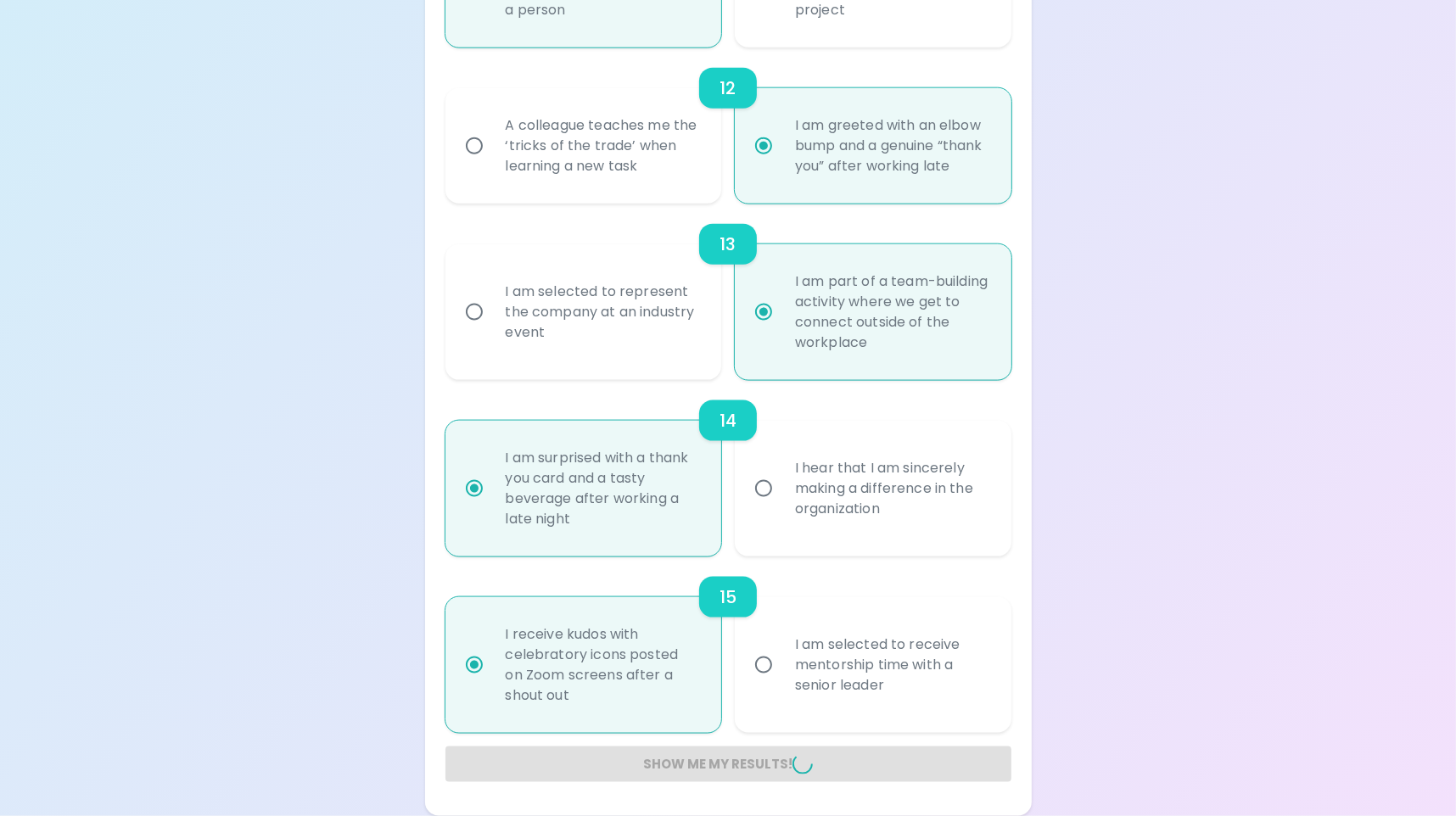
radio input "false"
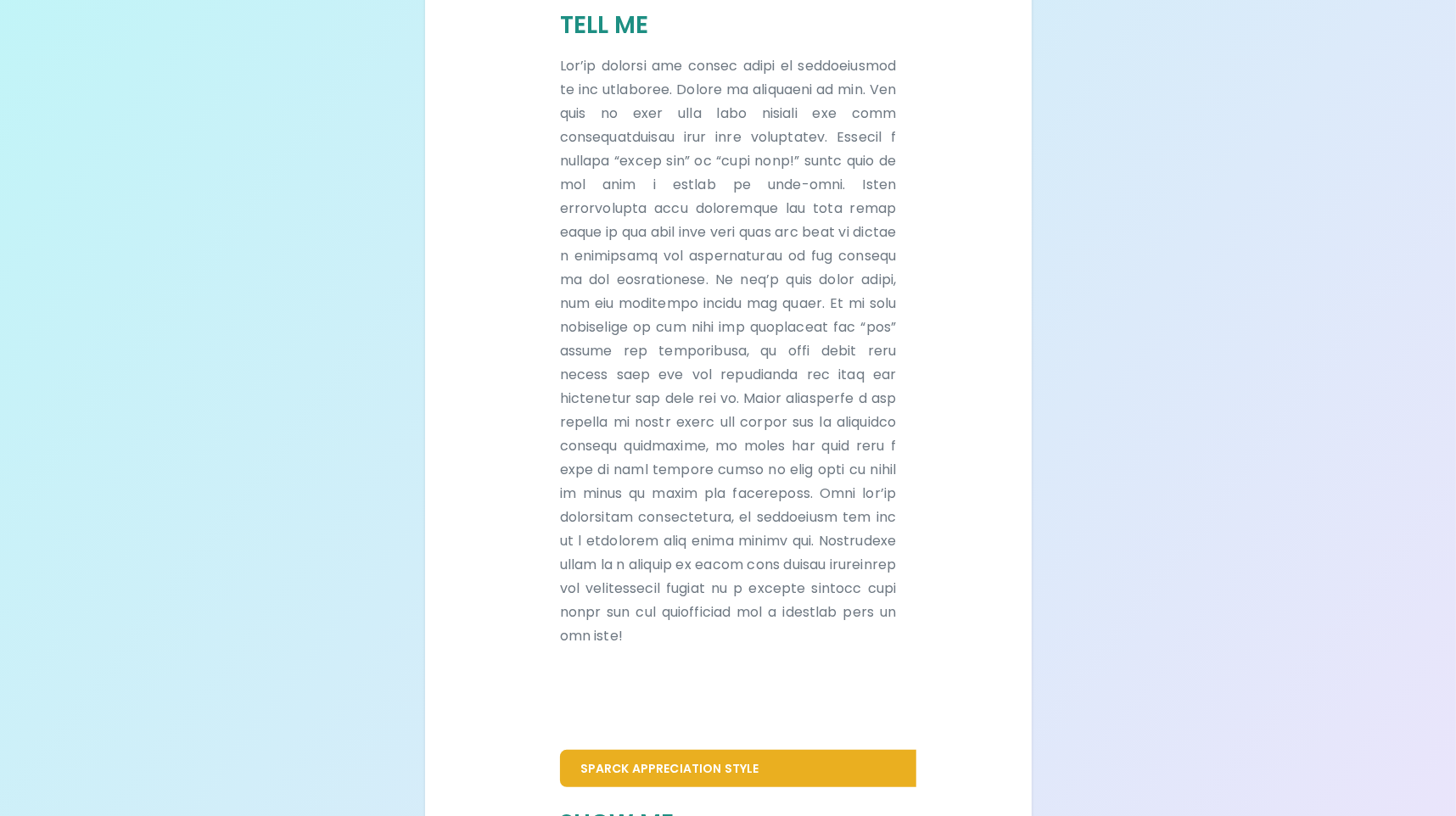
scroll to position [1099, 0]
